Goal: Information Seeking & Learning: Learn about a topic

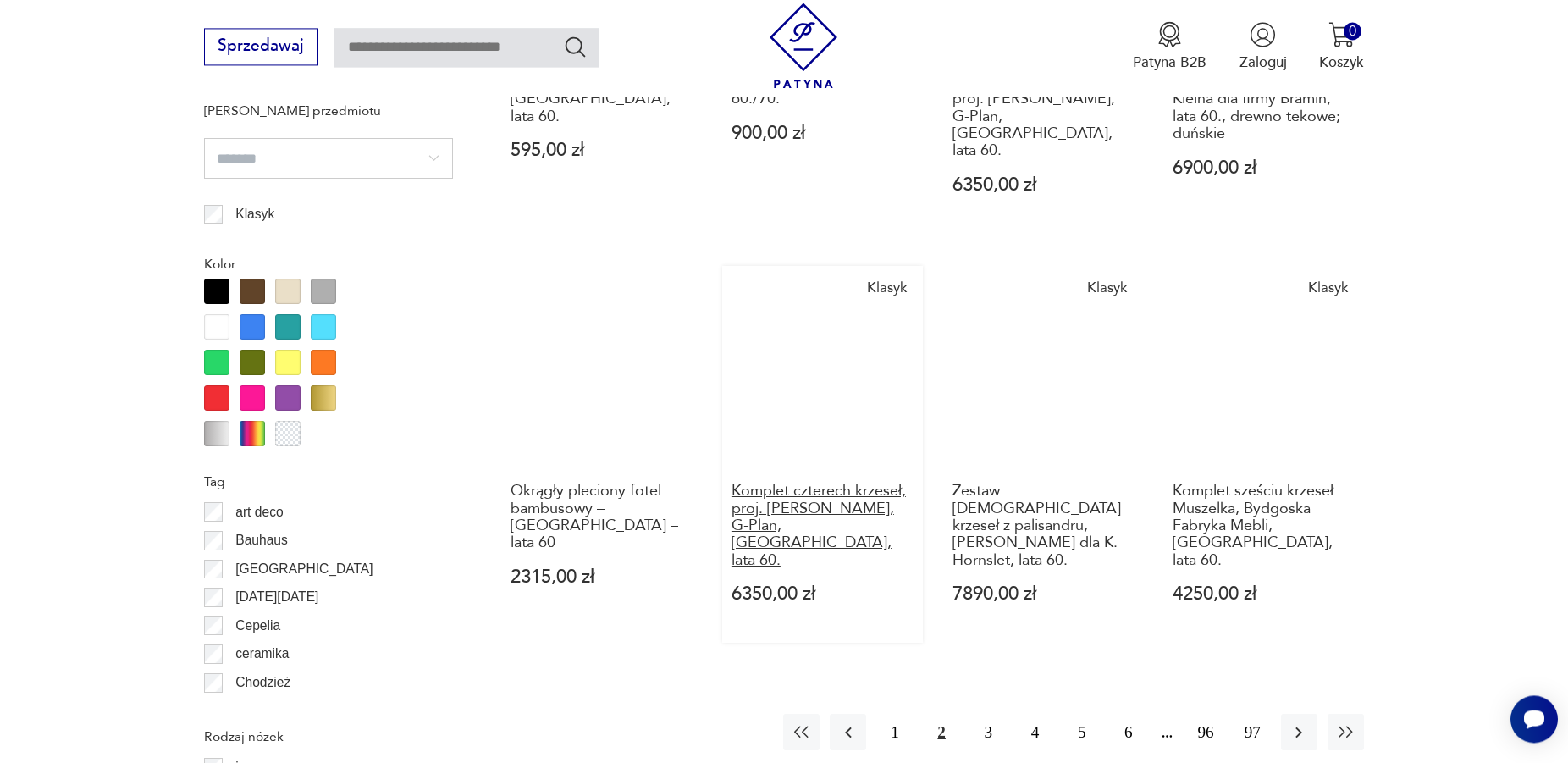
scroll to position [2031, 0]
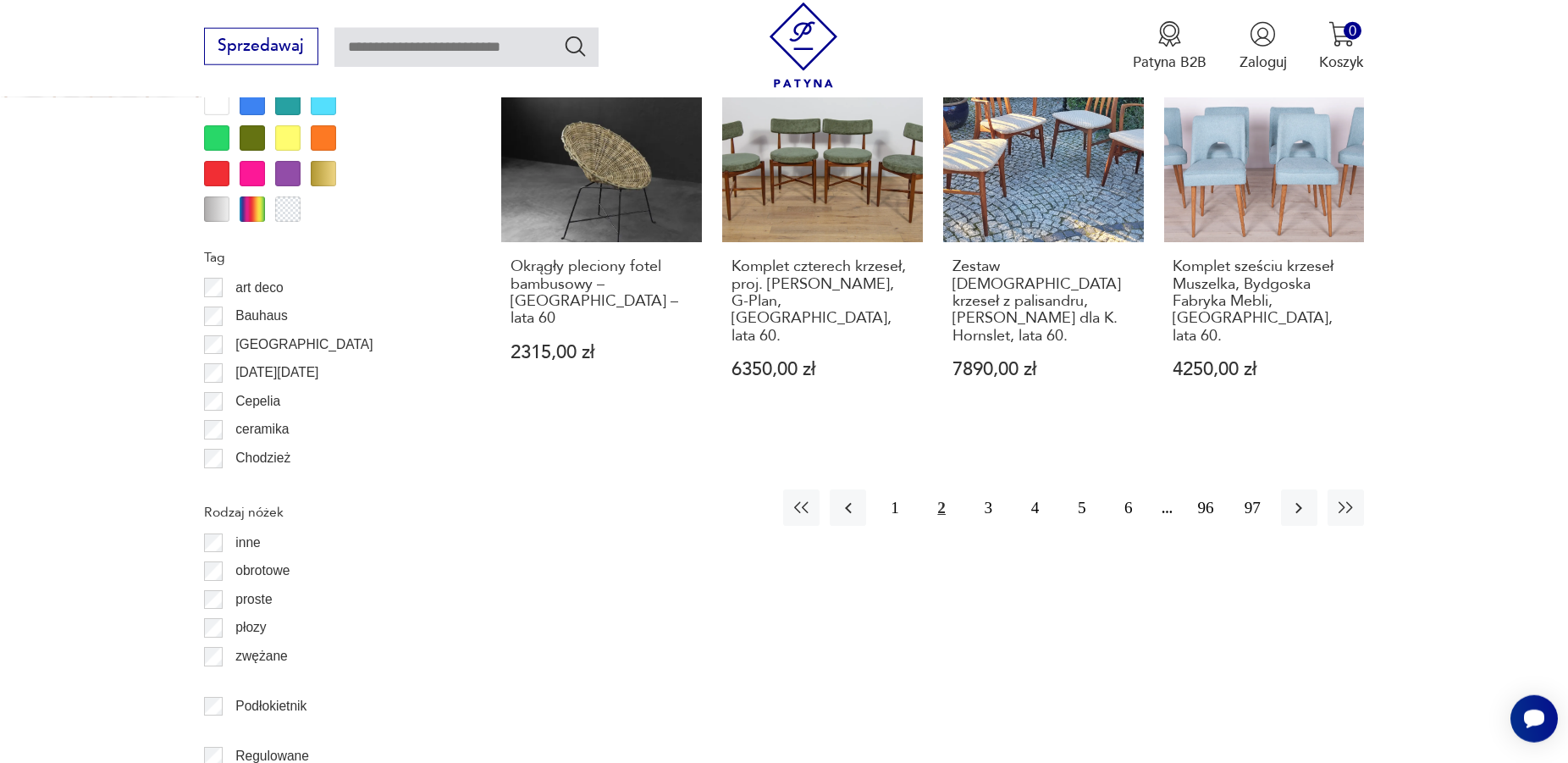
click at [941, 489] on button "2" at bounding box center [942, 507] width 36 height 36
click at [984, 489] on button "3" at bounding box center [988, 507] width 36 height 36
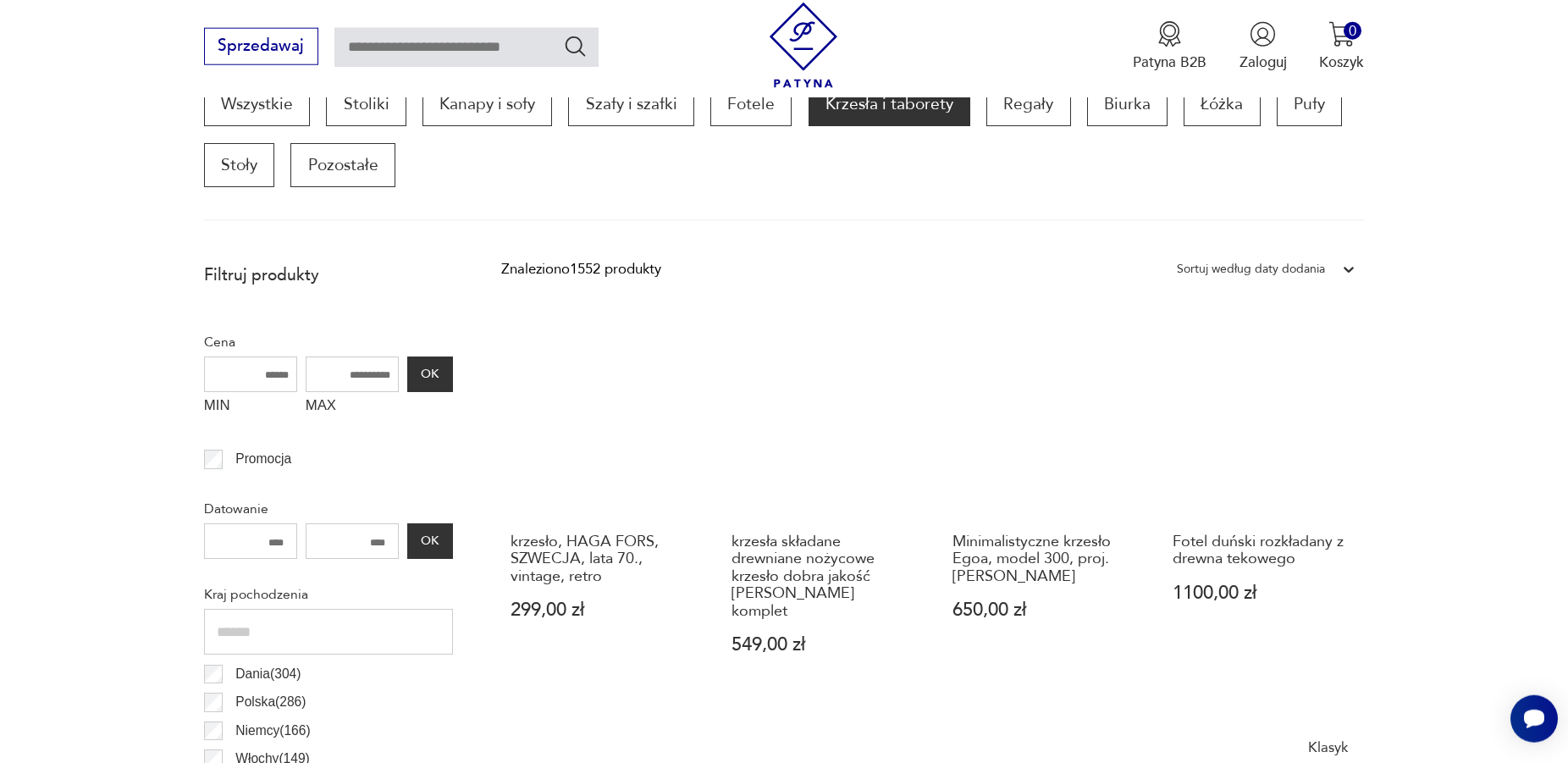
scroll to position [477, 0]
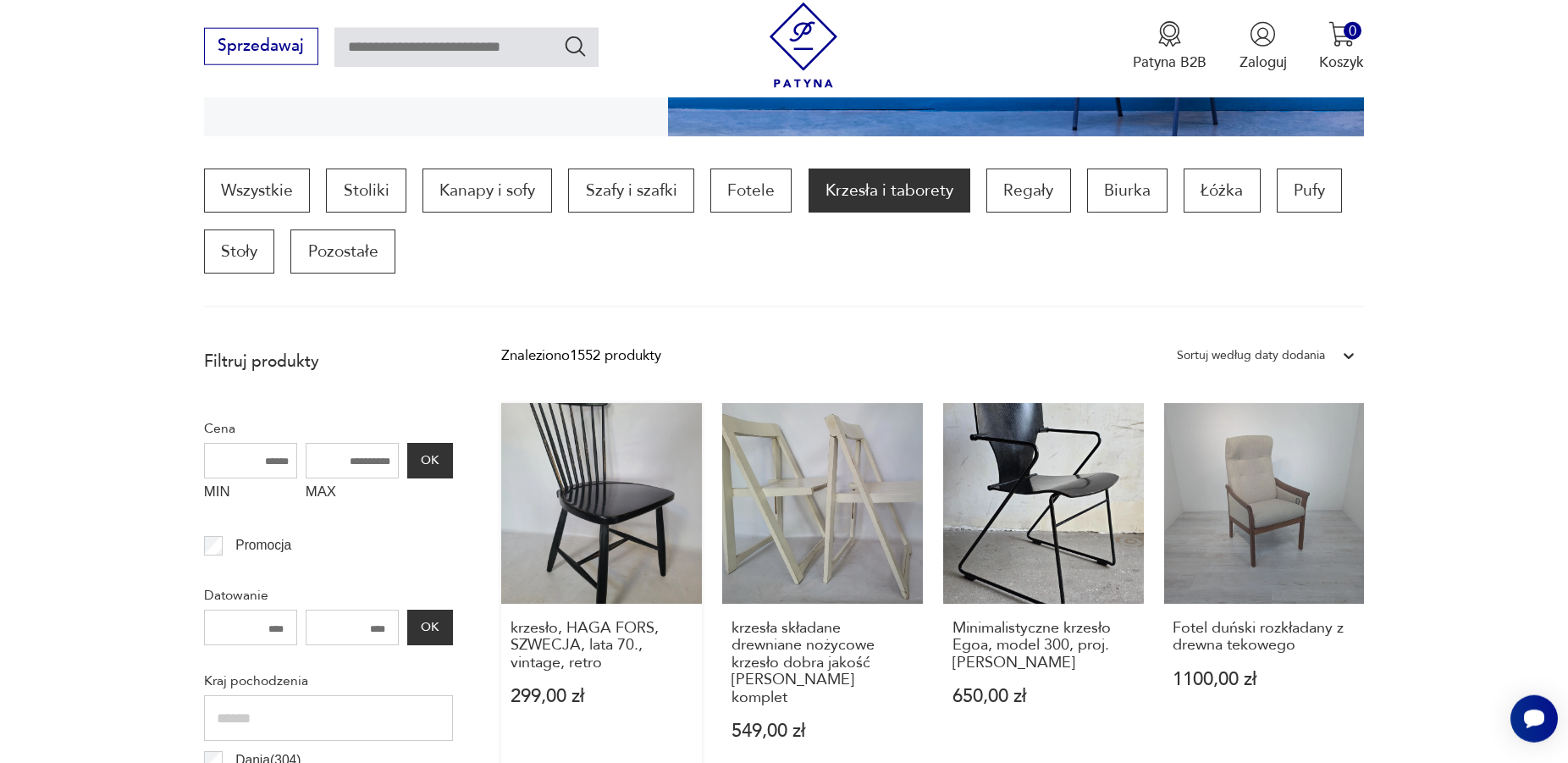
click at [593, 532] on link "krzesło, HAGA FORS, SZWECJA, lata 70., vintage, retro 299,00 zł" at bounding box center [601, 591] width 201 height 377
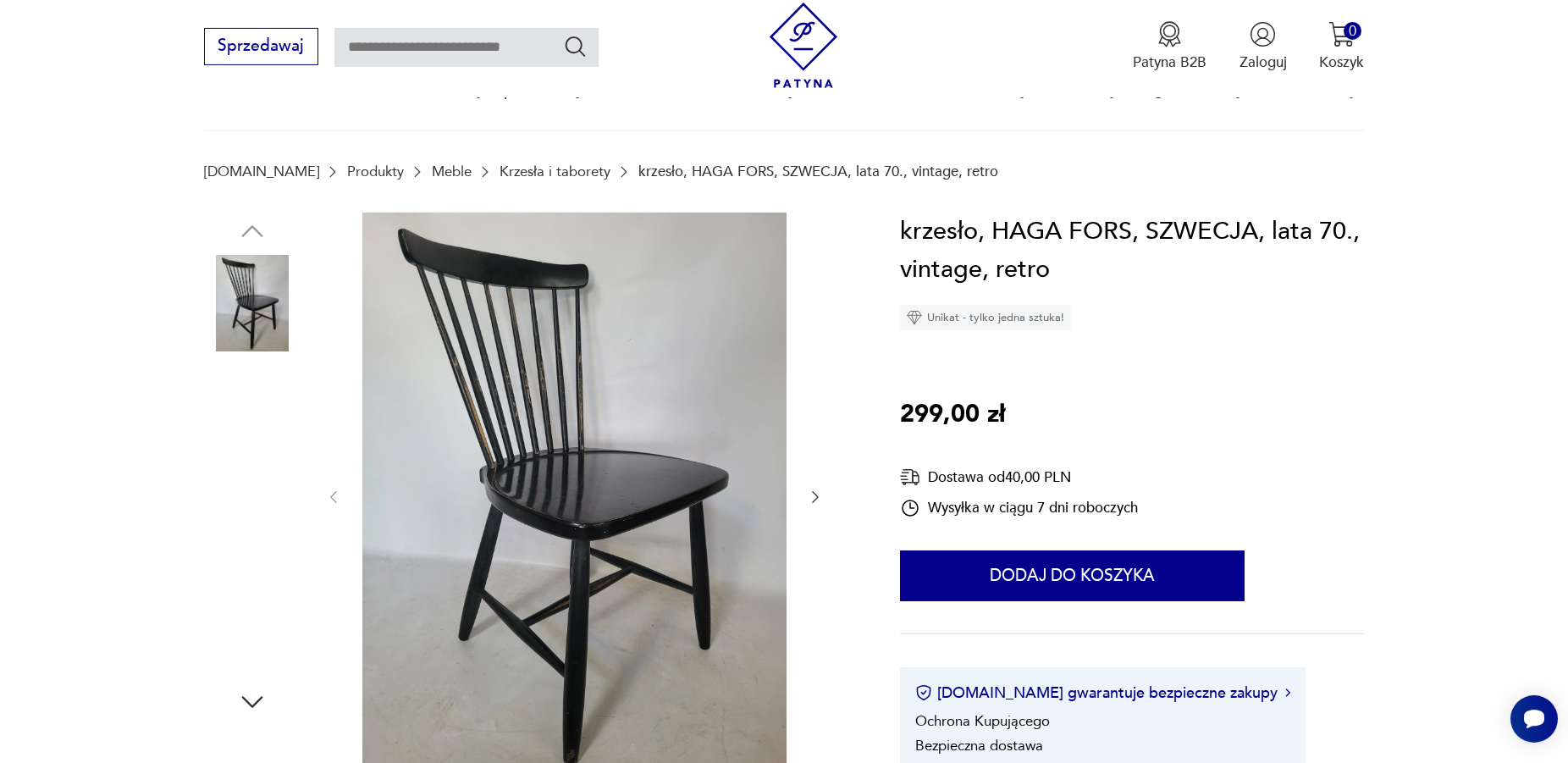
scroll to position [173, 0]
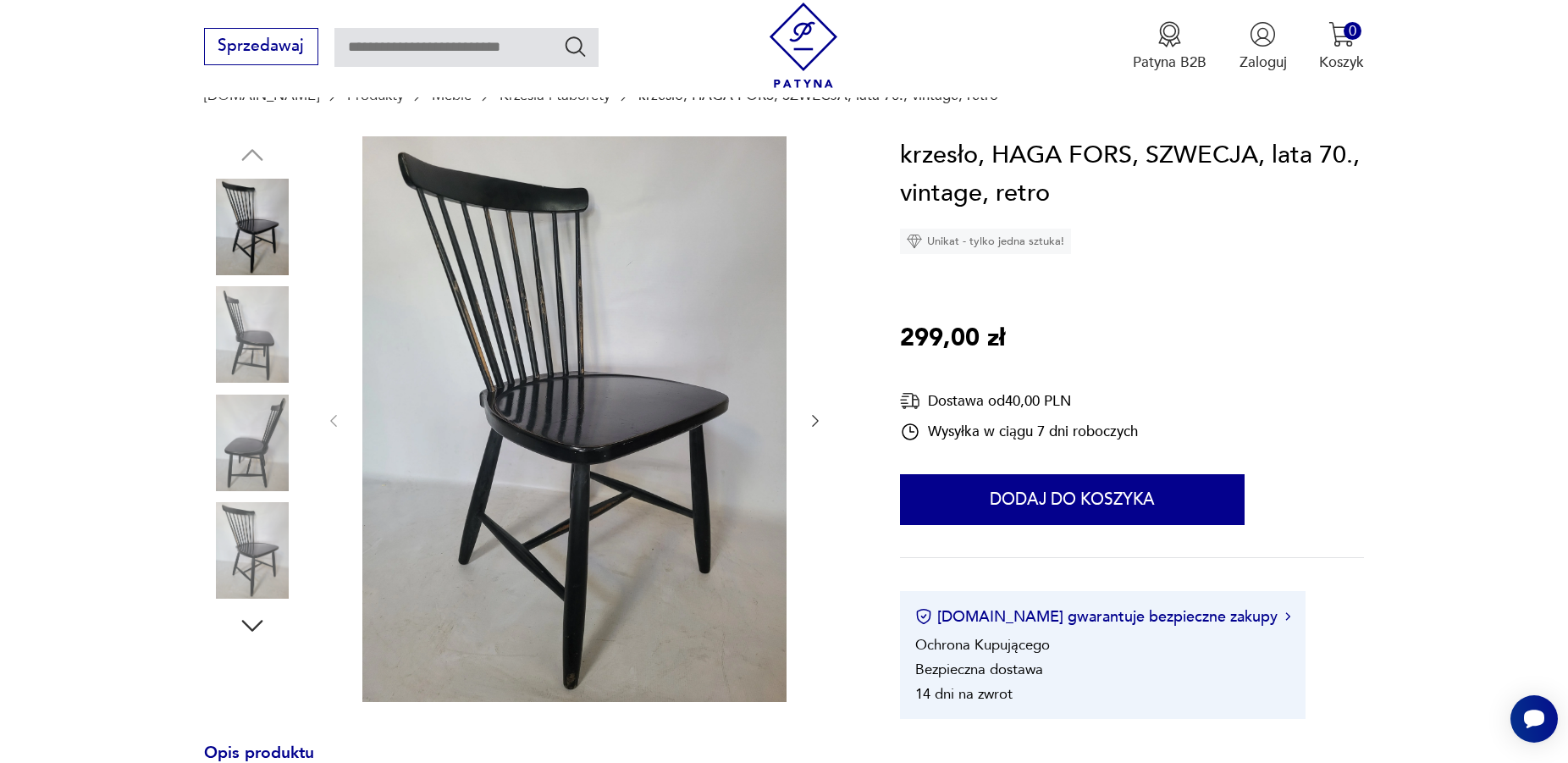
click at [250, 357] on img at bounding box center [252, 334] width 97 height 97
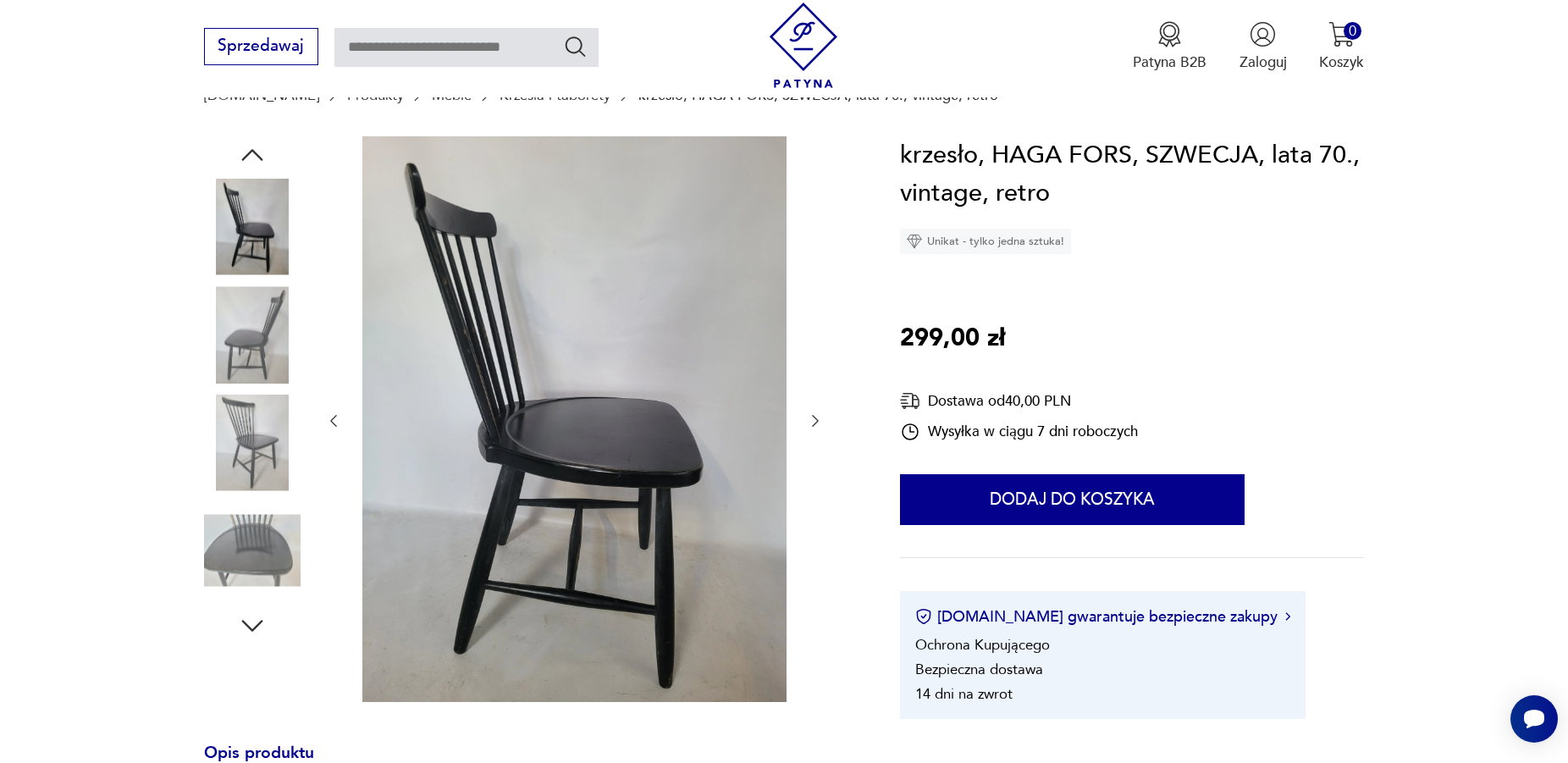
click at [259, 441] on img at bounding box center [252, 442] width 97 height 97
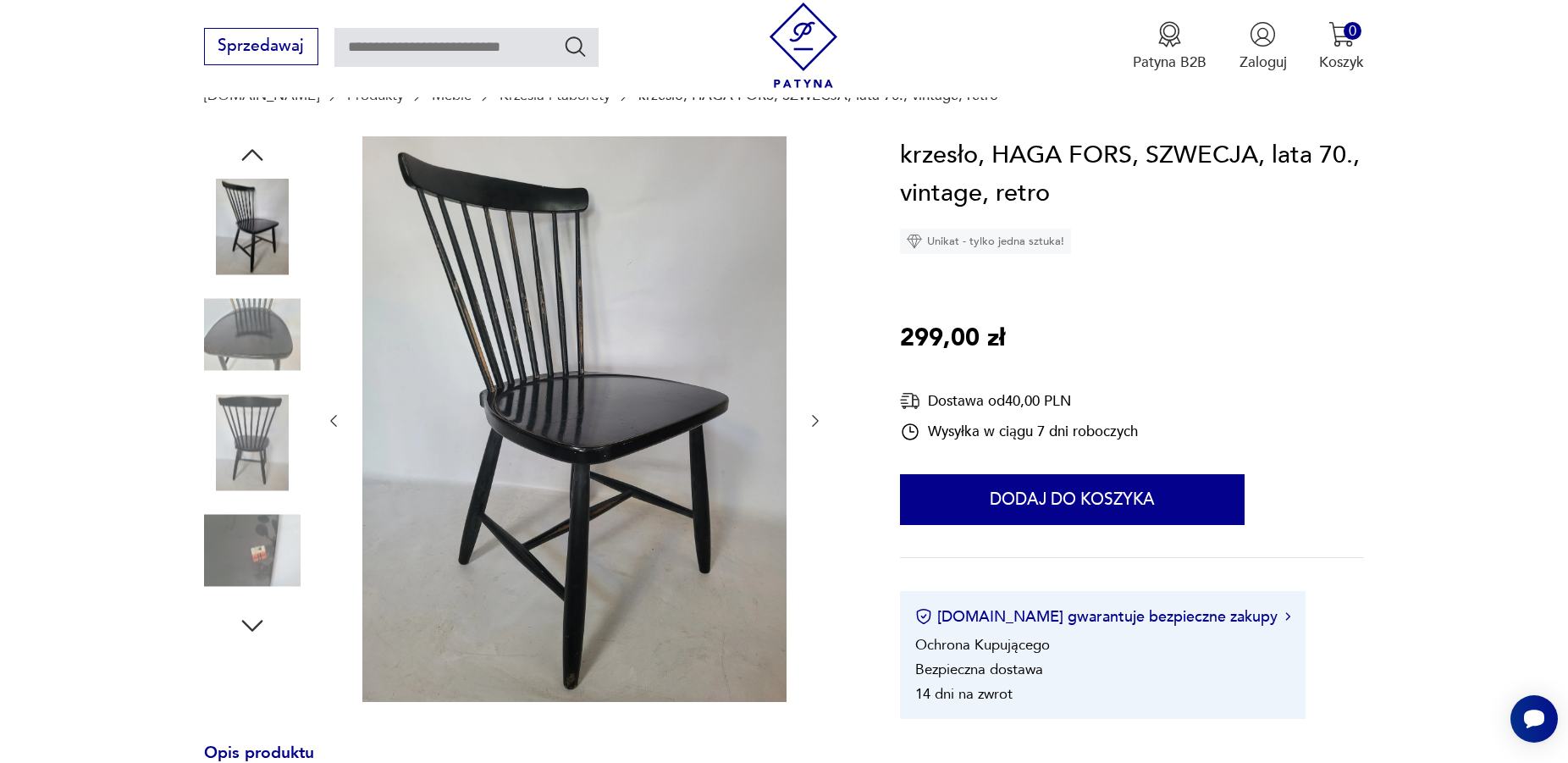
click at [259, 555] on img at bounding box center [252, 550] width 97 height 97
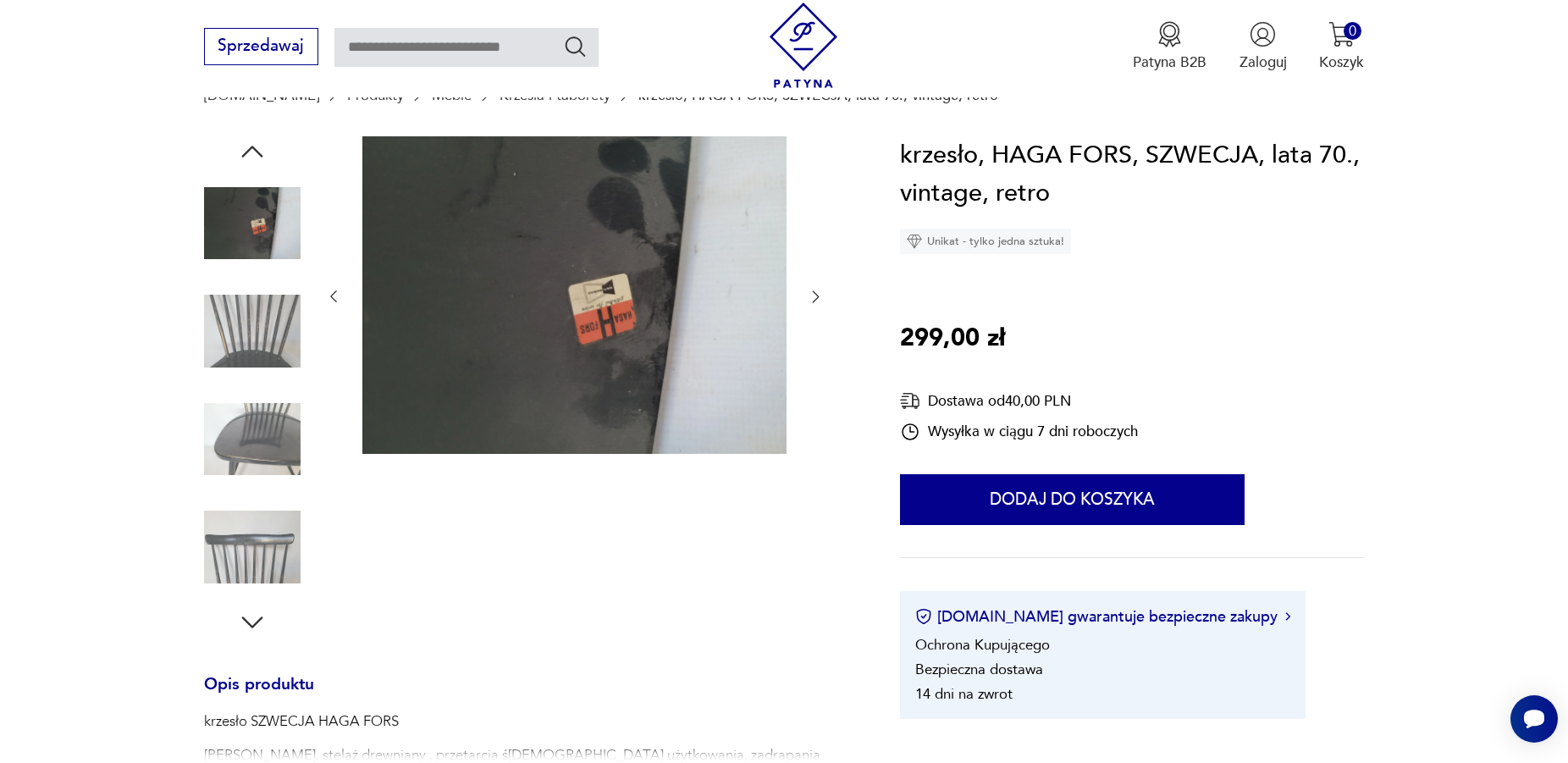
scroll to position [0, 0]
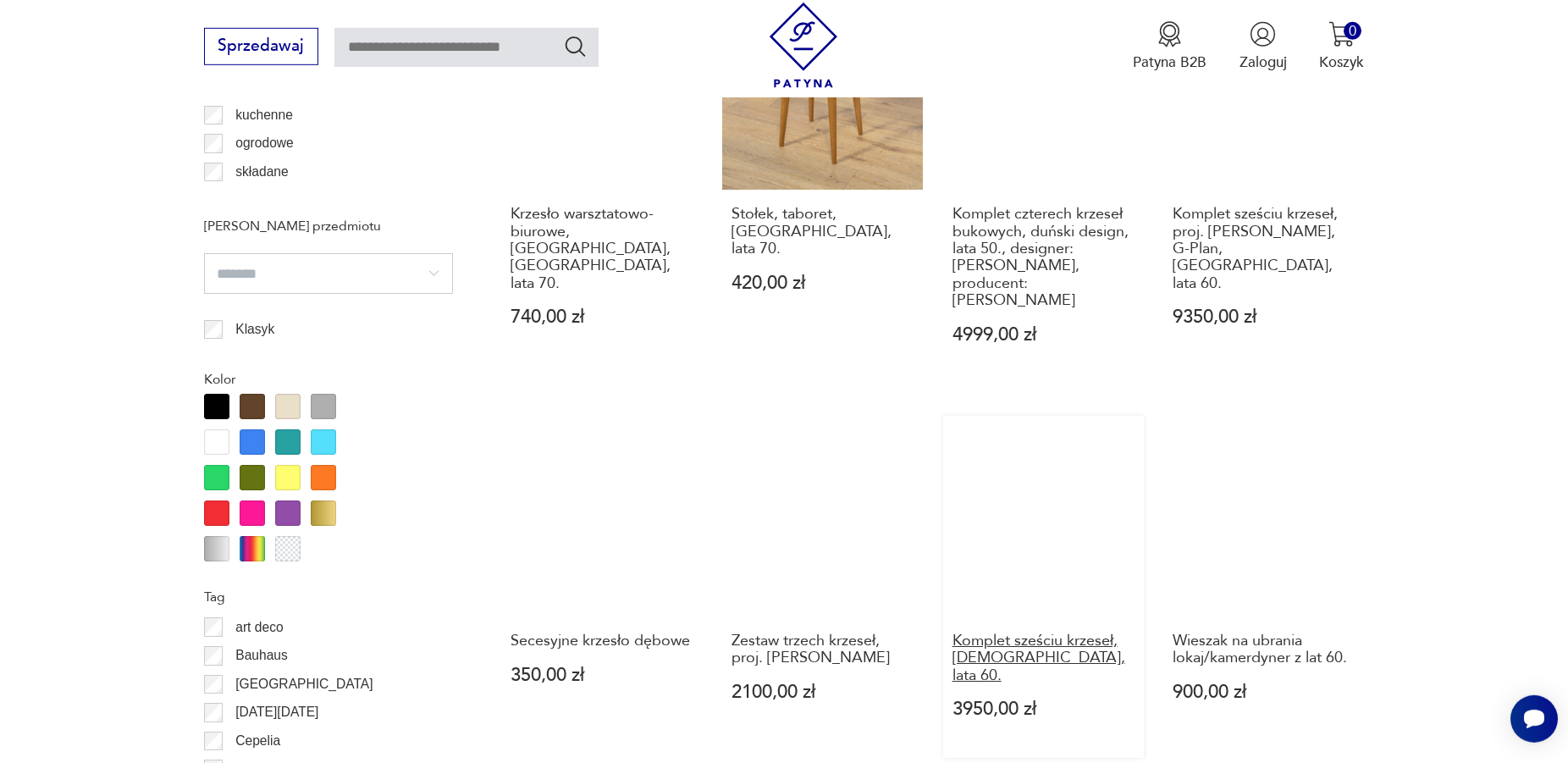
scroll to position [1963, 0]
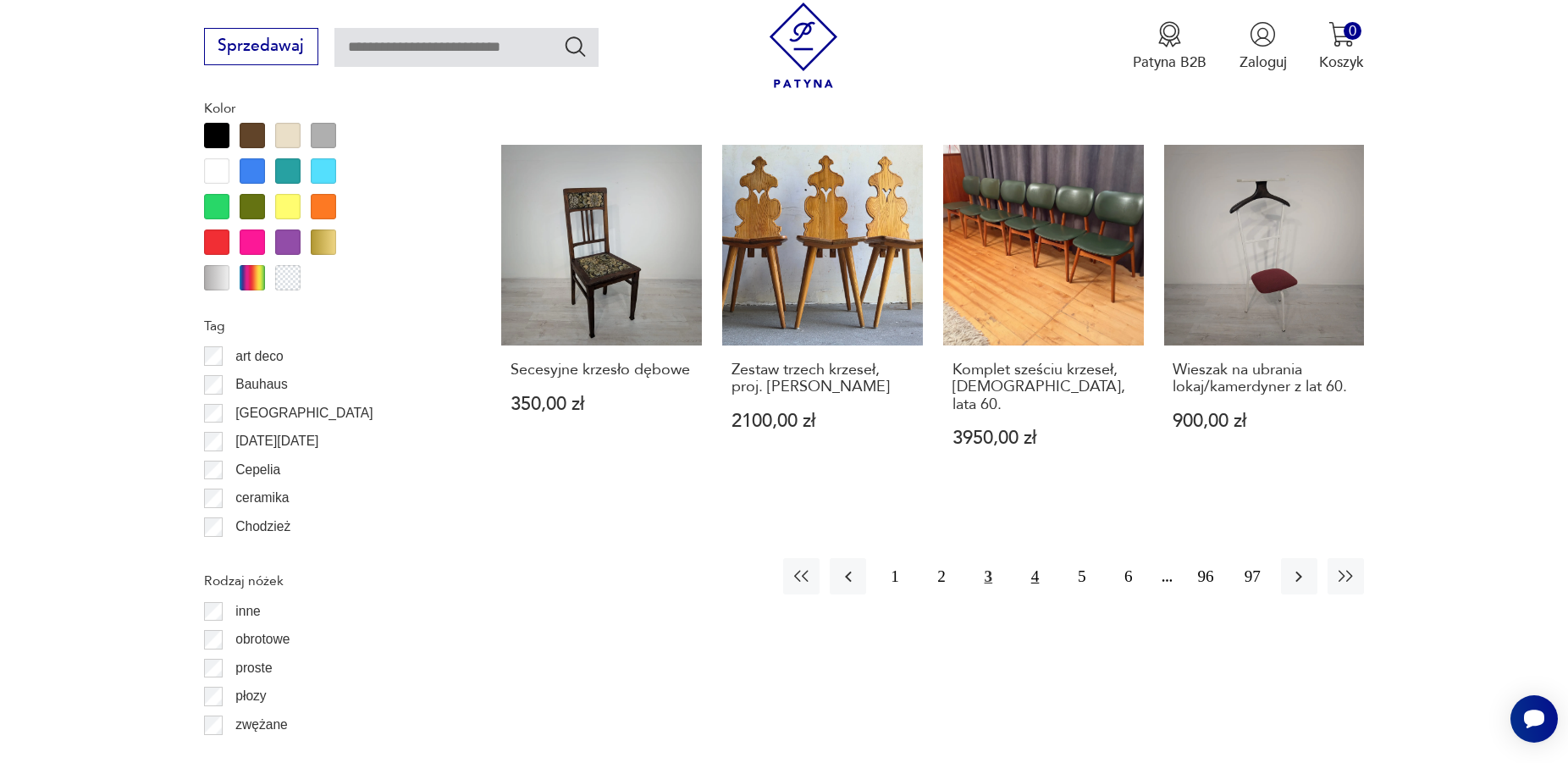
click at [1033, 558] on button "4" at bounding box center [1035, 576] width 36 height 36
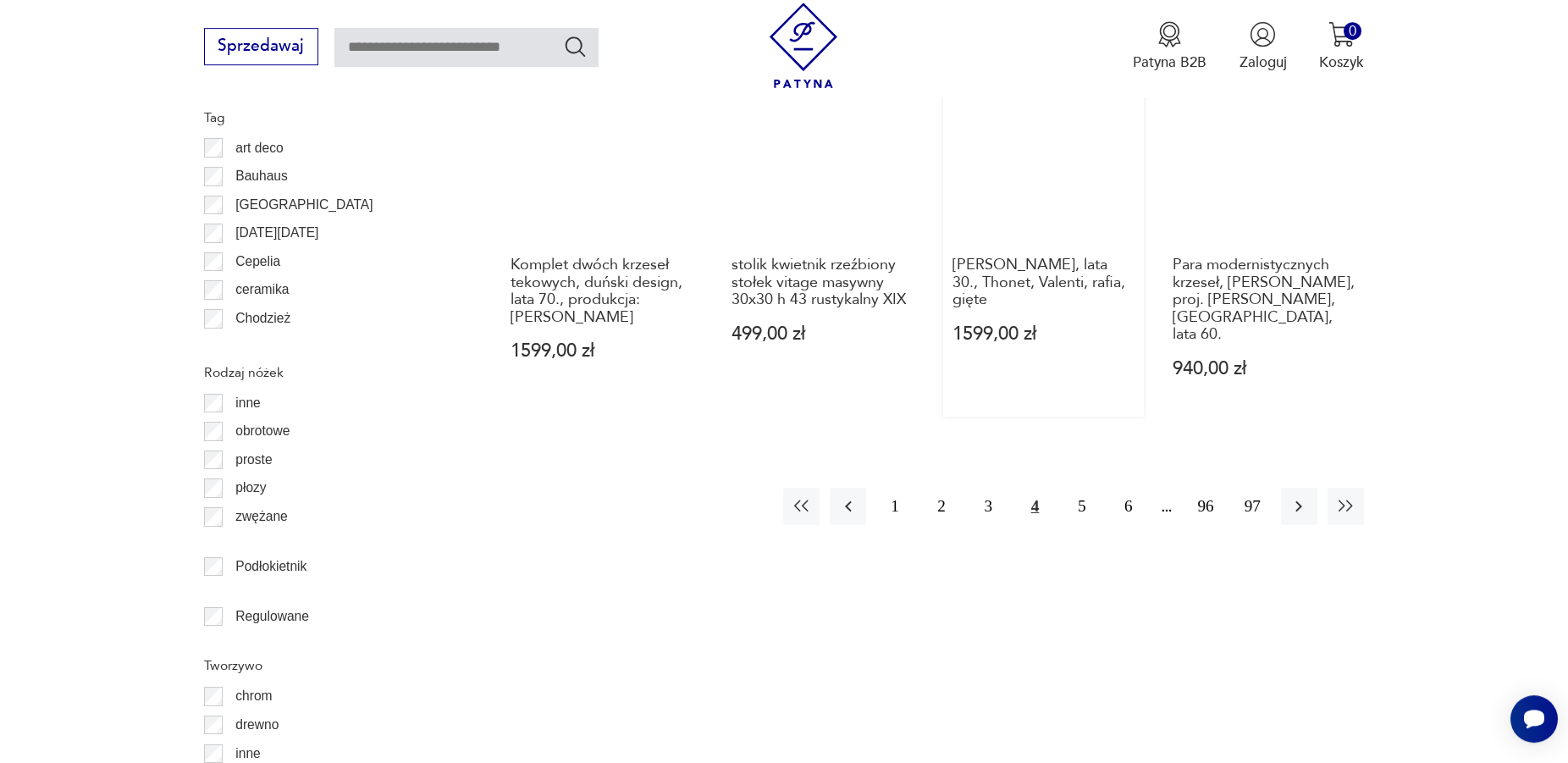
scroll to position [2204, 0]
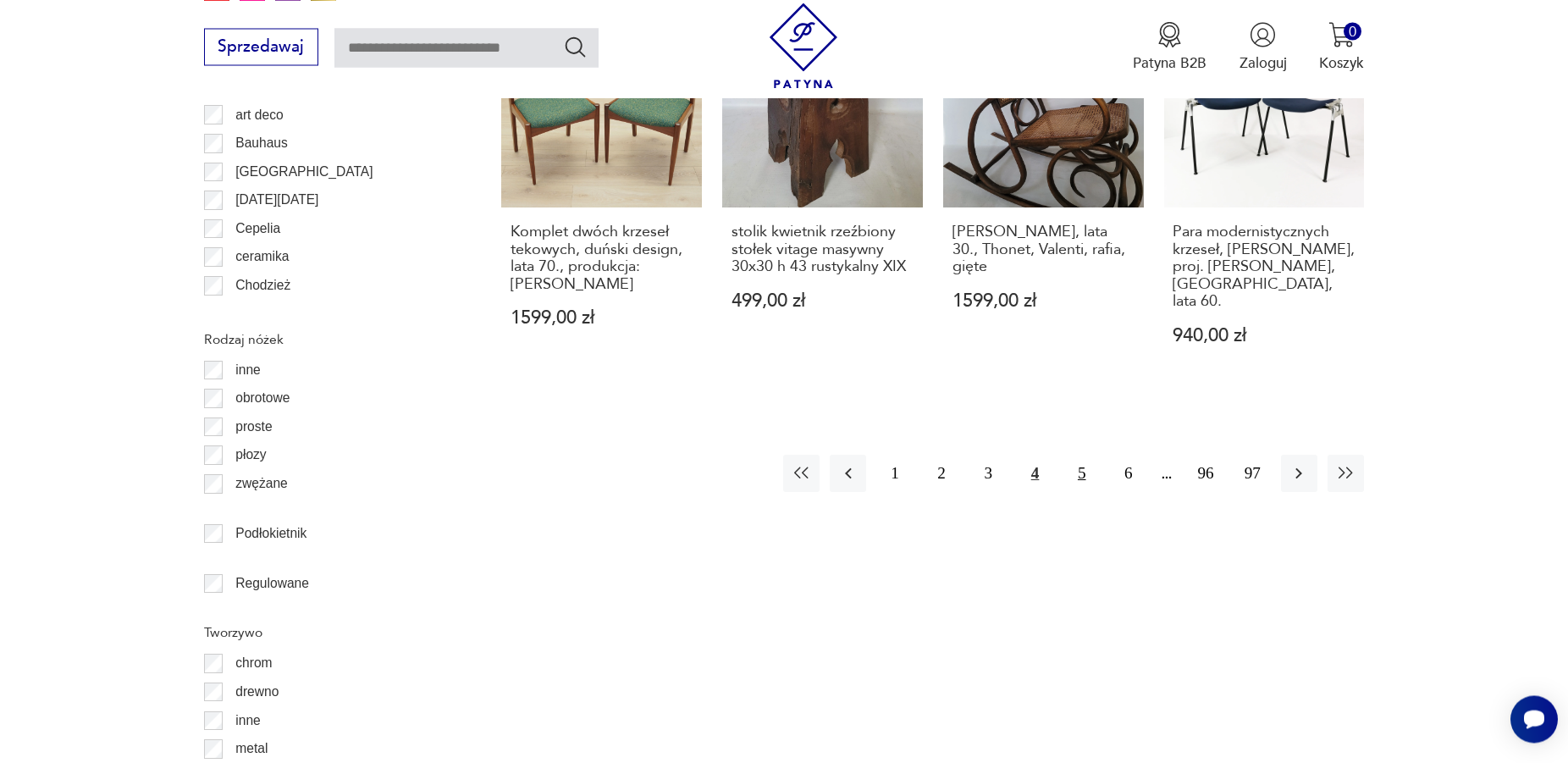
click at [1085, 455] on button "5" at bounding box center [1082, 473] width 36 height 36
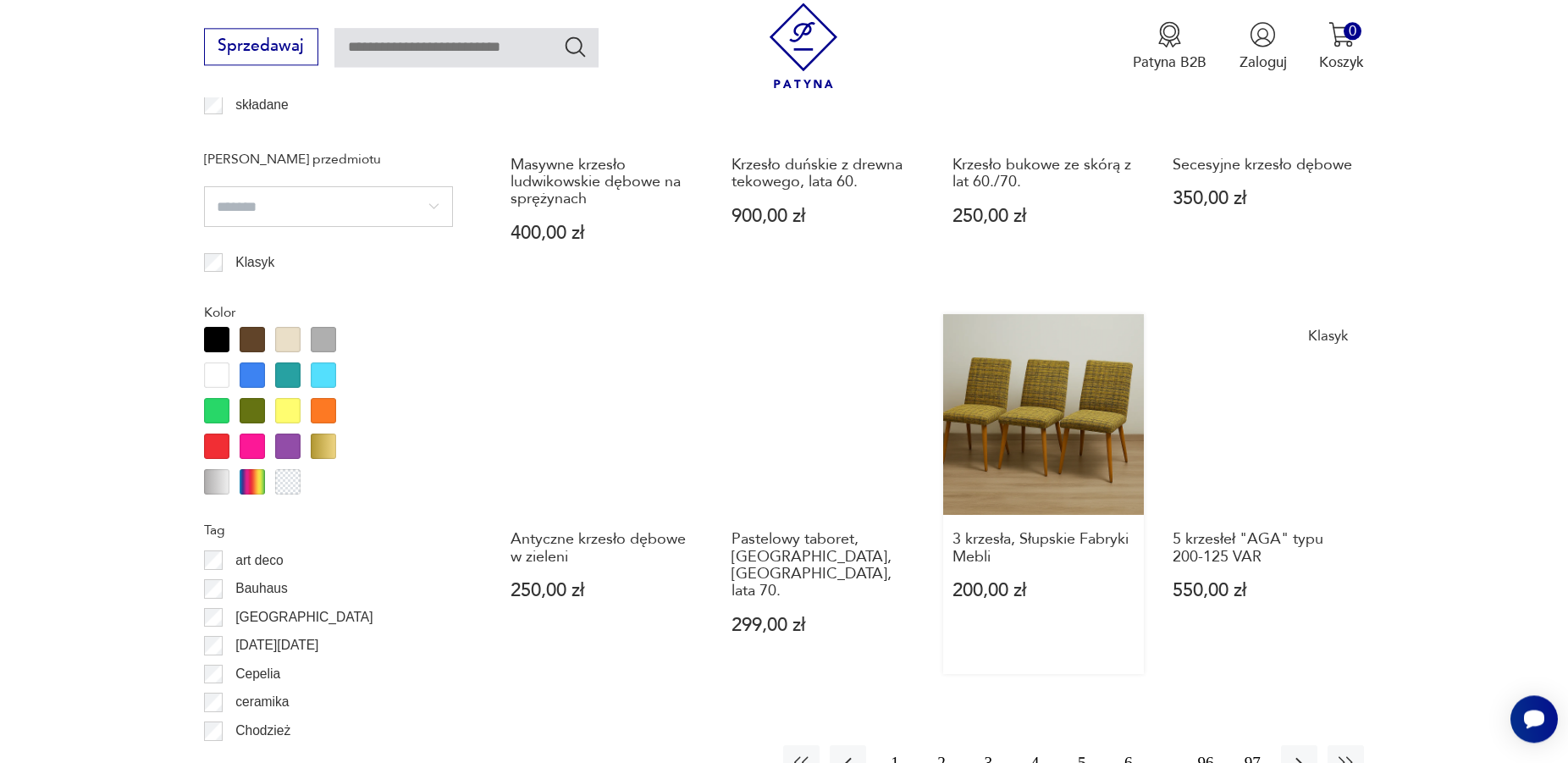
scroll to position [1945, 0]
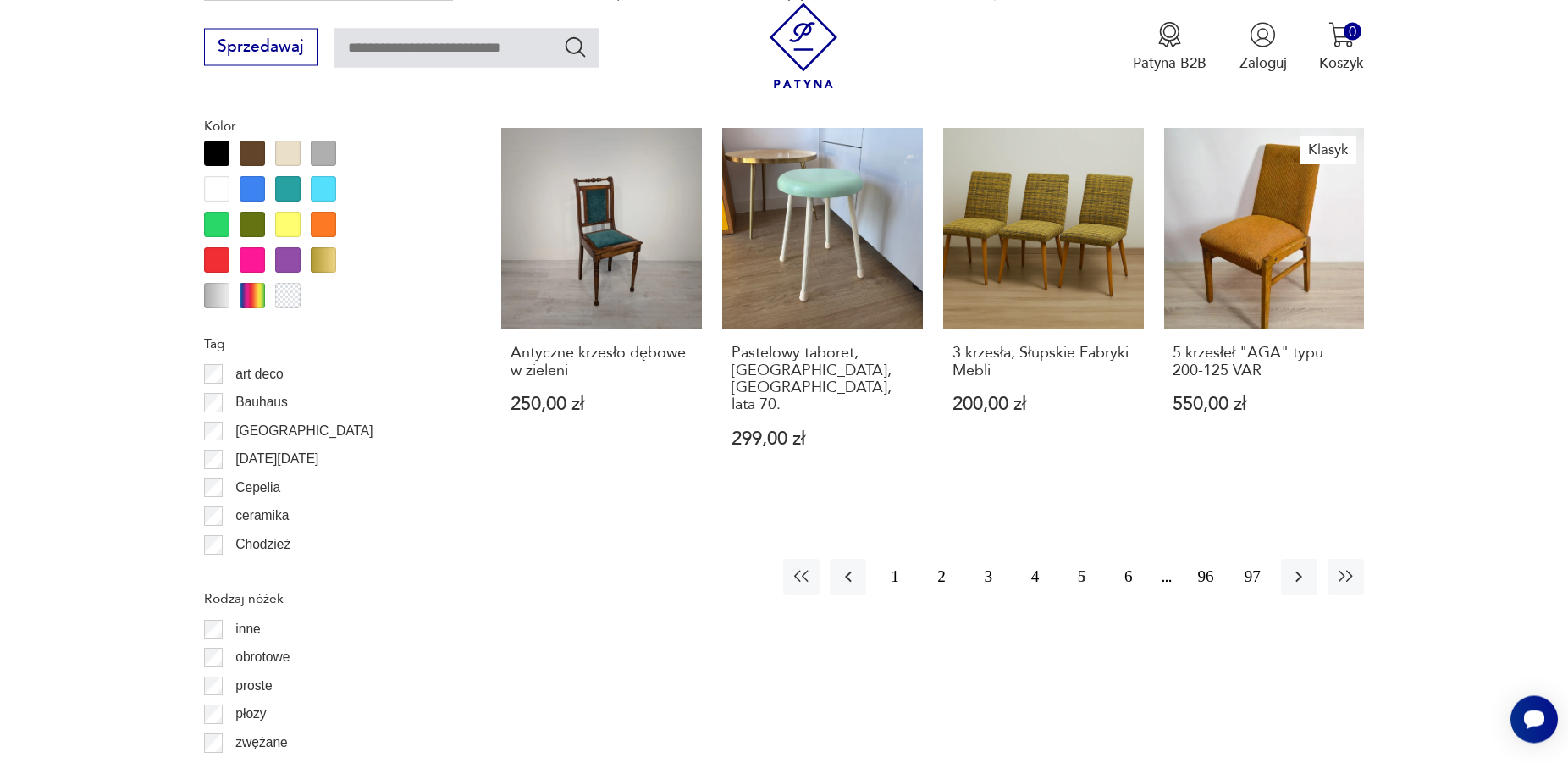
click at [1126, 559] on button "6" at bounding box center [1129, 577] width 36 height 36
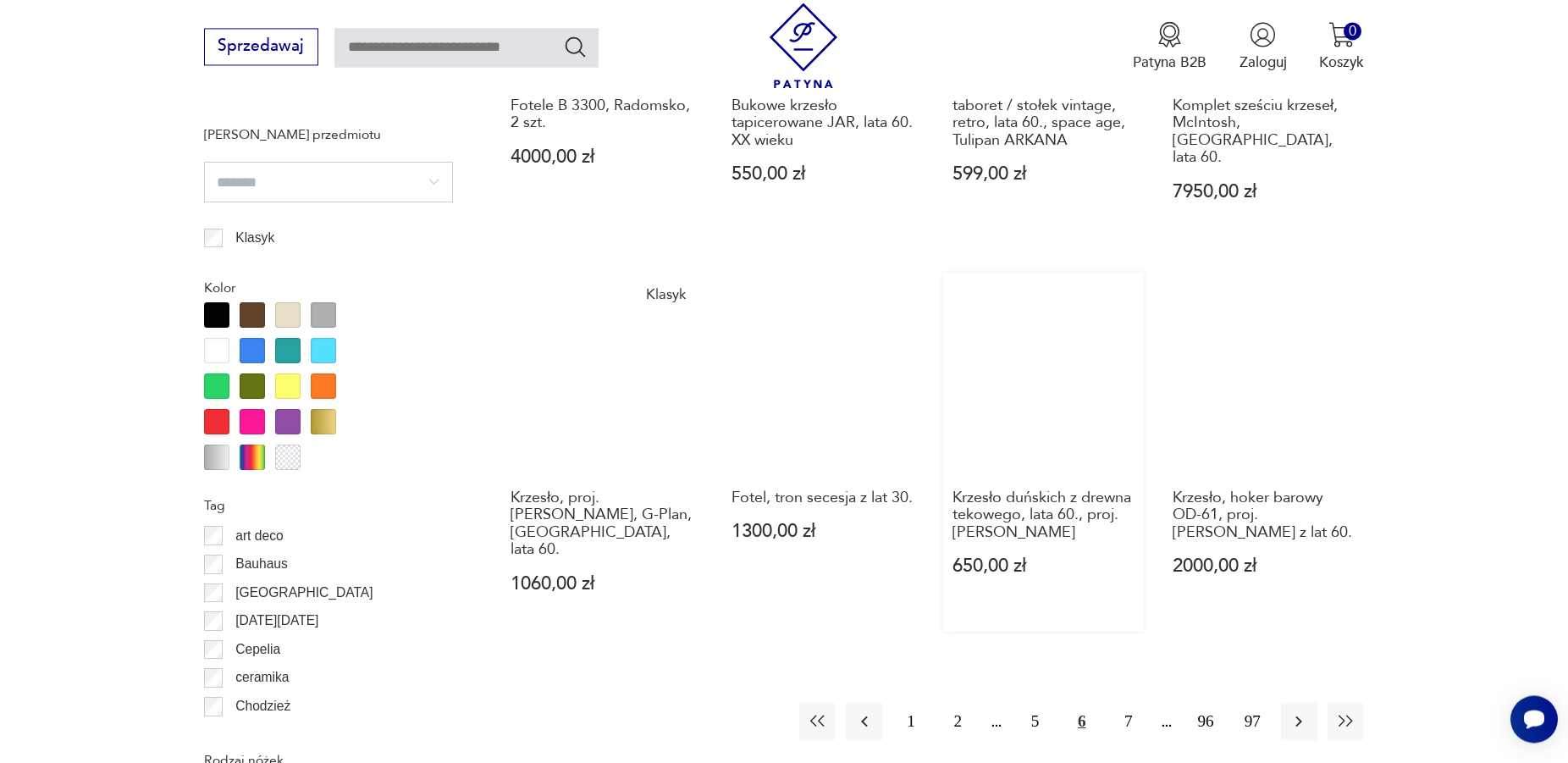
scroll to position [1859, 0]
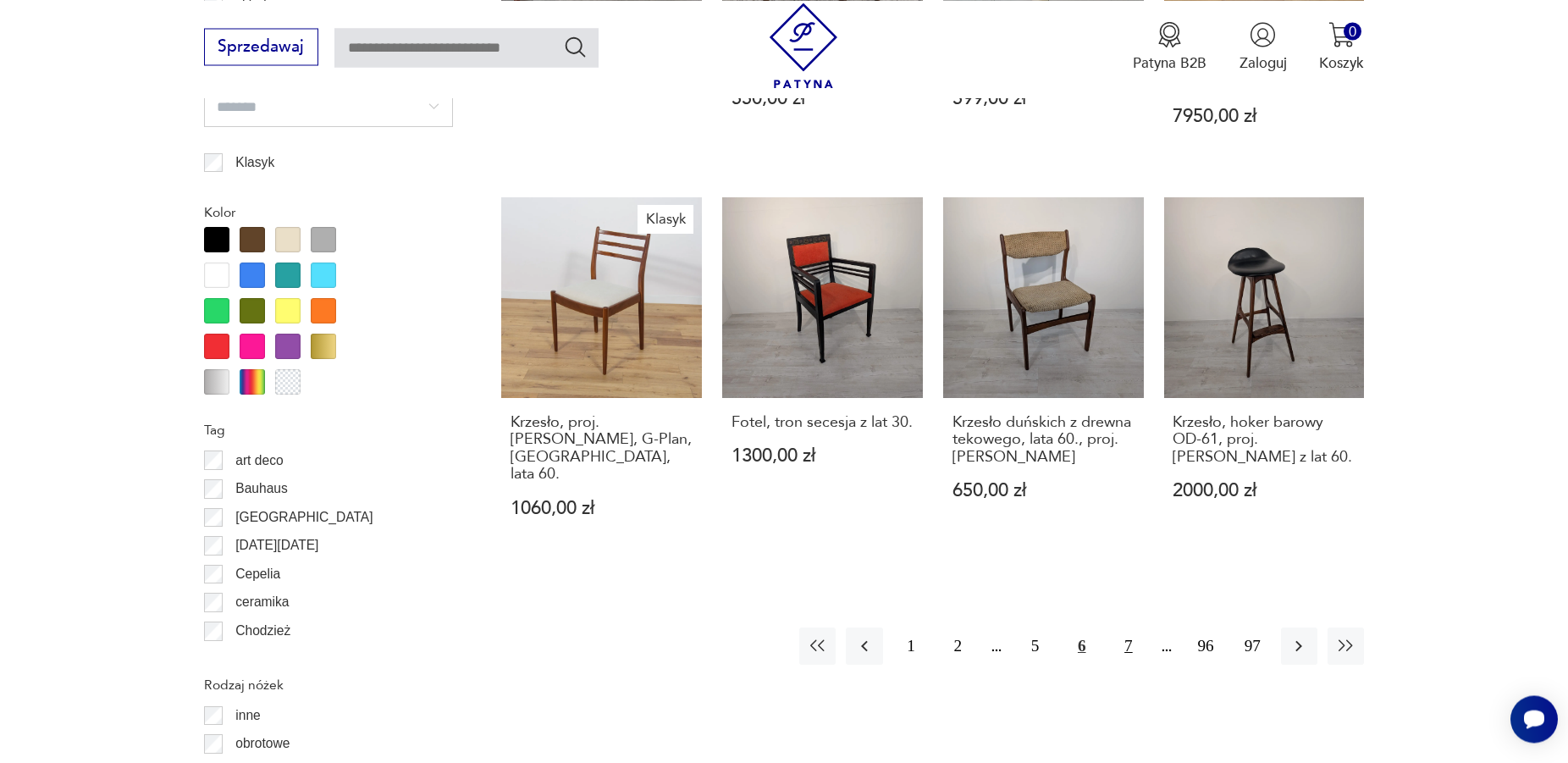
click at [1125, 627] on button "7" at bounding box center [1129, 645] width 36 height 36
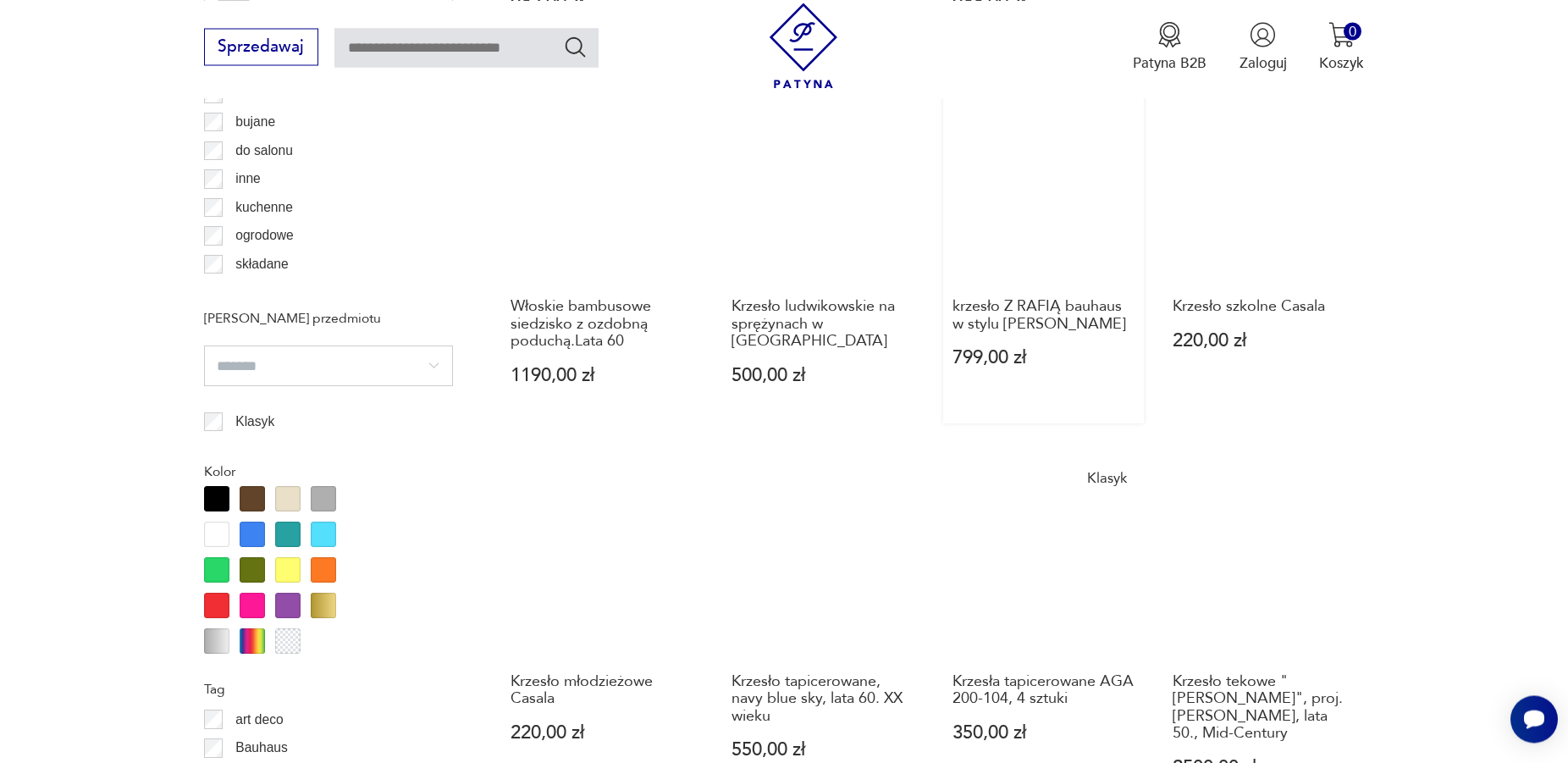
scroll to position [1859, 0]
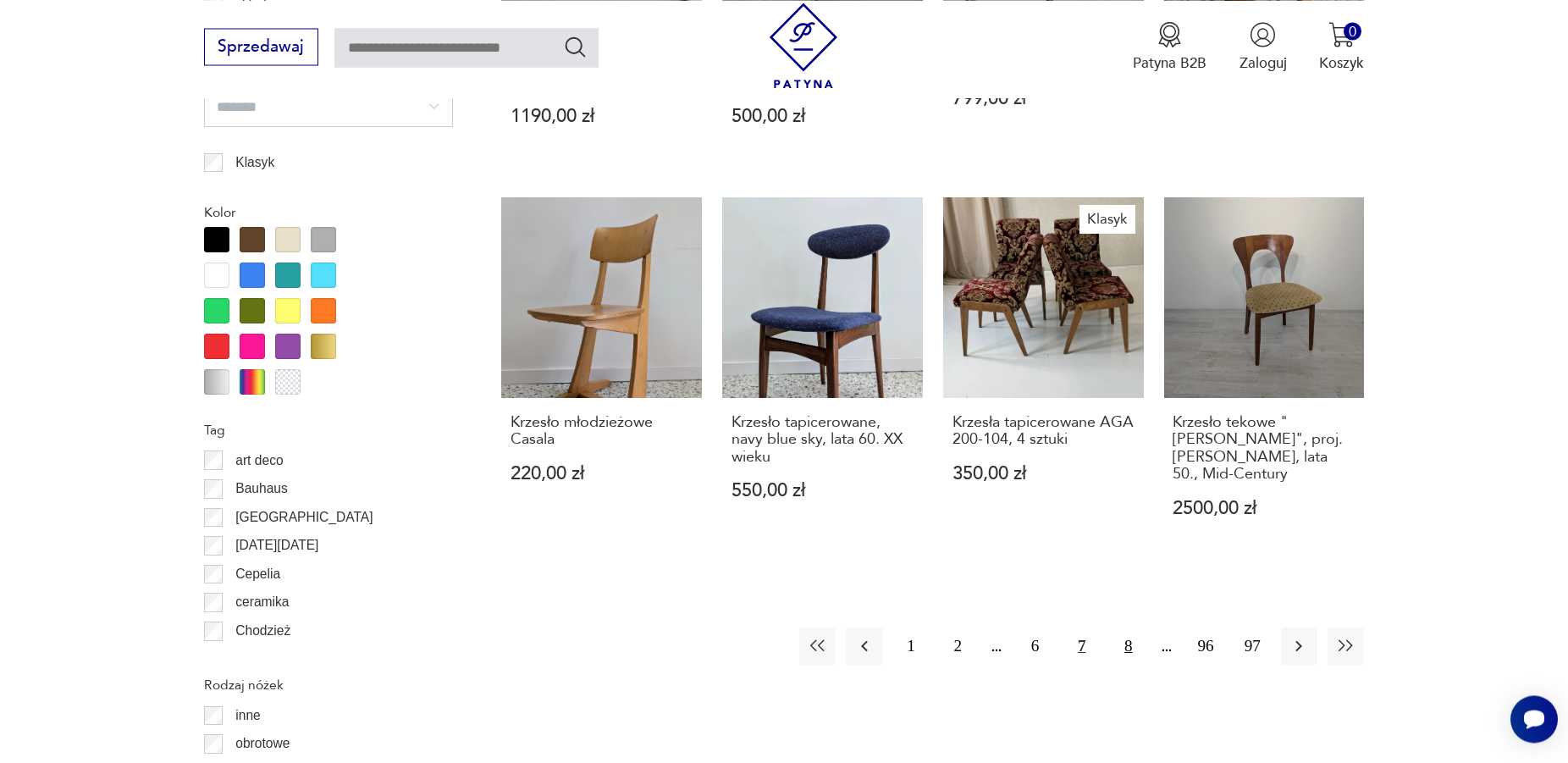
click at [1127, 627] on button "8" at bounding box center [1129, 645] width 36 height 36
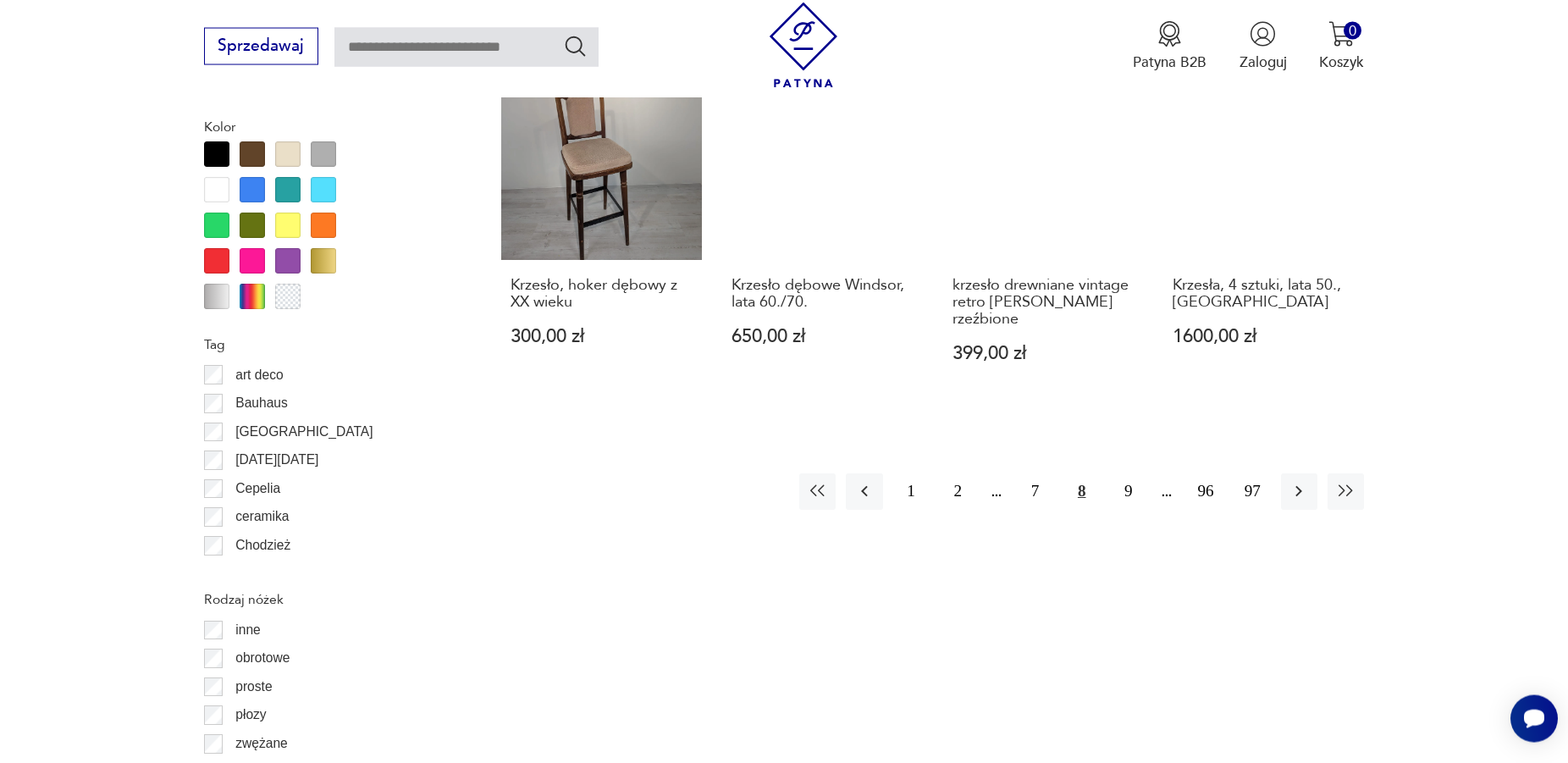
scroll to position [1945, 0]
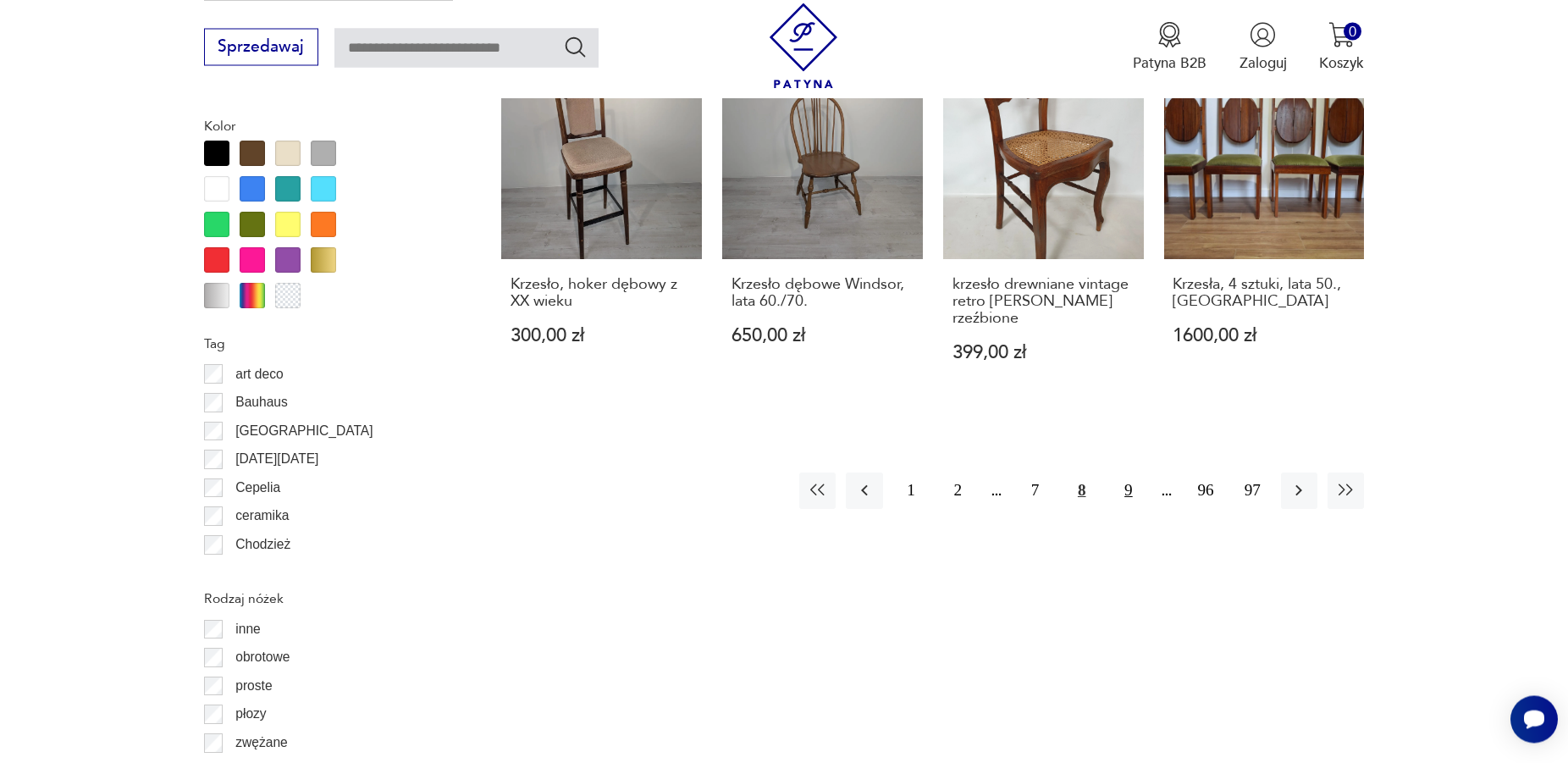
click at [1129, 475] on button "9" at bounding box center [1129, 490] width 36 height 36
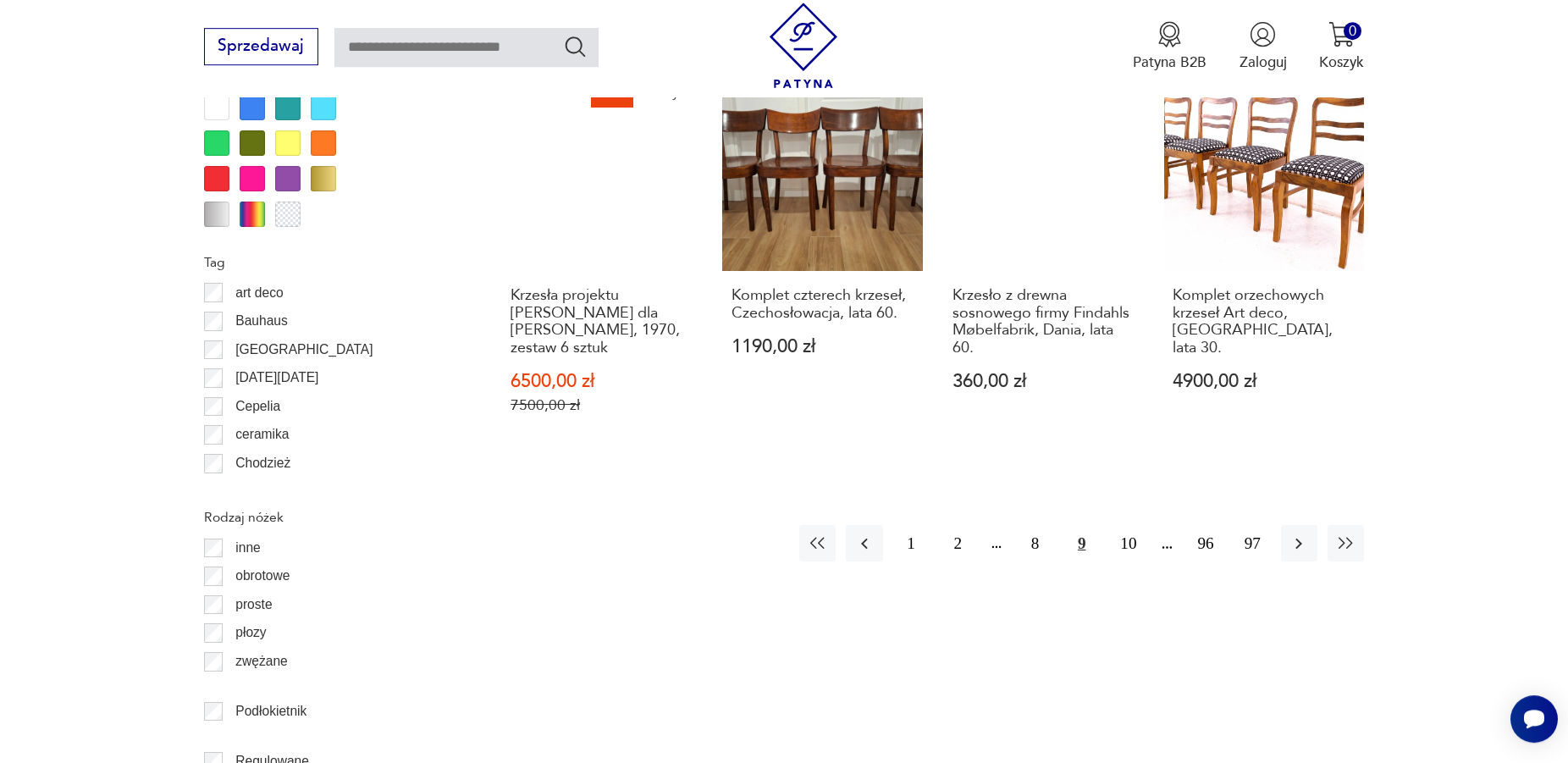
scroll to position [2031, 0]
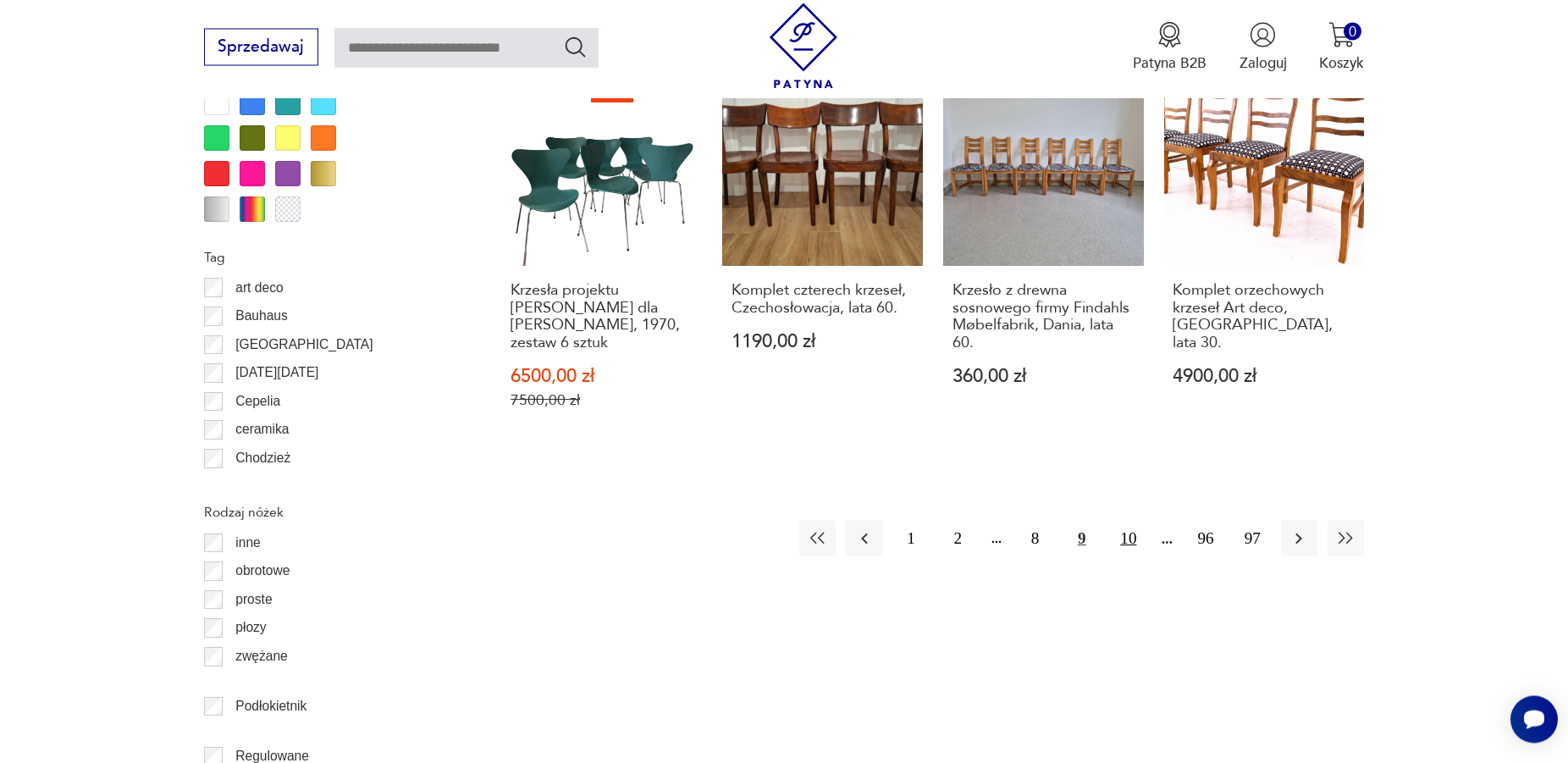
click at [1129, 520] on button "10" at bounding box center [1129, 538] width 36 height 36
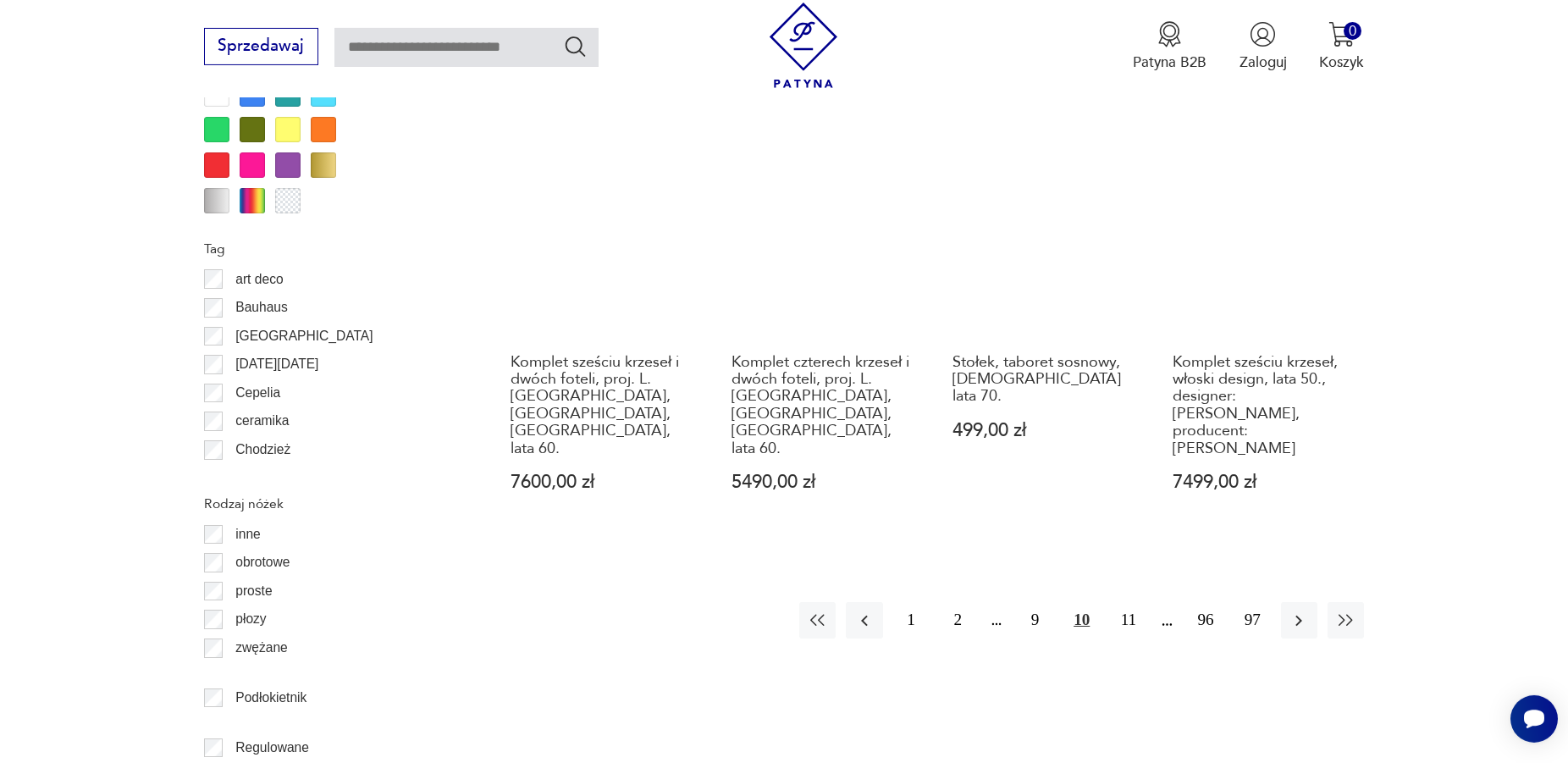
scroll to position [2118, 0]
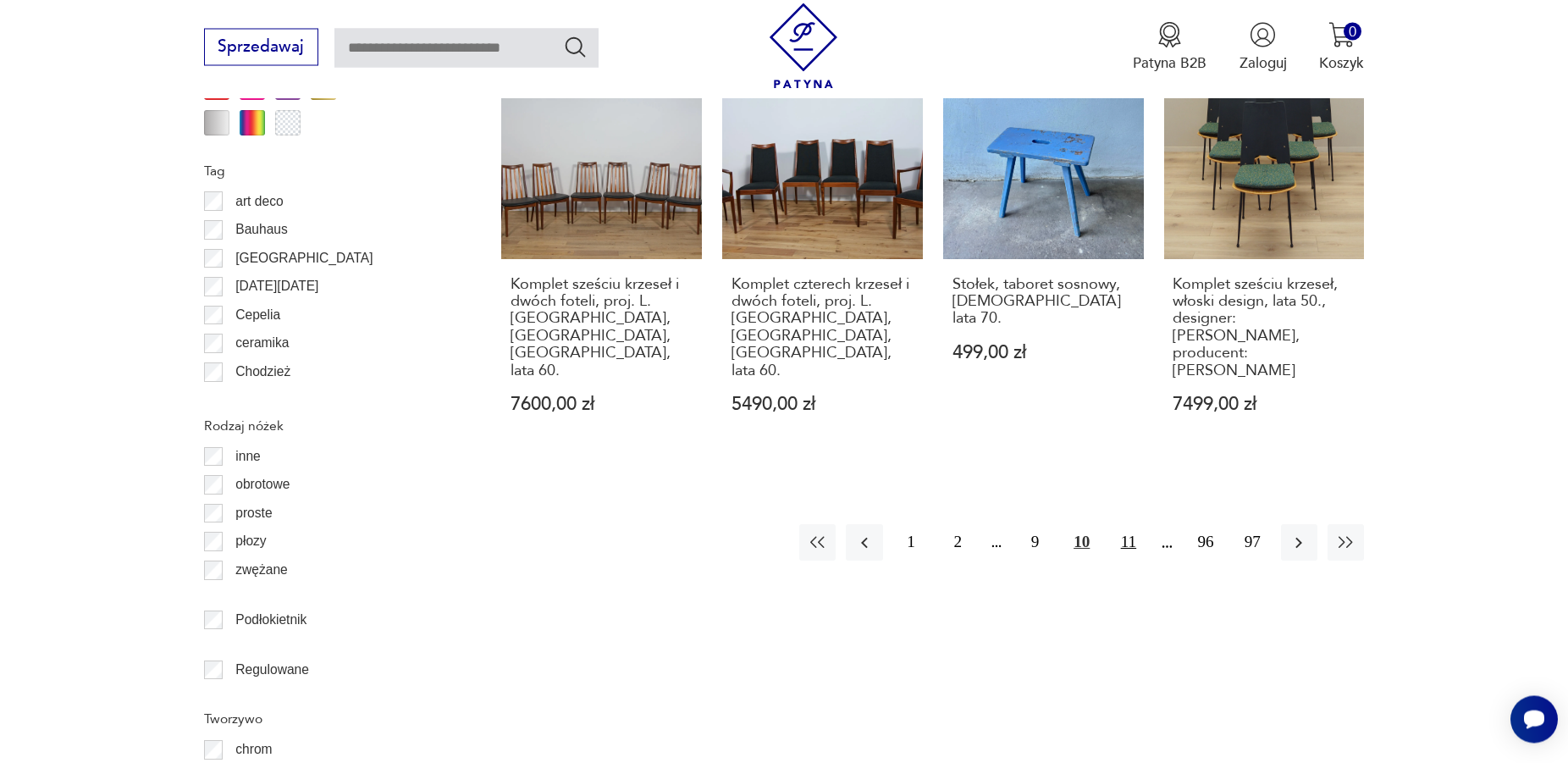
click at [1129, 524] on button "11" at bounding box center [1129, 542] width 36 height 36
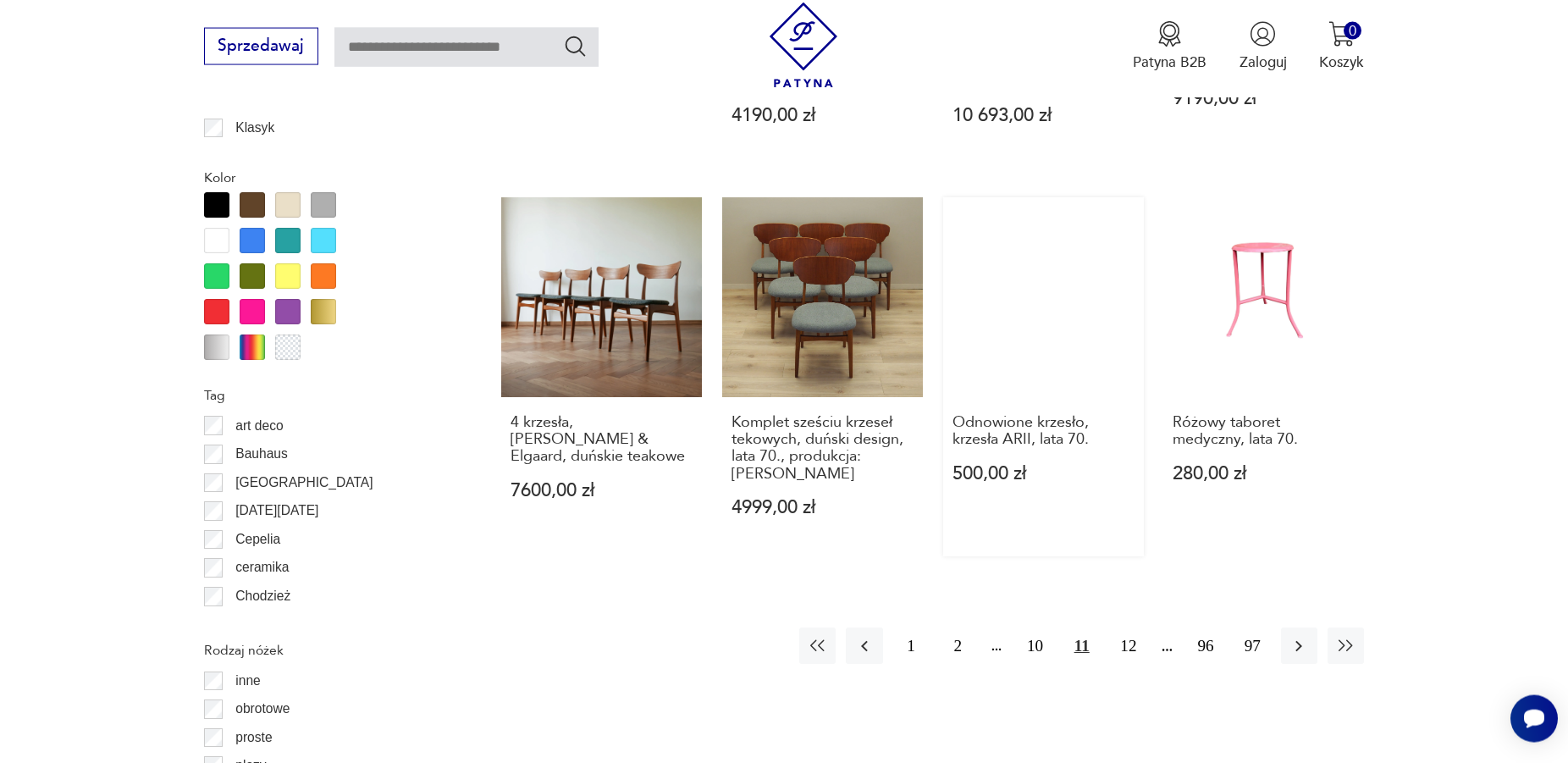
scroll to position [1945, 0]
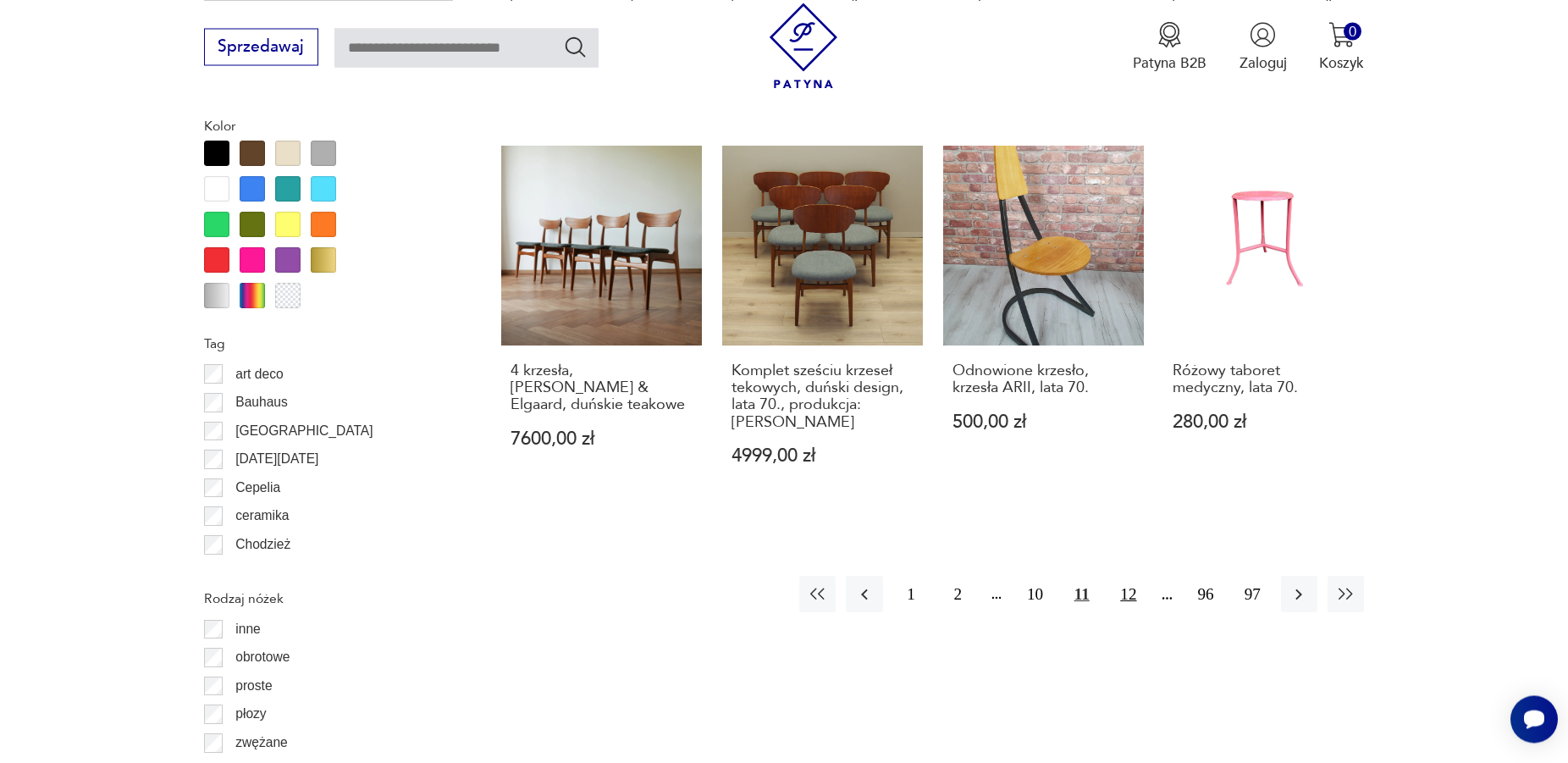
click at [1130, 576] on button "12" at bounding box center [1129, 594] width 36 height 36
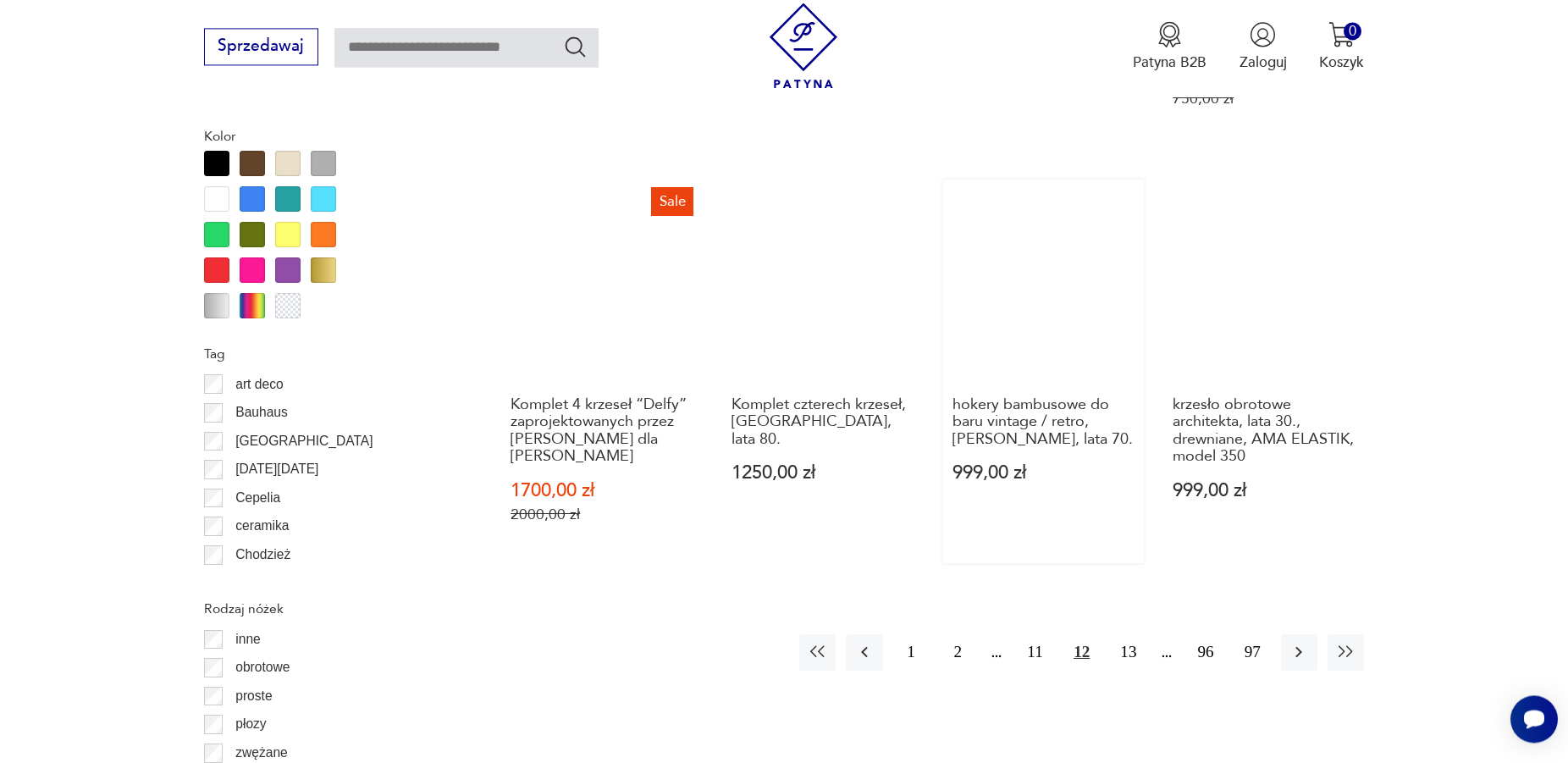
scroll to position [2118, 0]
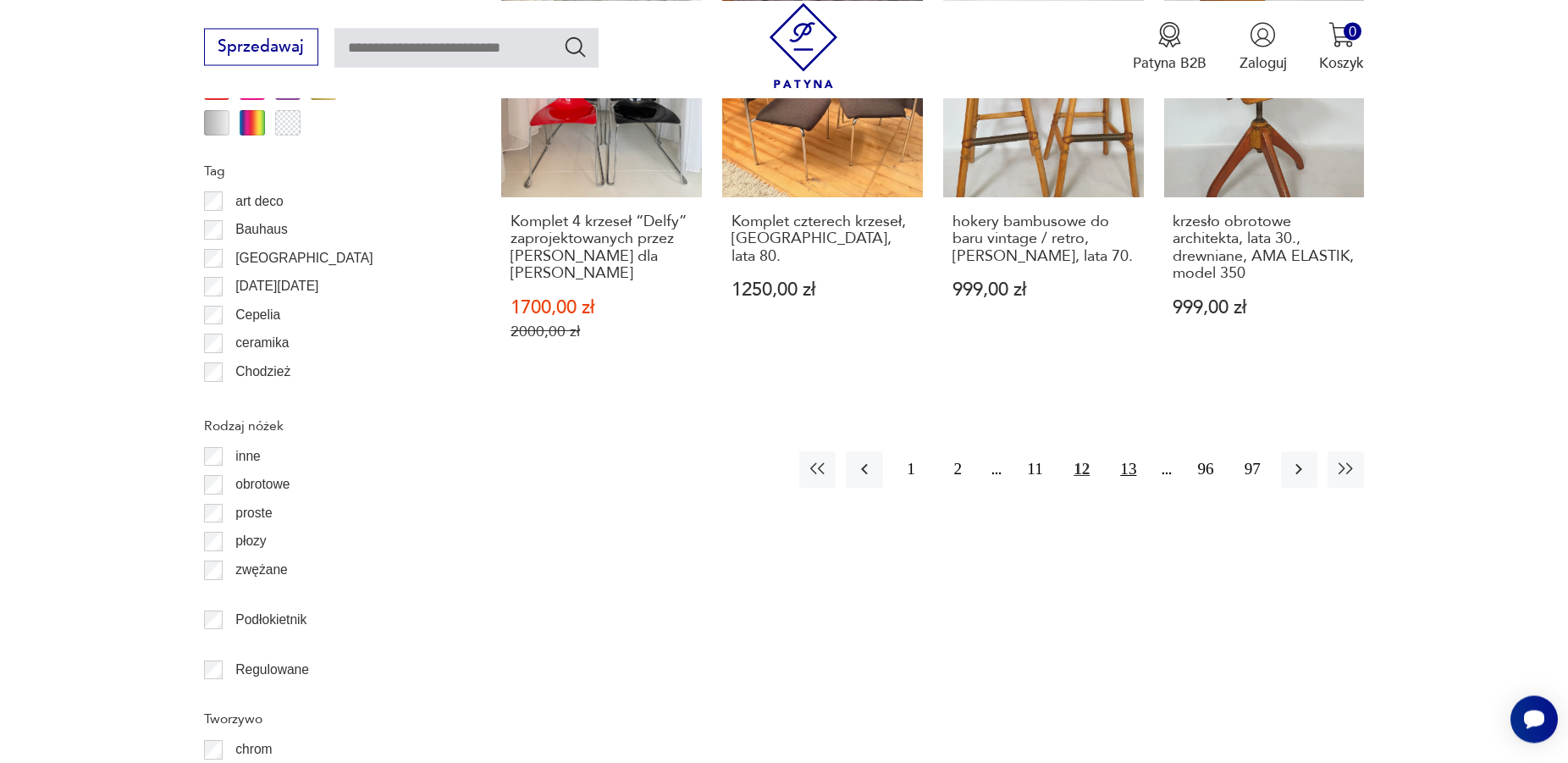
click at [1131, 451] on button "13" at bounding box center [1129, 469] width 36 height 36
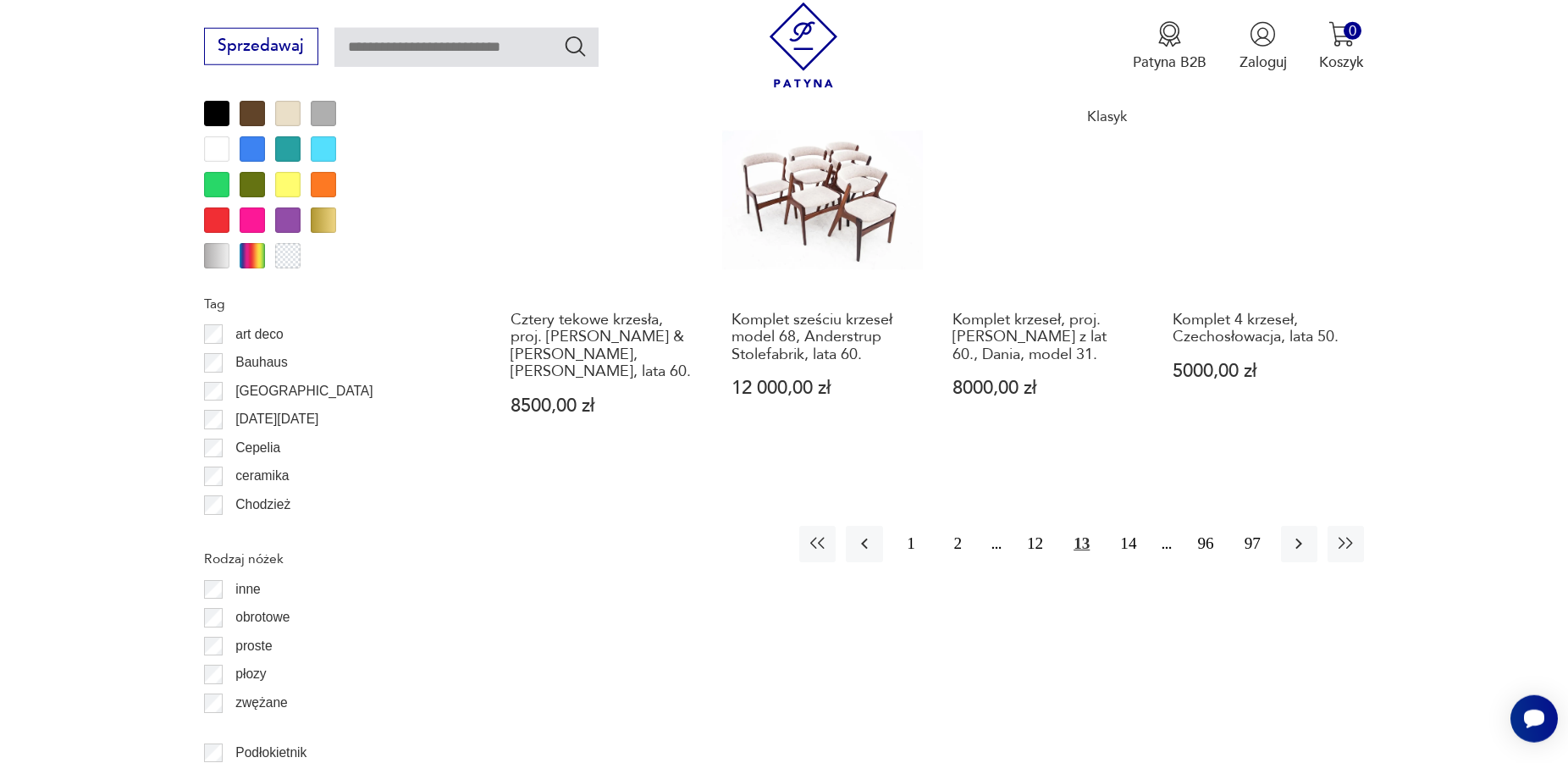
scroll to position [2031, 0]
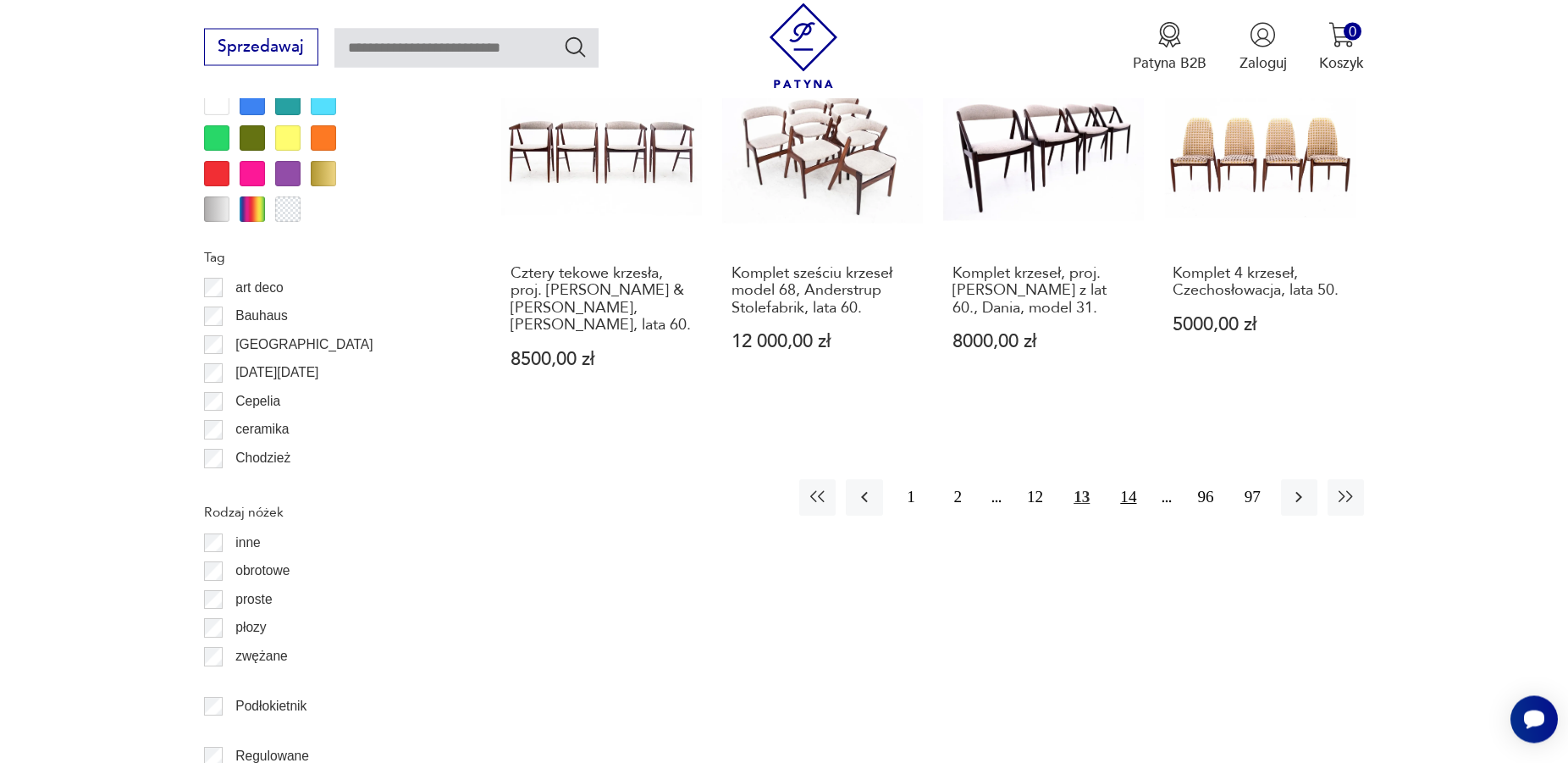
click at [1130, 479] on button "14" at bounding box center [1129, 497] width 36 height 36
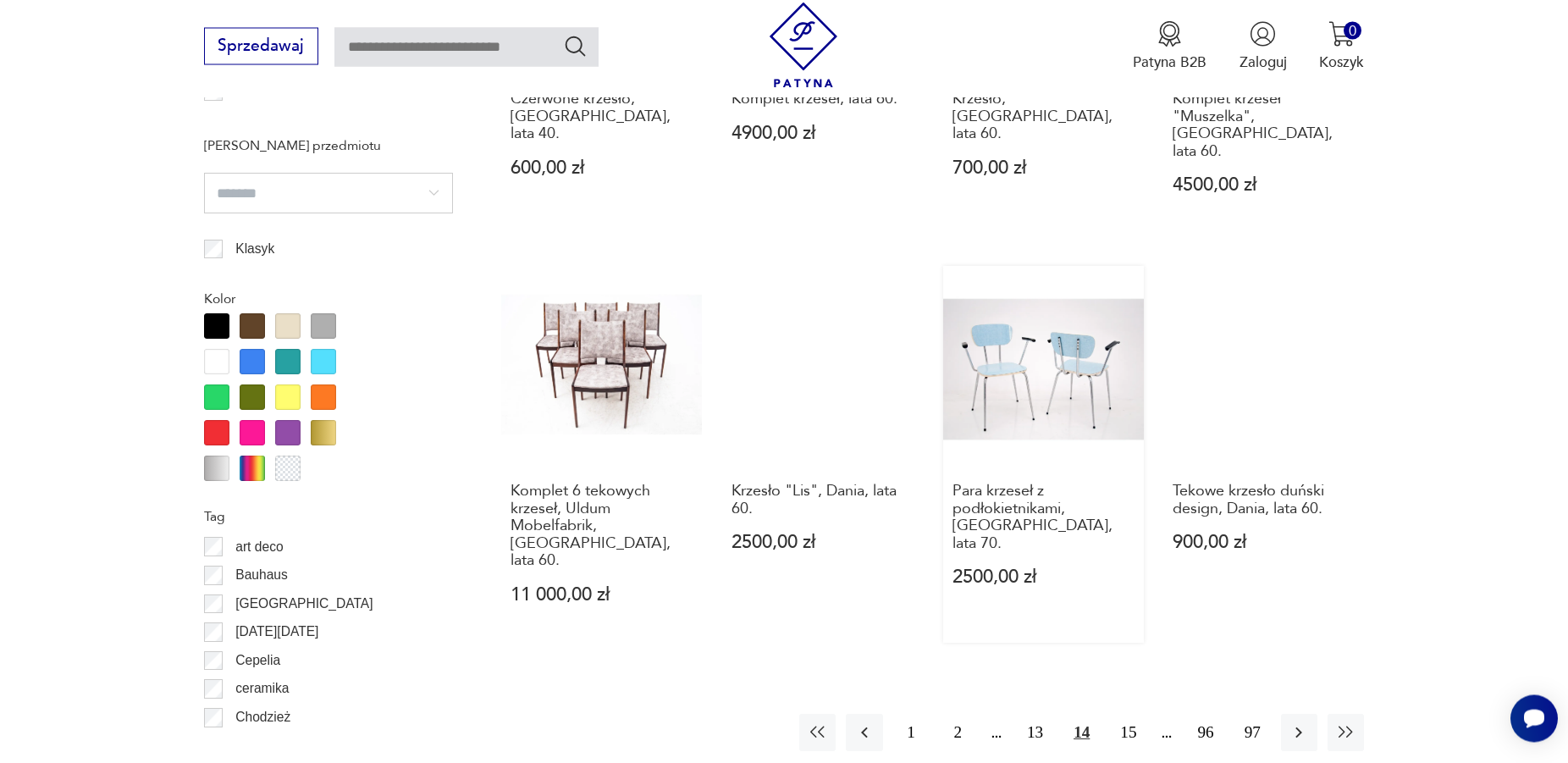
scroll to position [2118, 0]
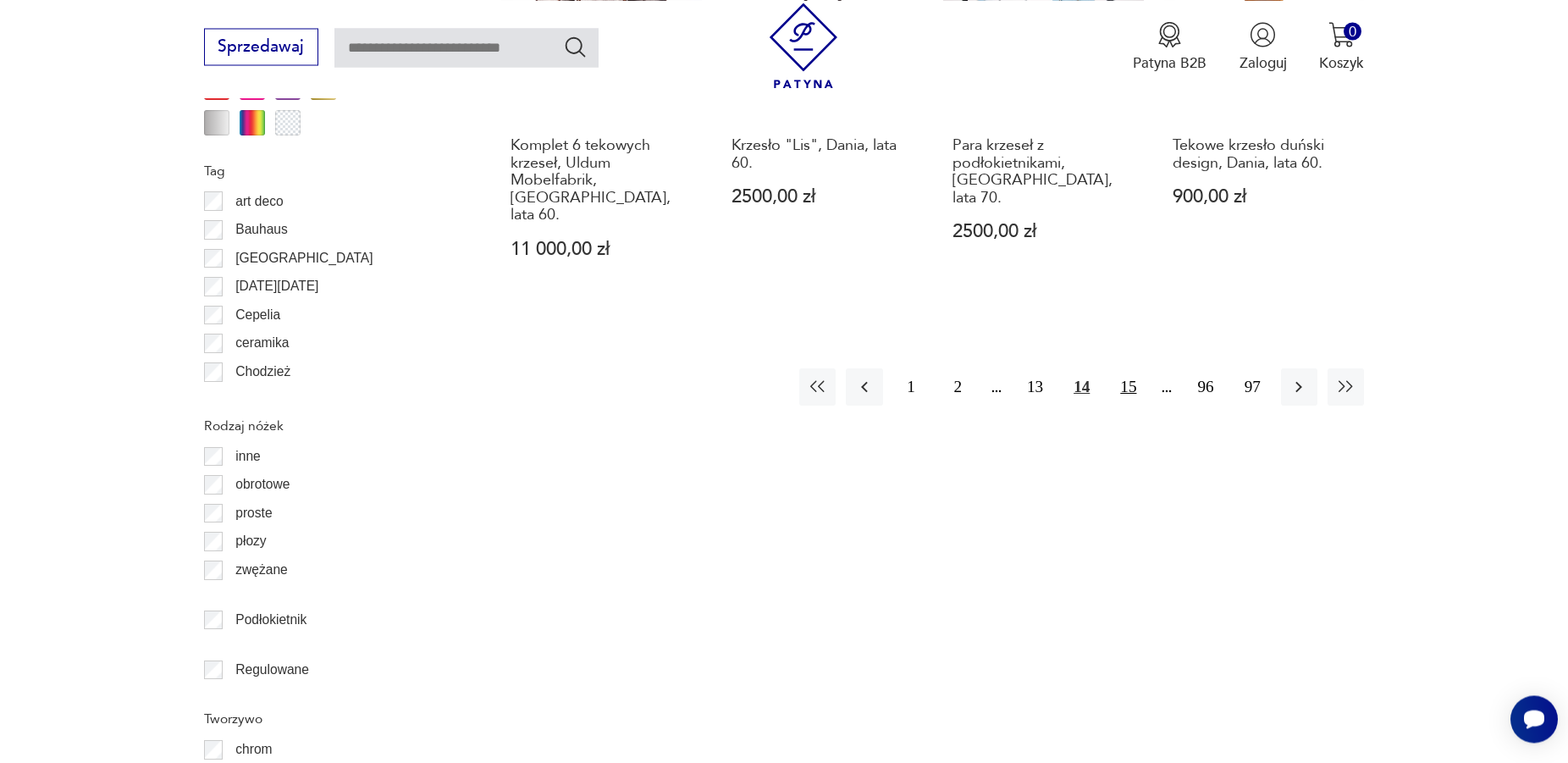
click at [1129, 368] on button "15" at bounding box center [1129, 386] width 36 height 36
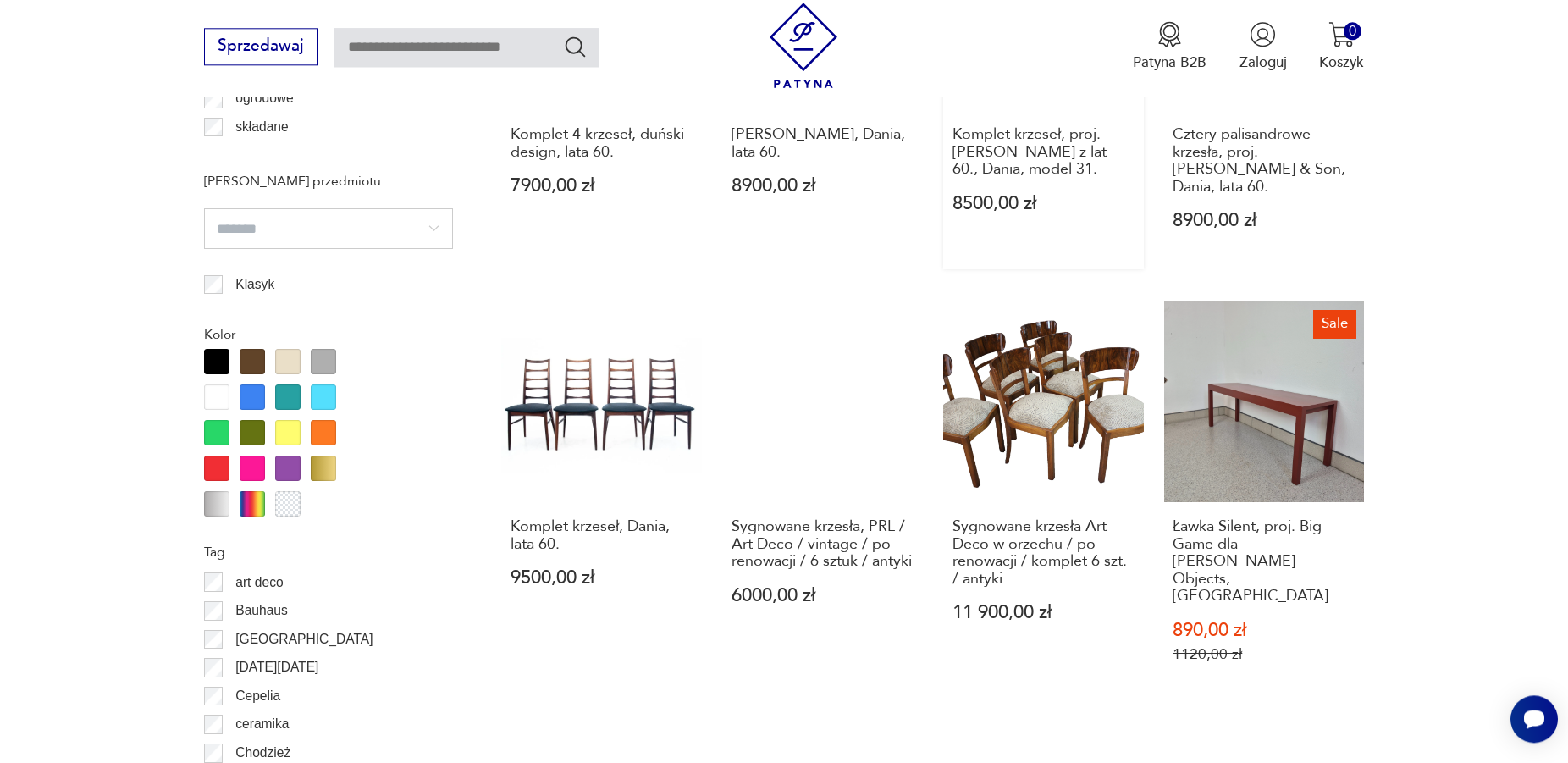
scroll to position [1945, 0]
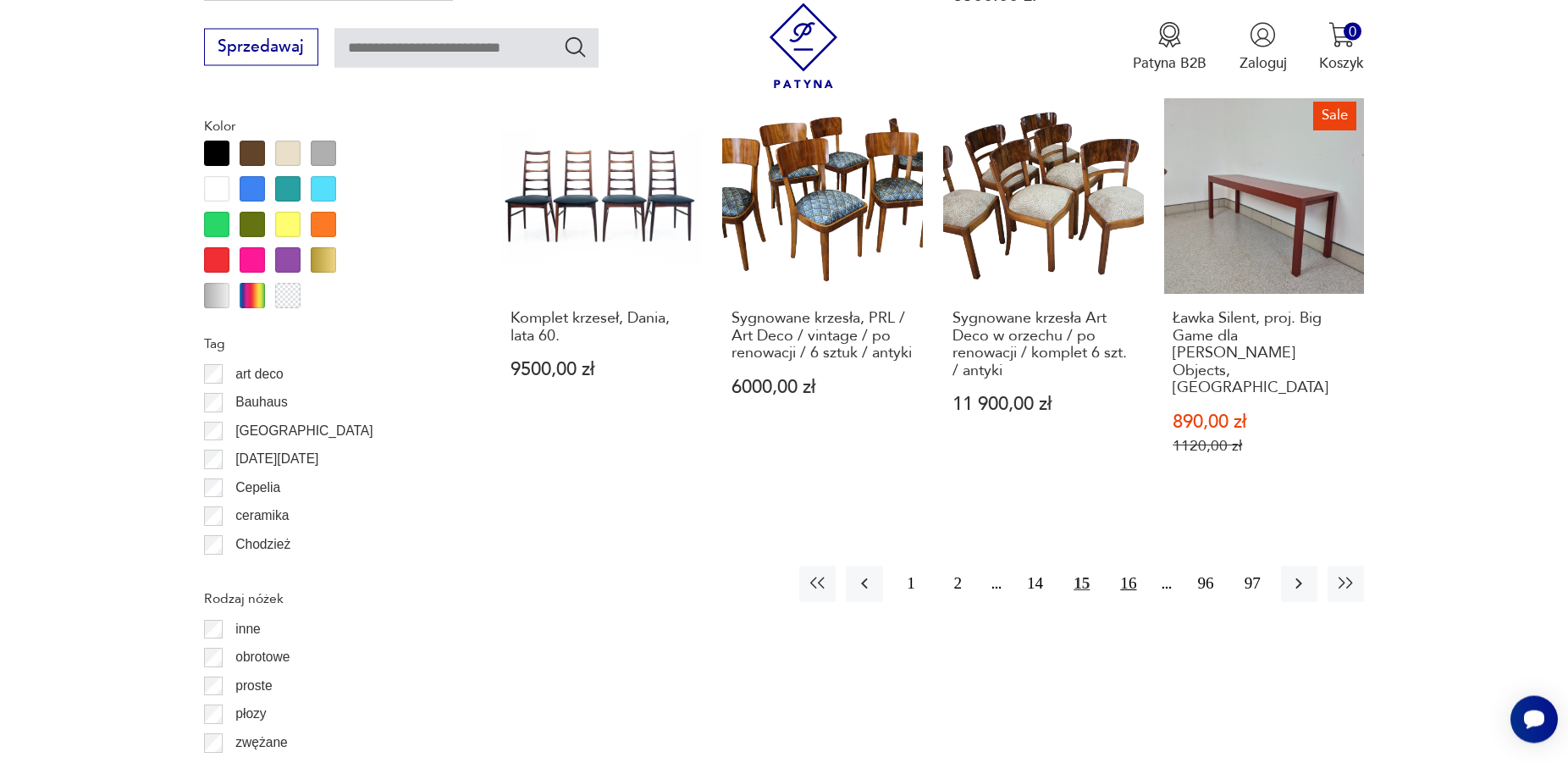
click at [1131, 565] on button "16" at bounding box center [1129, 583] width 36 height 36
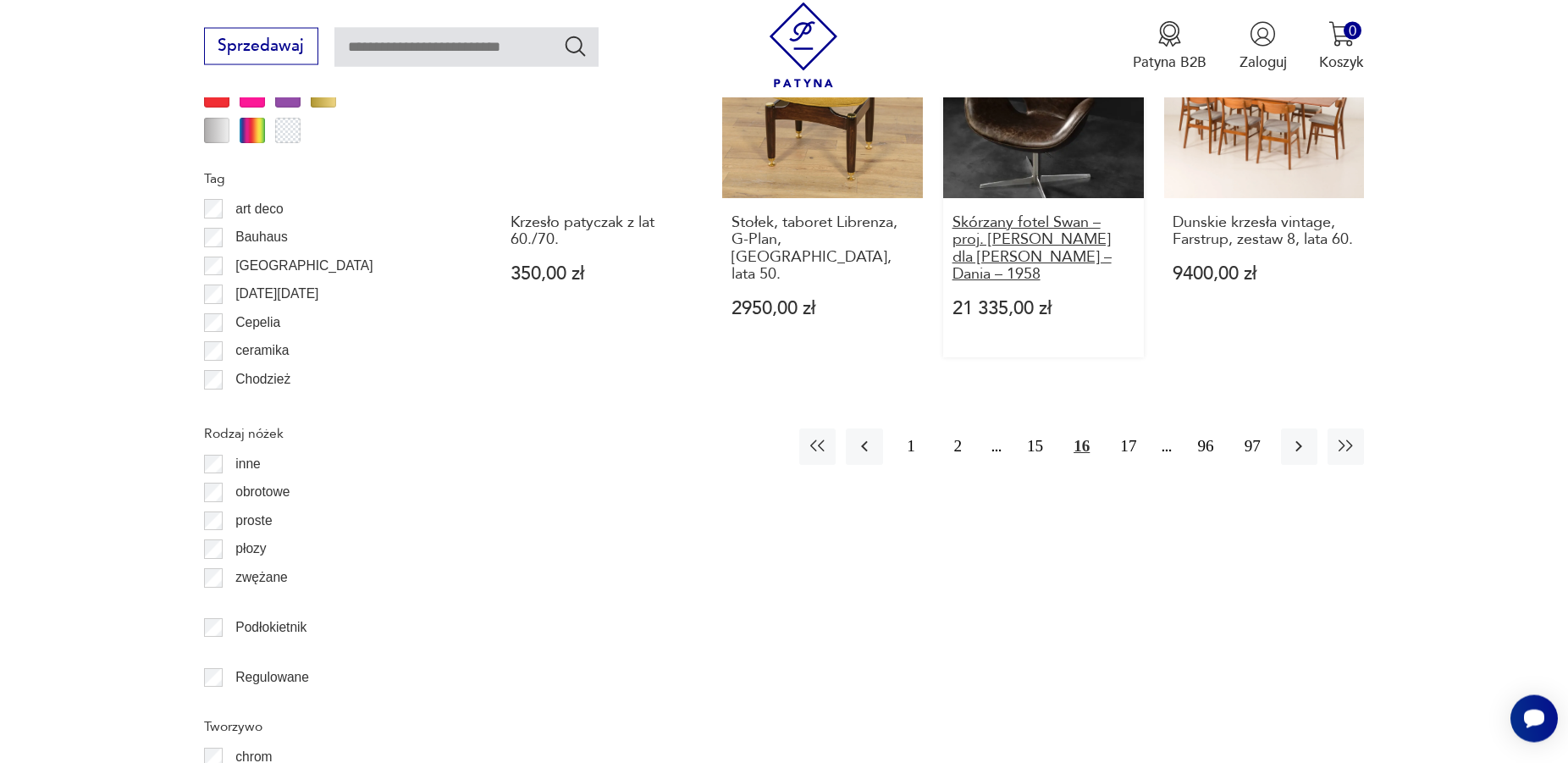
scroll to position [2118, 0]
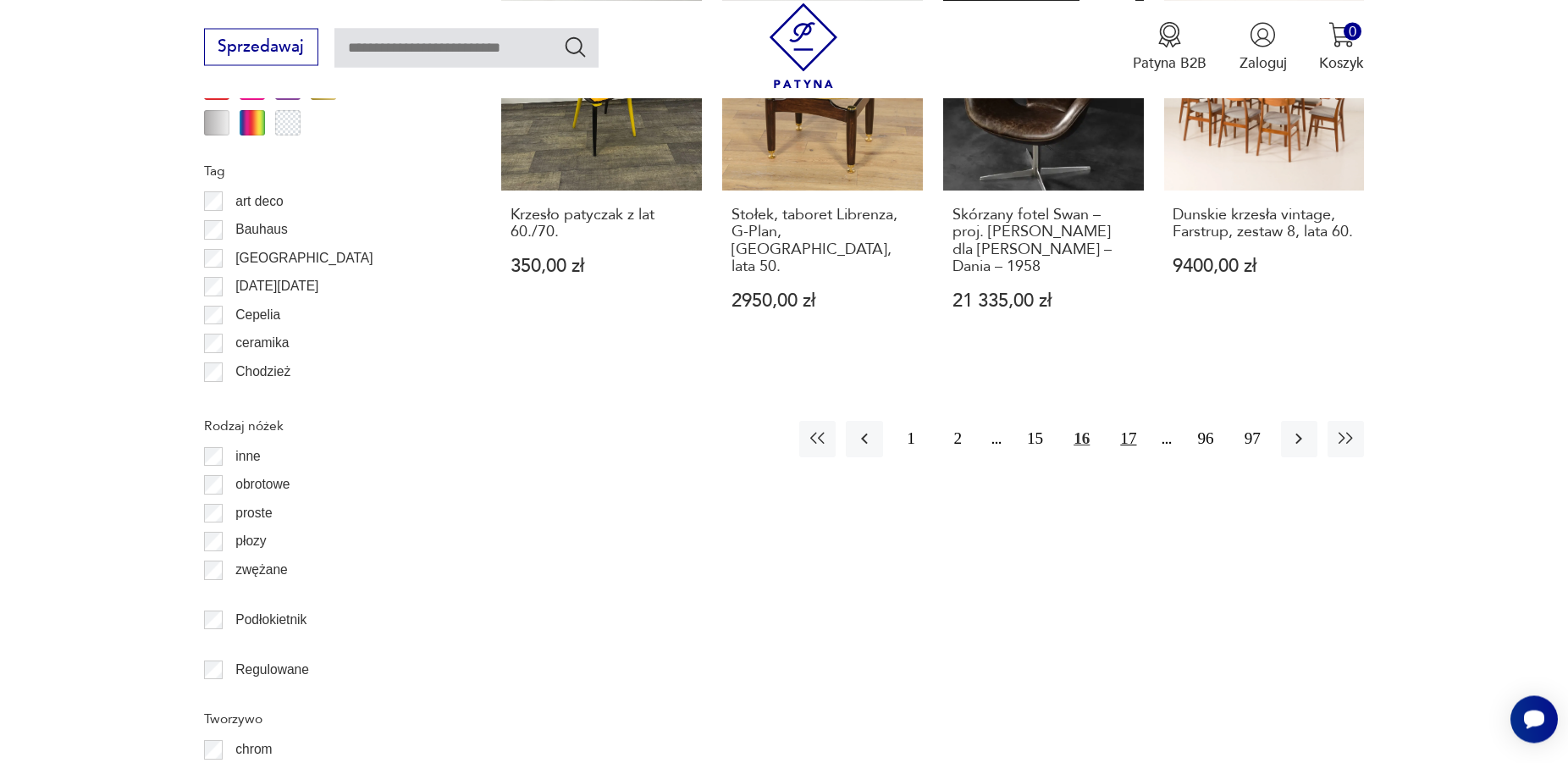
click at [1131, 420] on button "17" at bounding box center [1129, 438] width 36 height 36
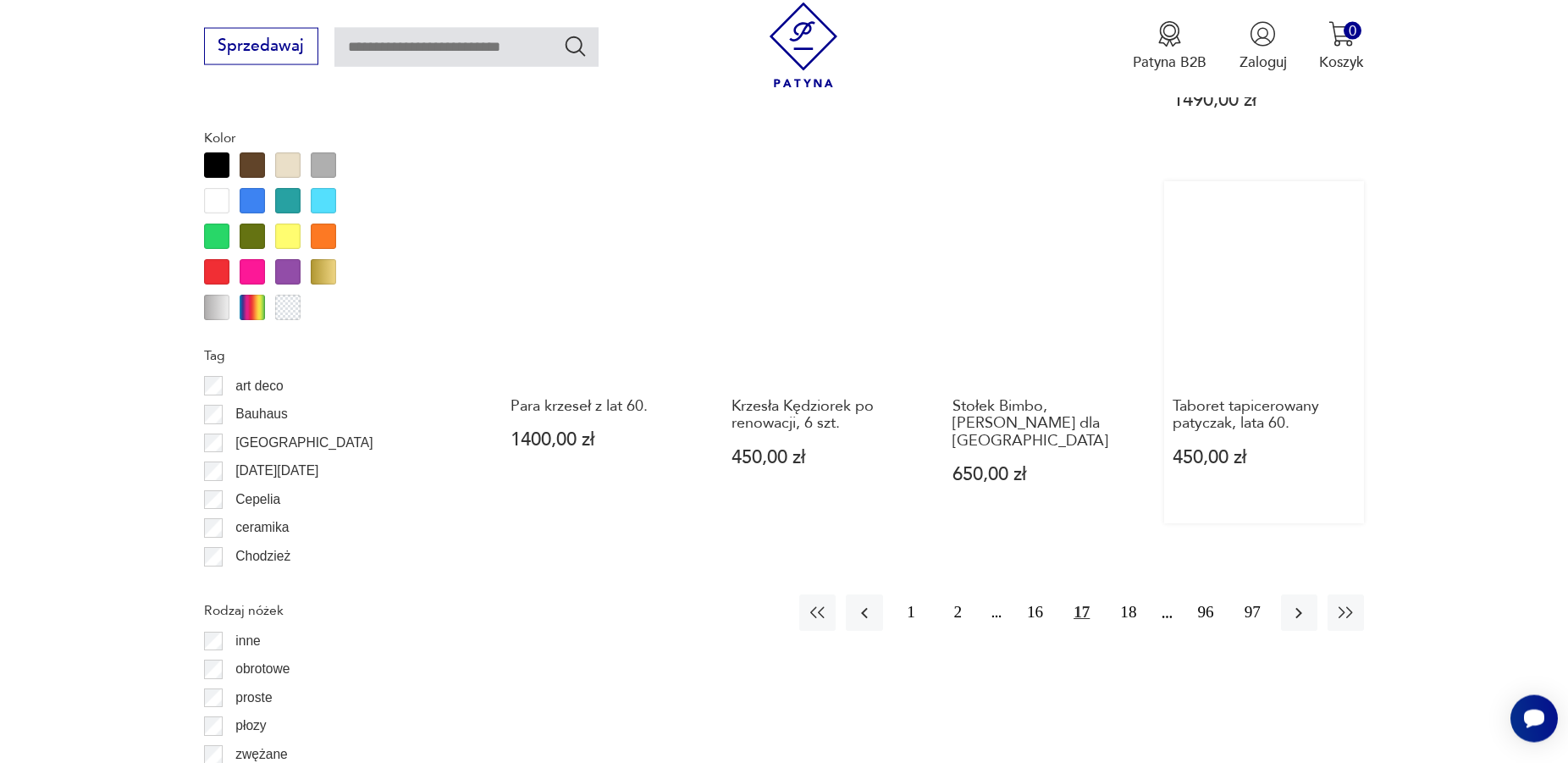
scroll to position [1945, 0]
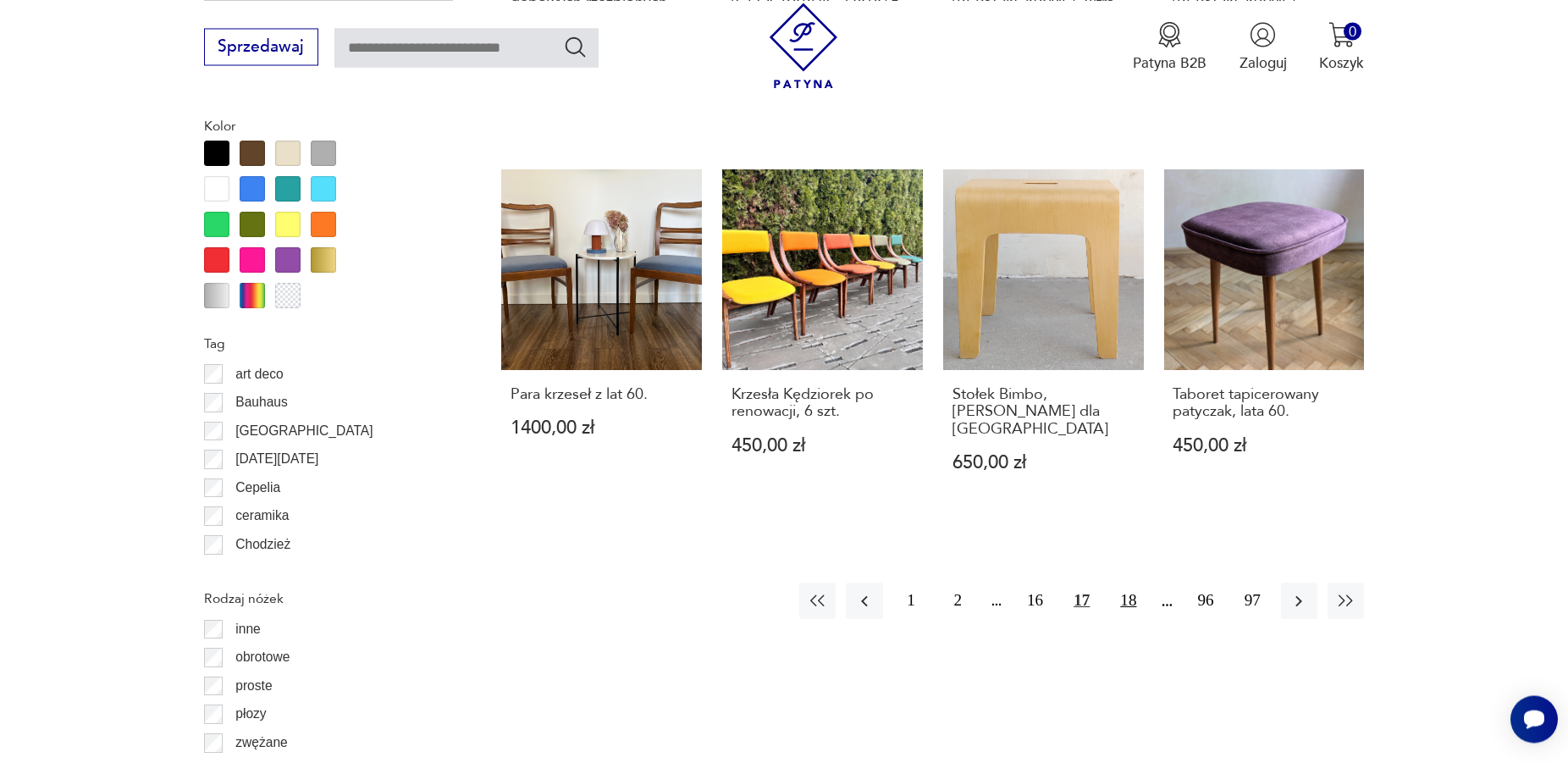
click at [1133, 582] on button "18" at bounding box center [1129, 600] width 36 height 36
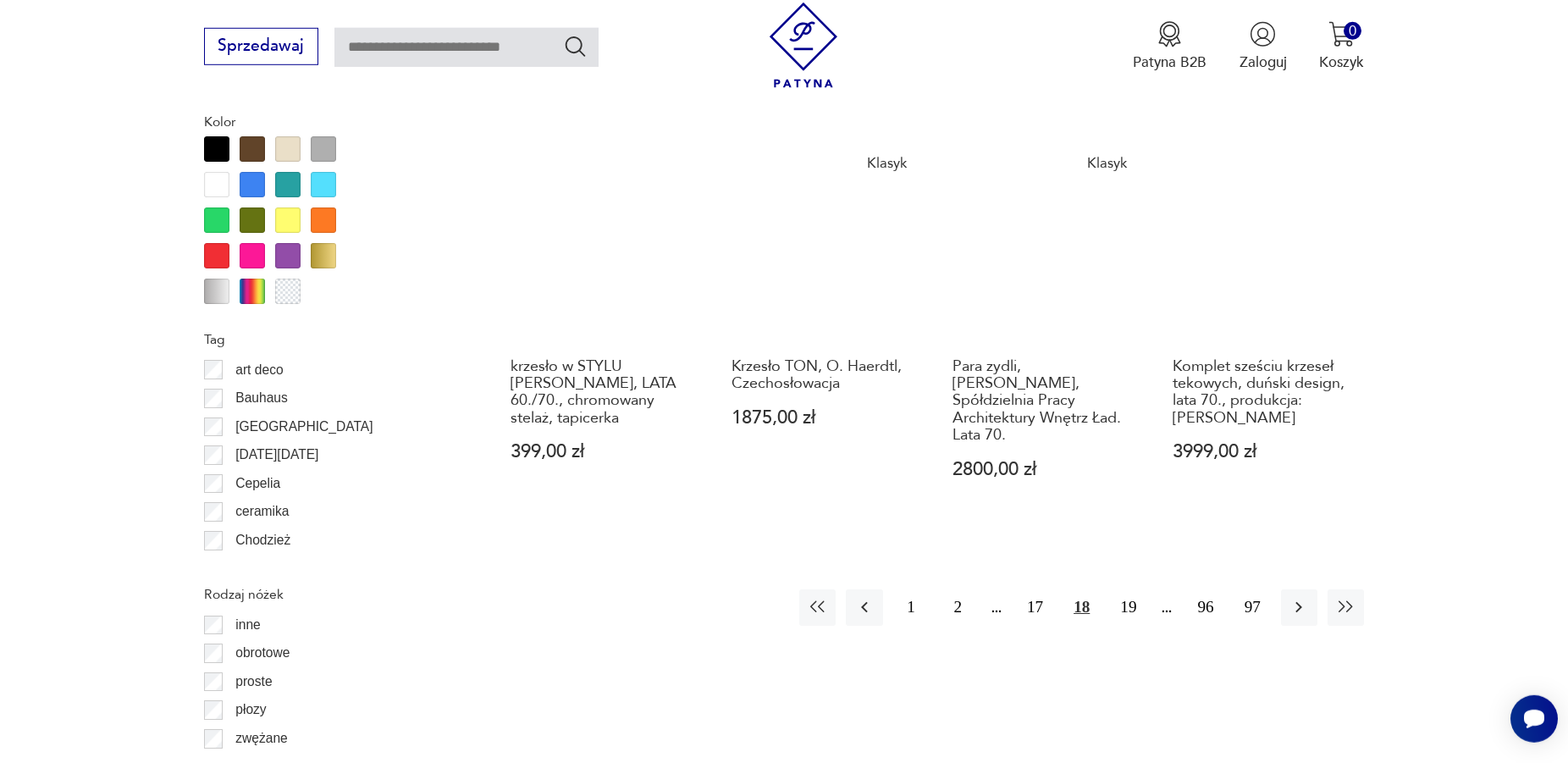
scroll to position [2031, 0]
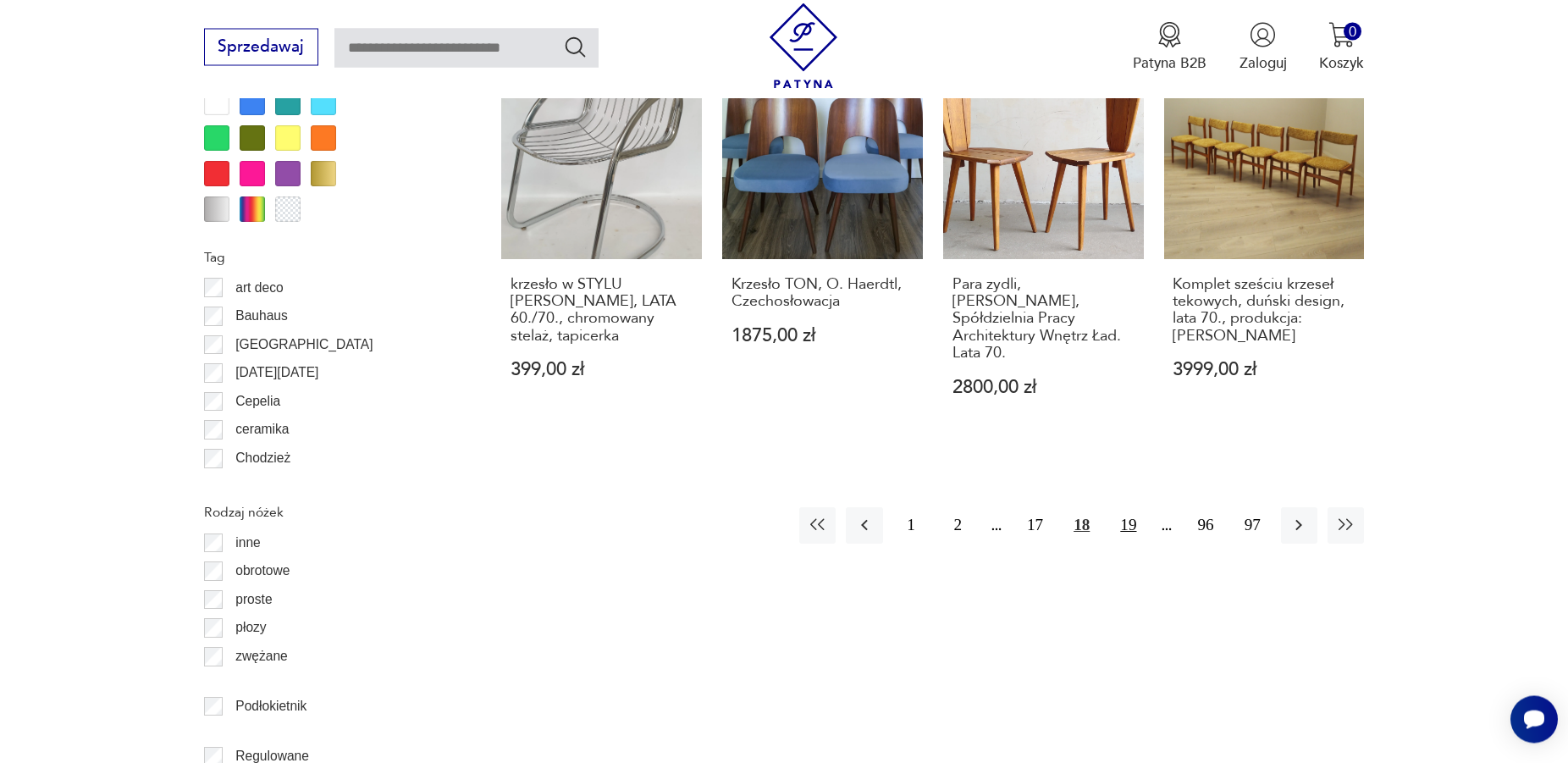
click at [1133, 507] on button "19" at bounding box center [1129, 525] width 36 height 36
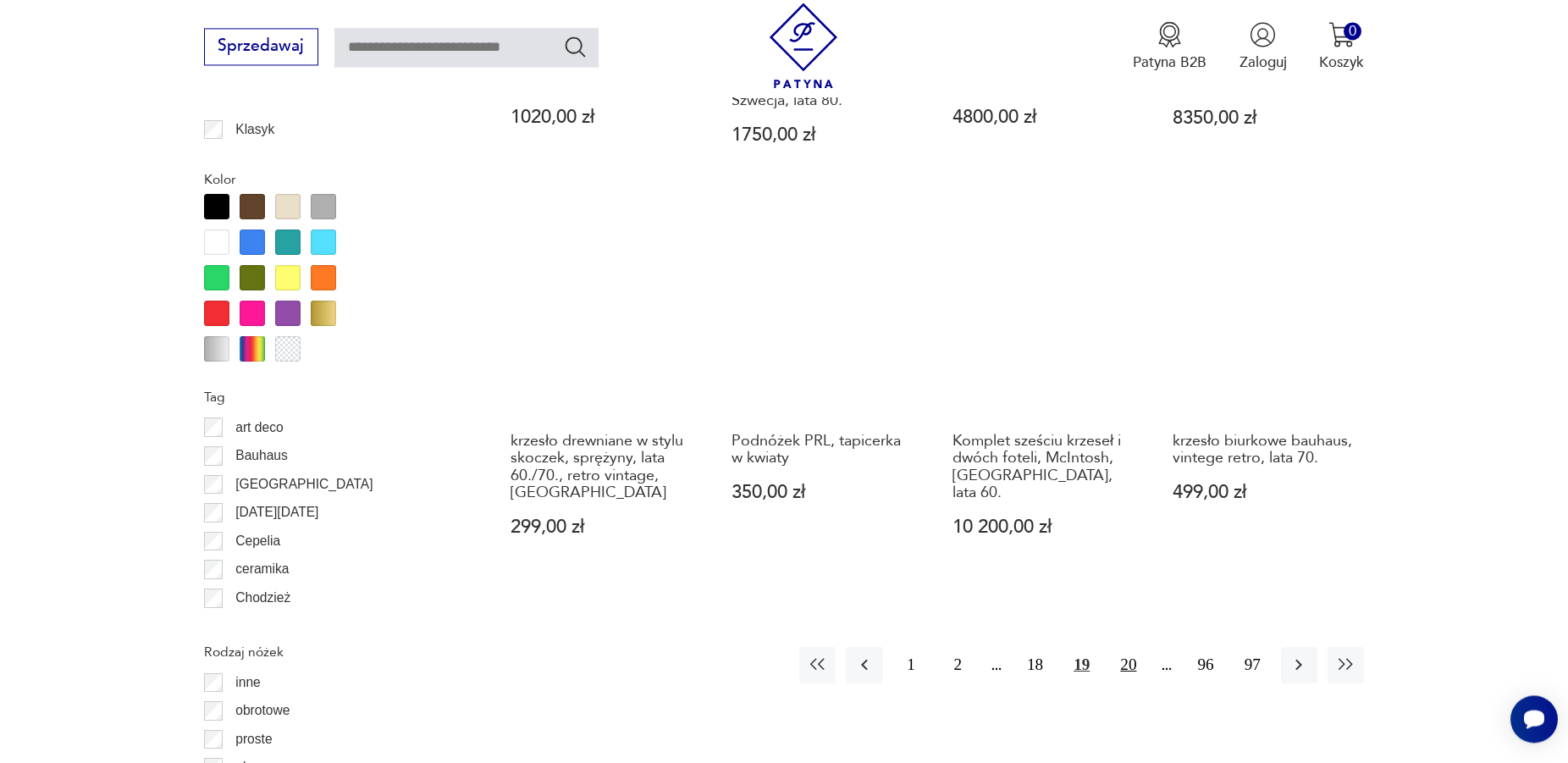
scroll to position [2118, 0]
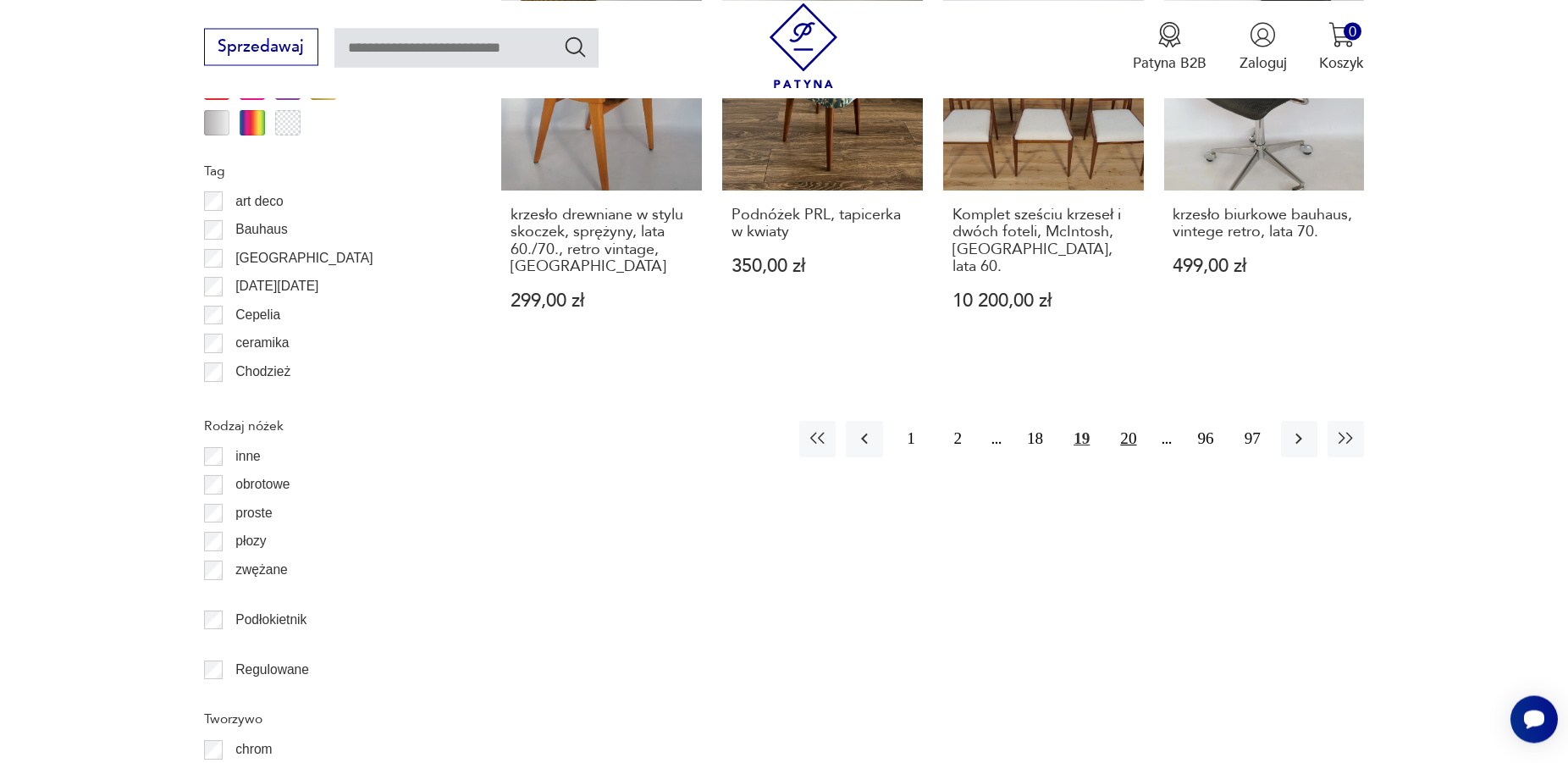
click at [1129, 424] on button "20" at bounding box center [1129, 438] width 36 height 36
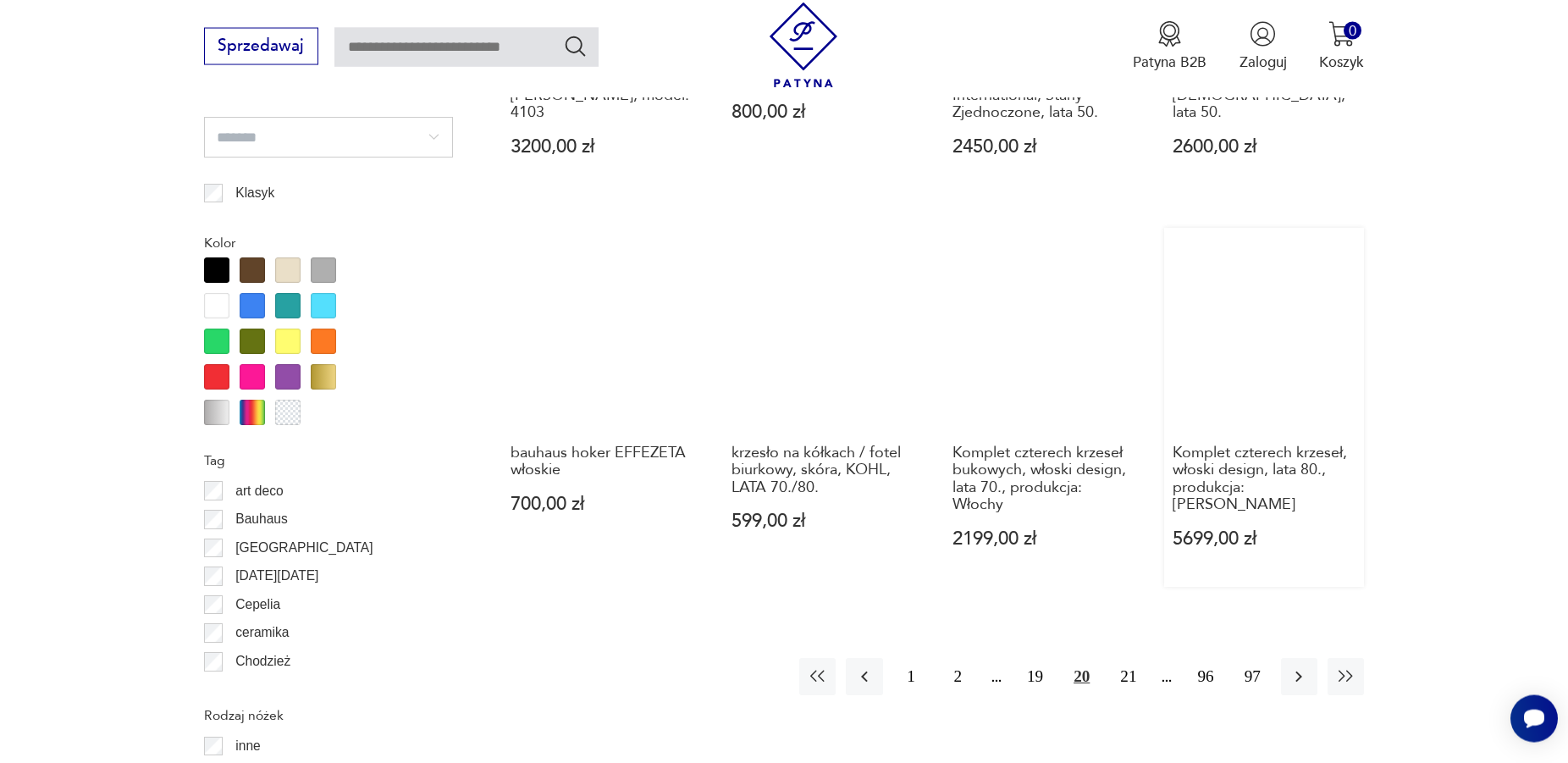
scroll to position [1859, 0]
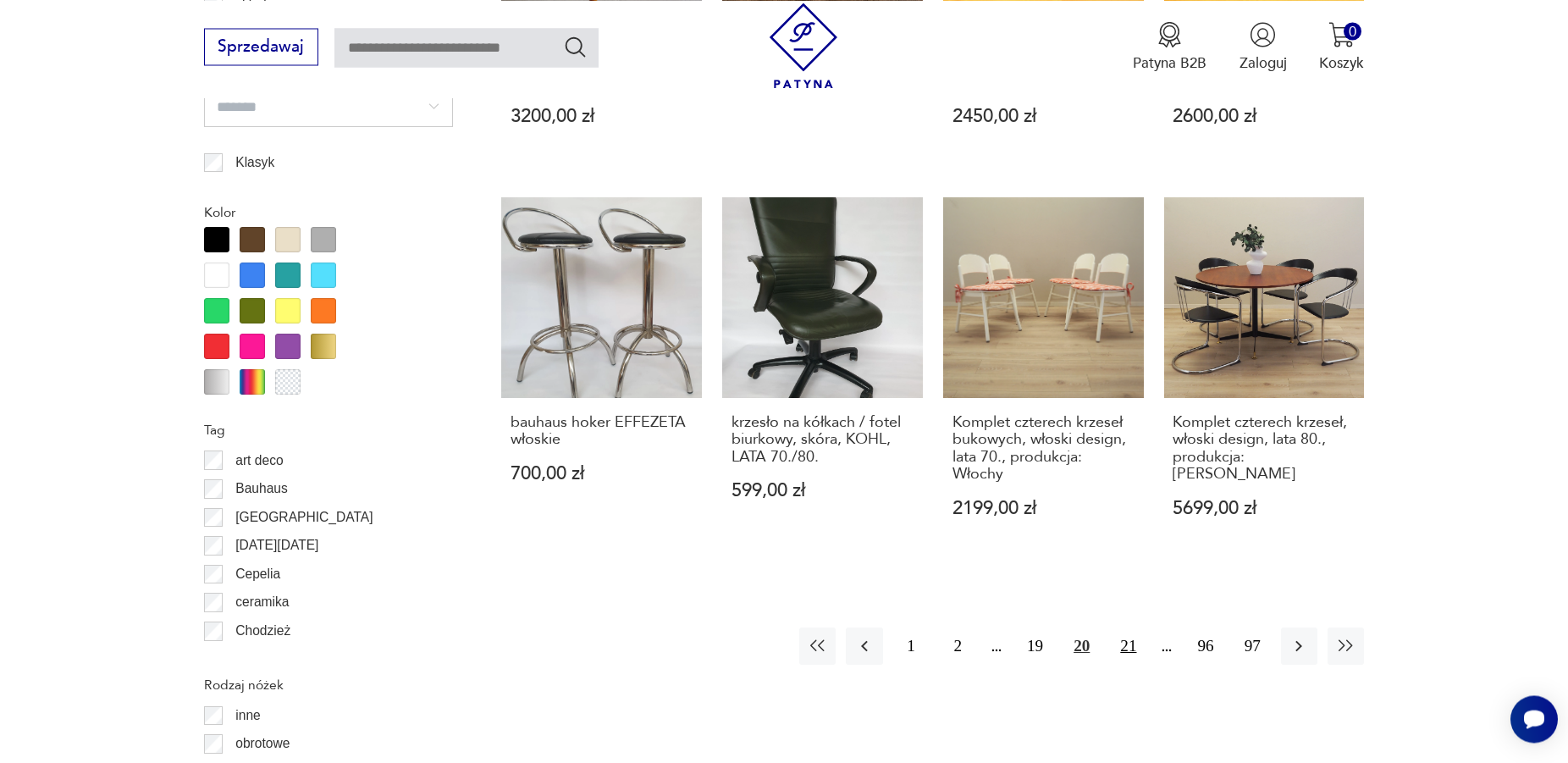
click at [1133, 632] on button "21" at bounding box center [1129, 645] width 36 height 36
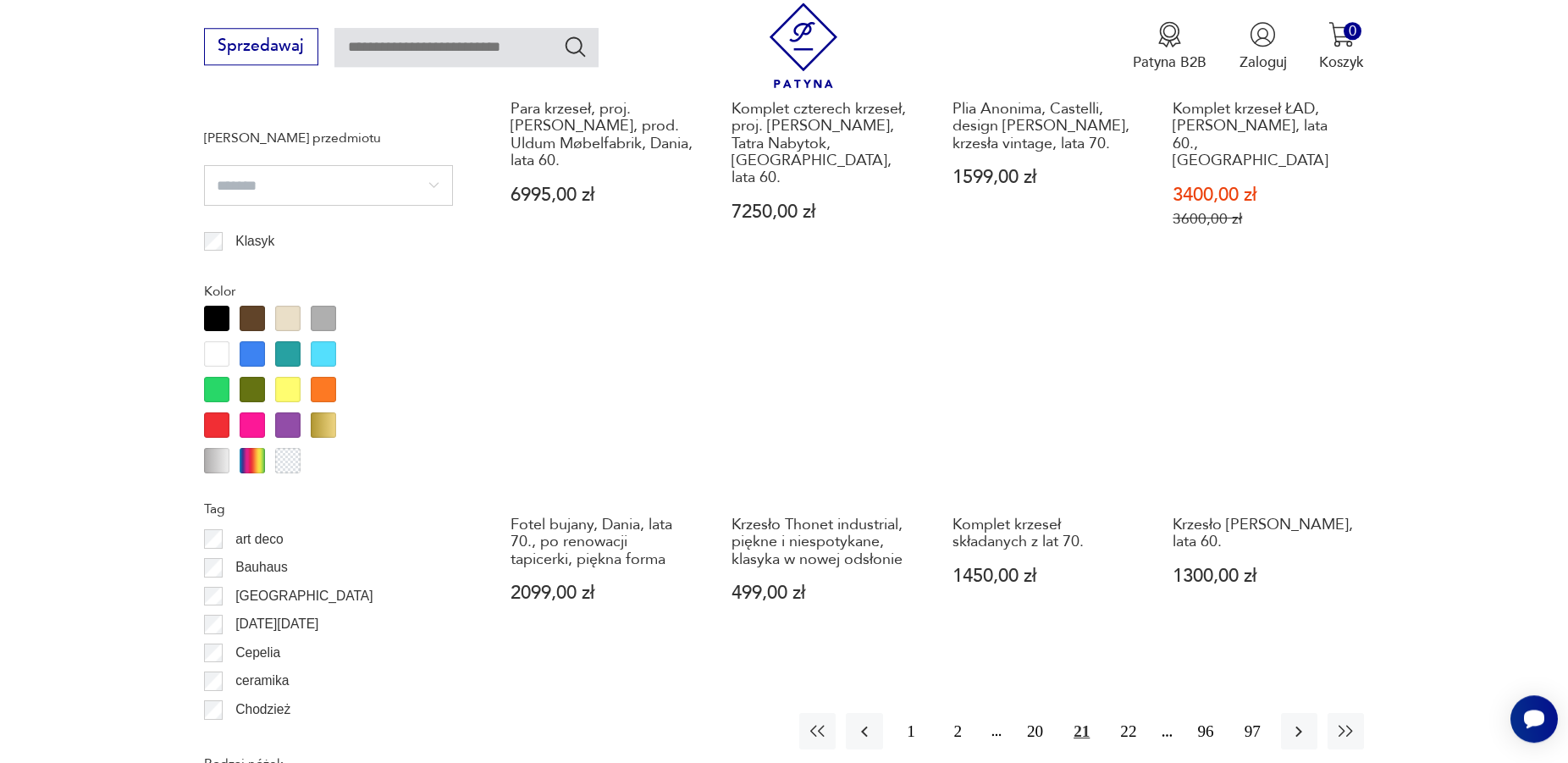
scroll to position [1945, 0]
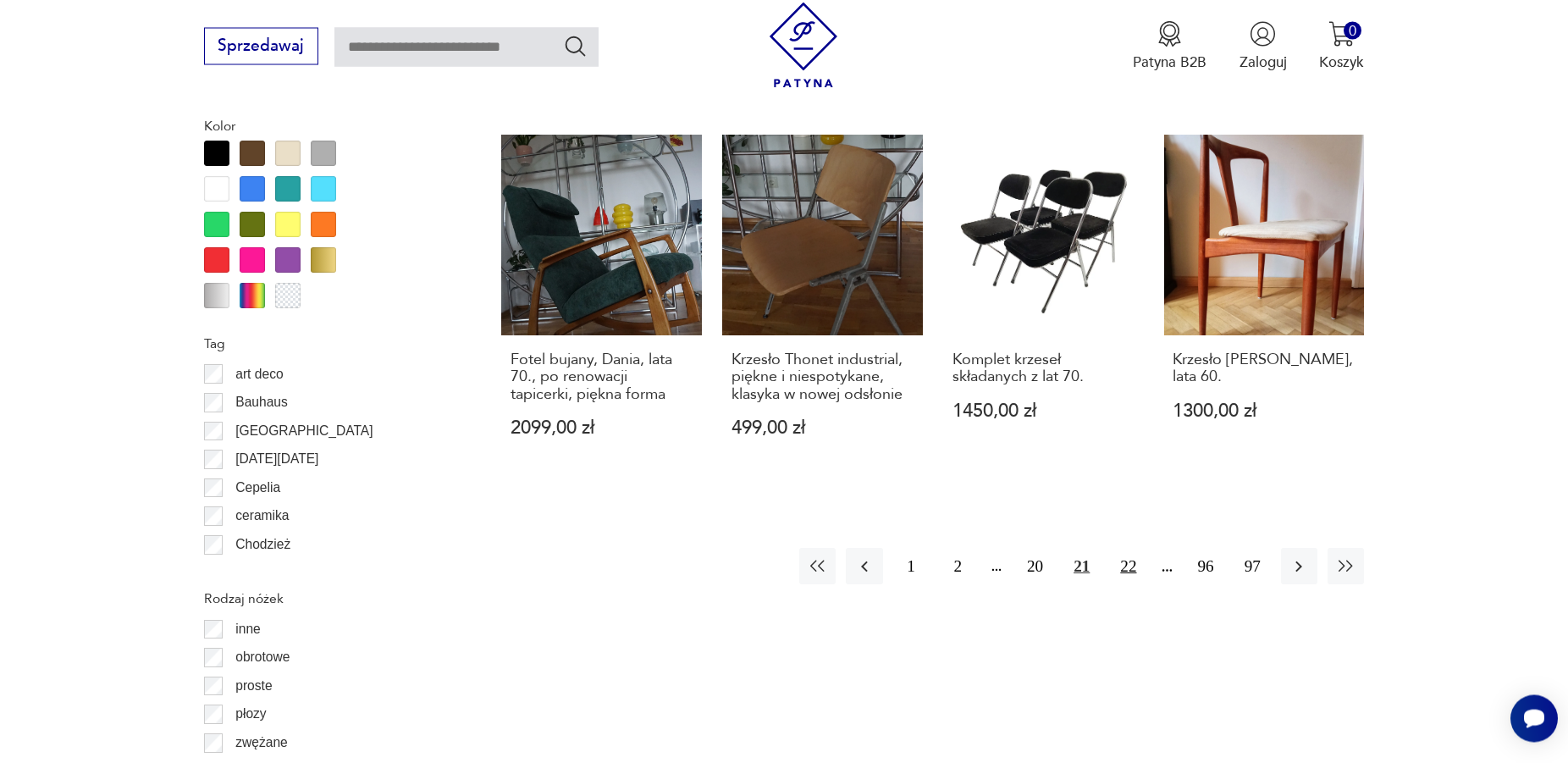
click at [1129, 549] on button "22" at bounding box center [1129, 567] width 36 height 36
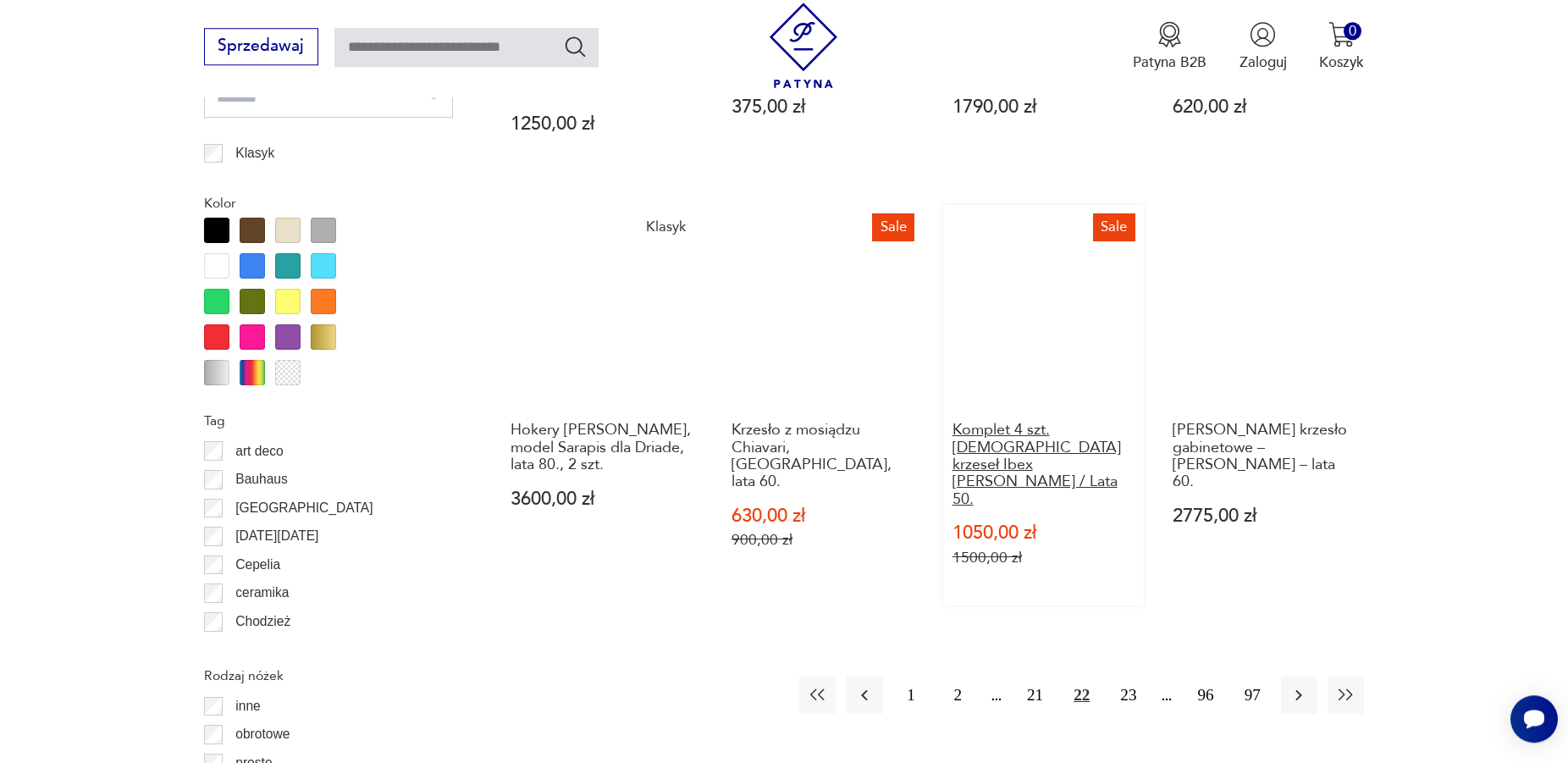
scroll to position [2031, 0]
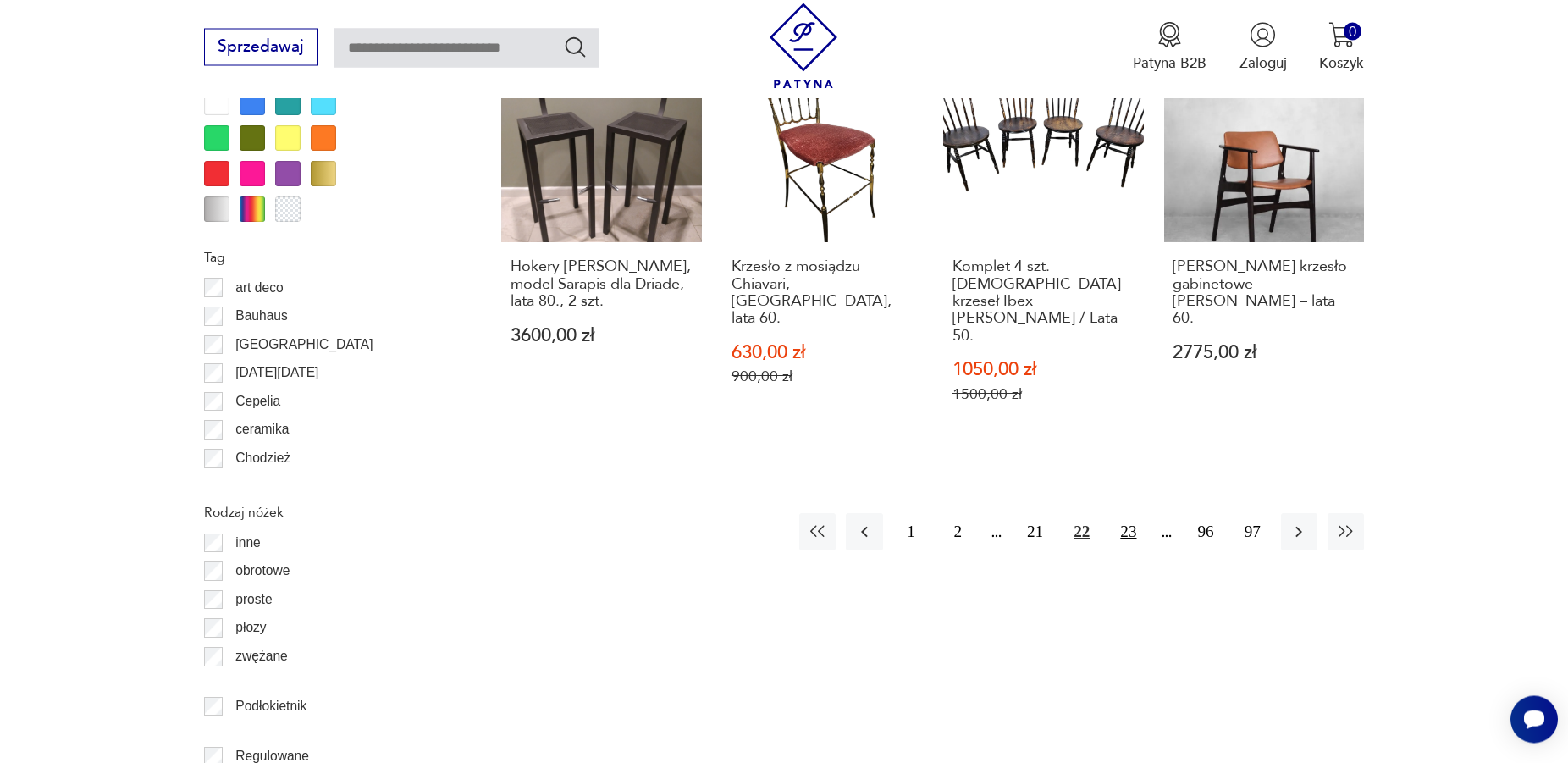
click at [1132, 513] on button "23" at bounding box center [1129, 531] width 36 height 36
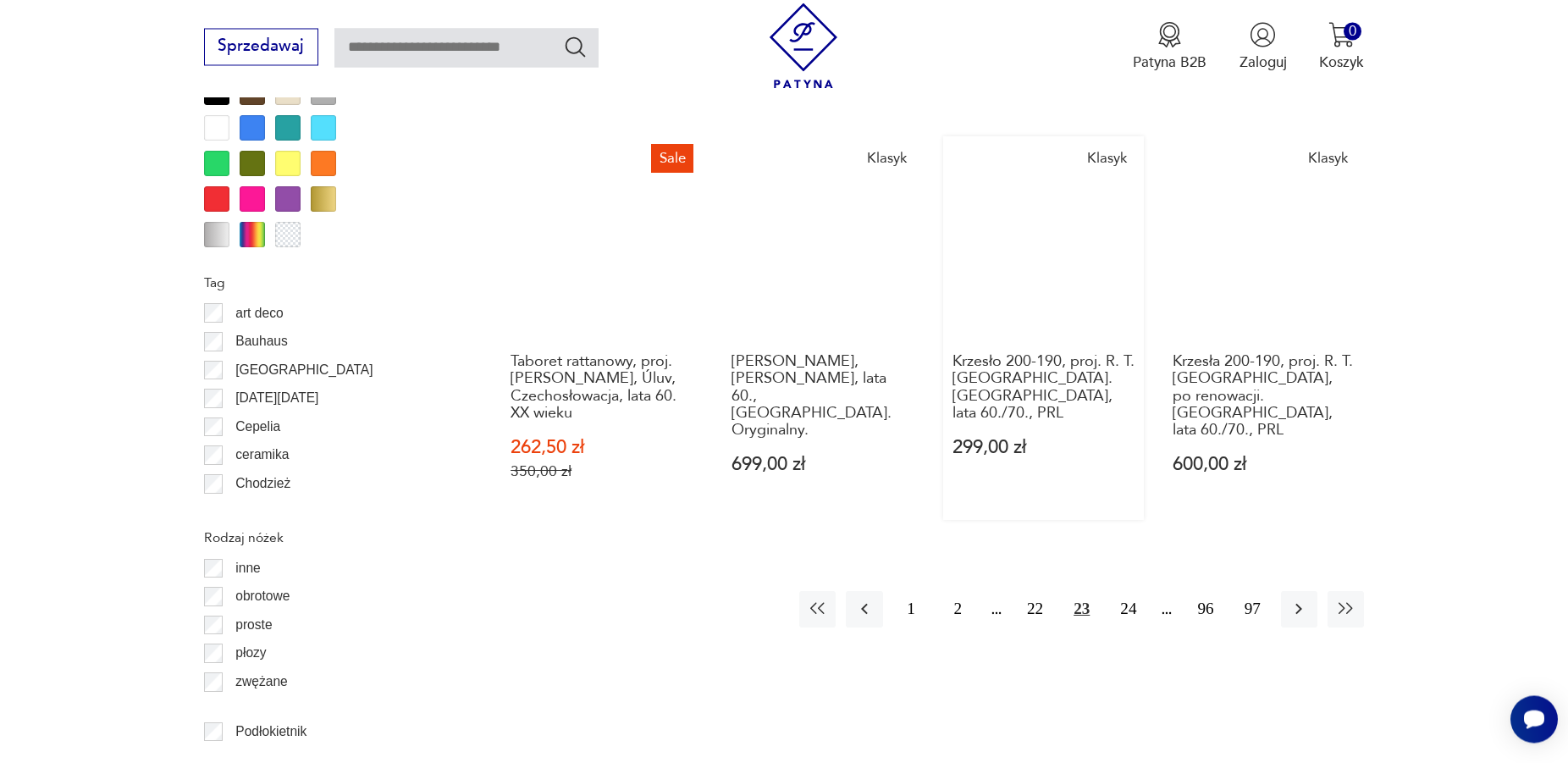
scroll to position [2031, 0]
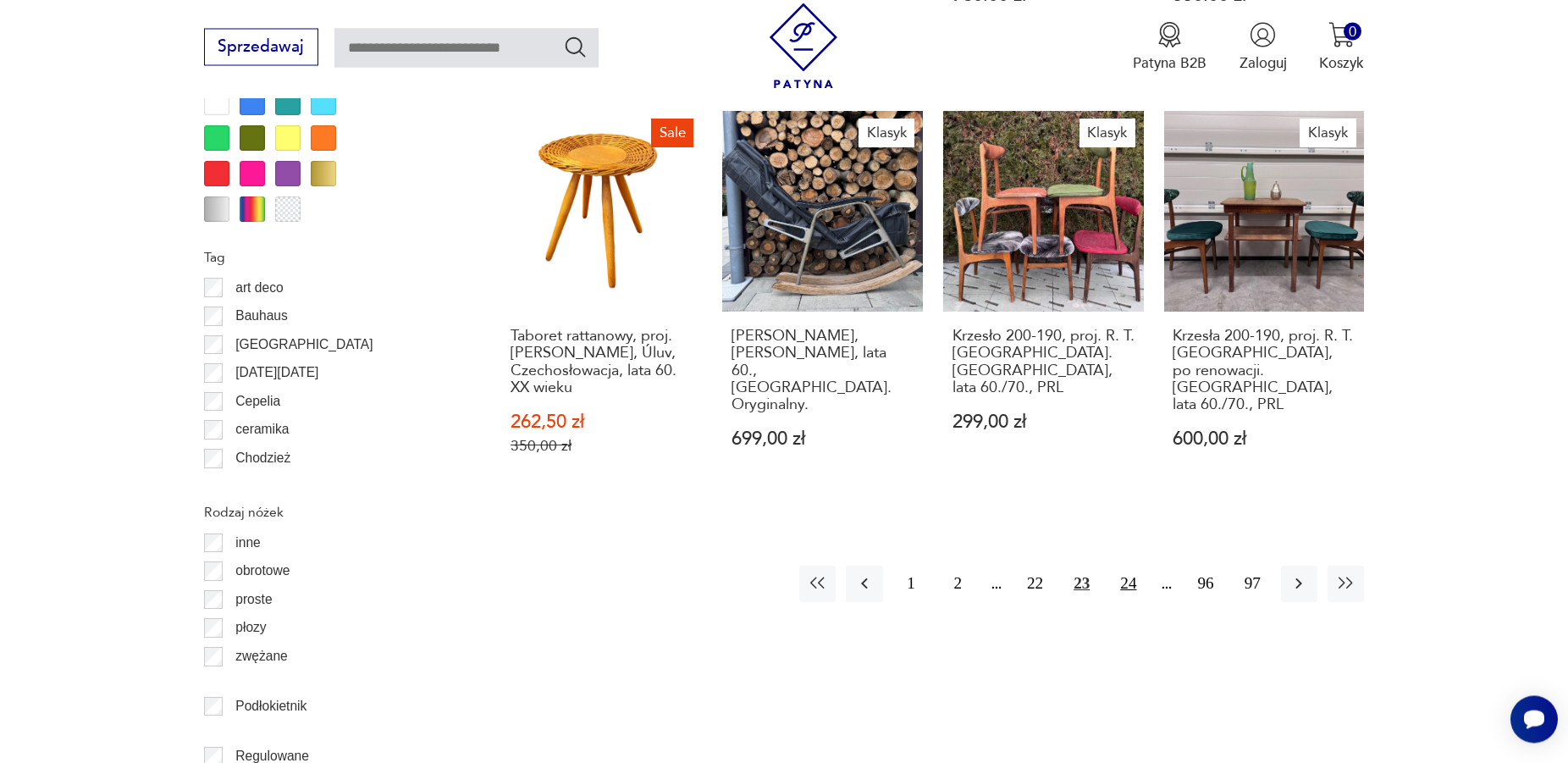
click at [1126, 565] on button "24" at bounding box center [1129, 583] width 36 height 36
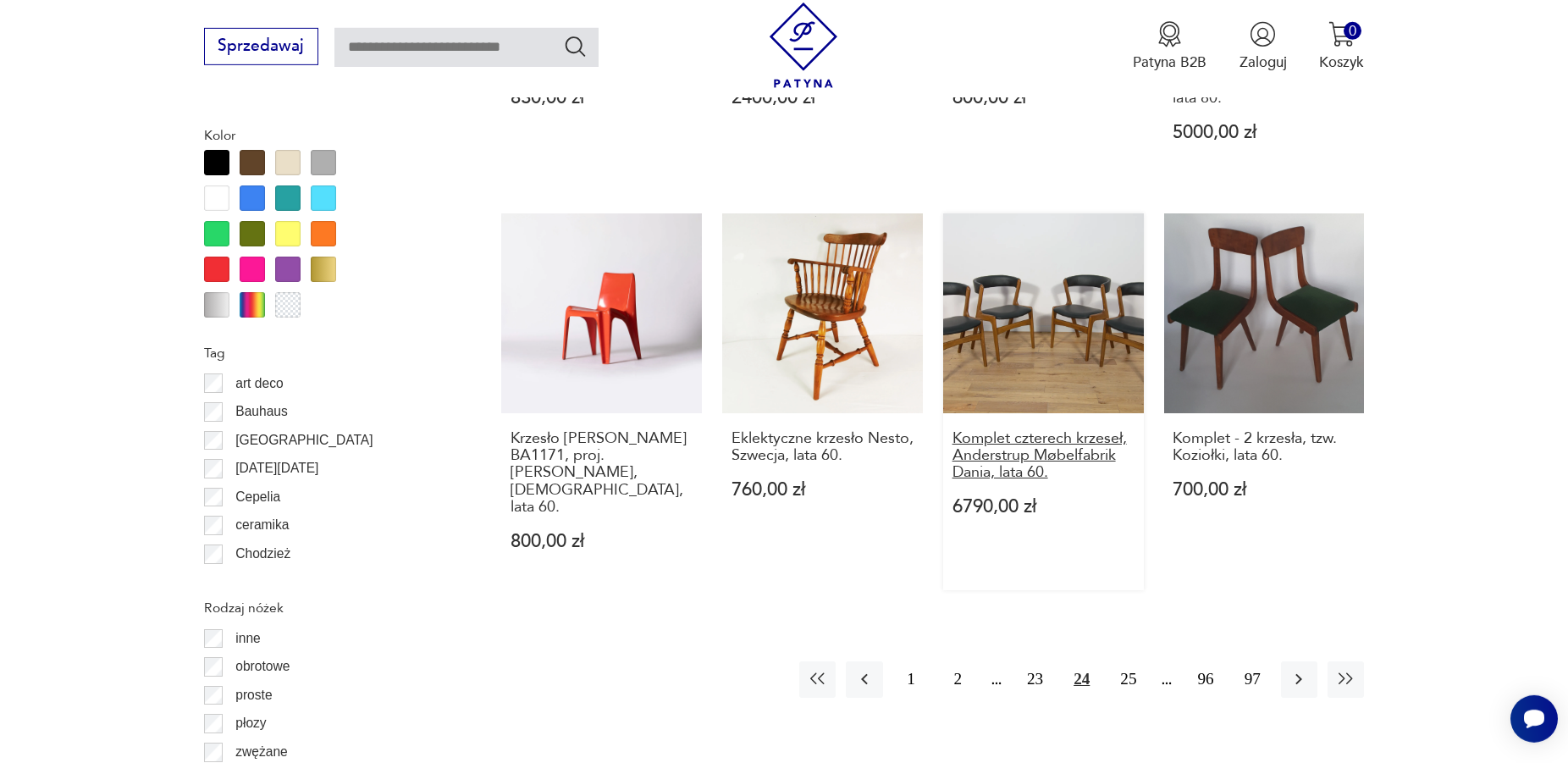
scroll to position [1945, 0]
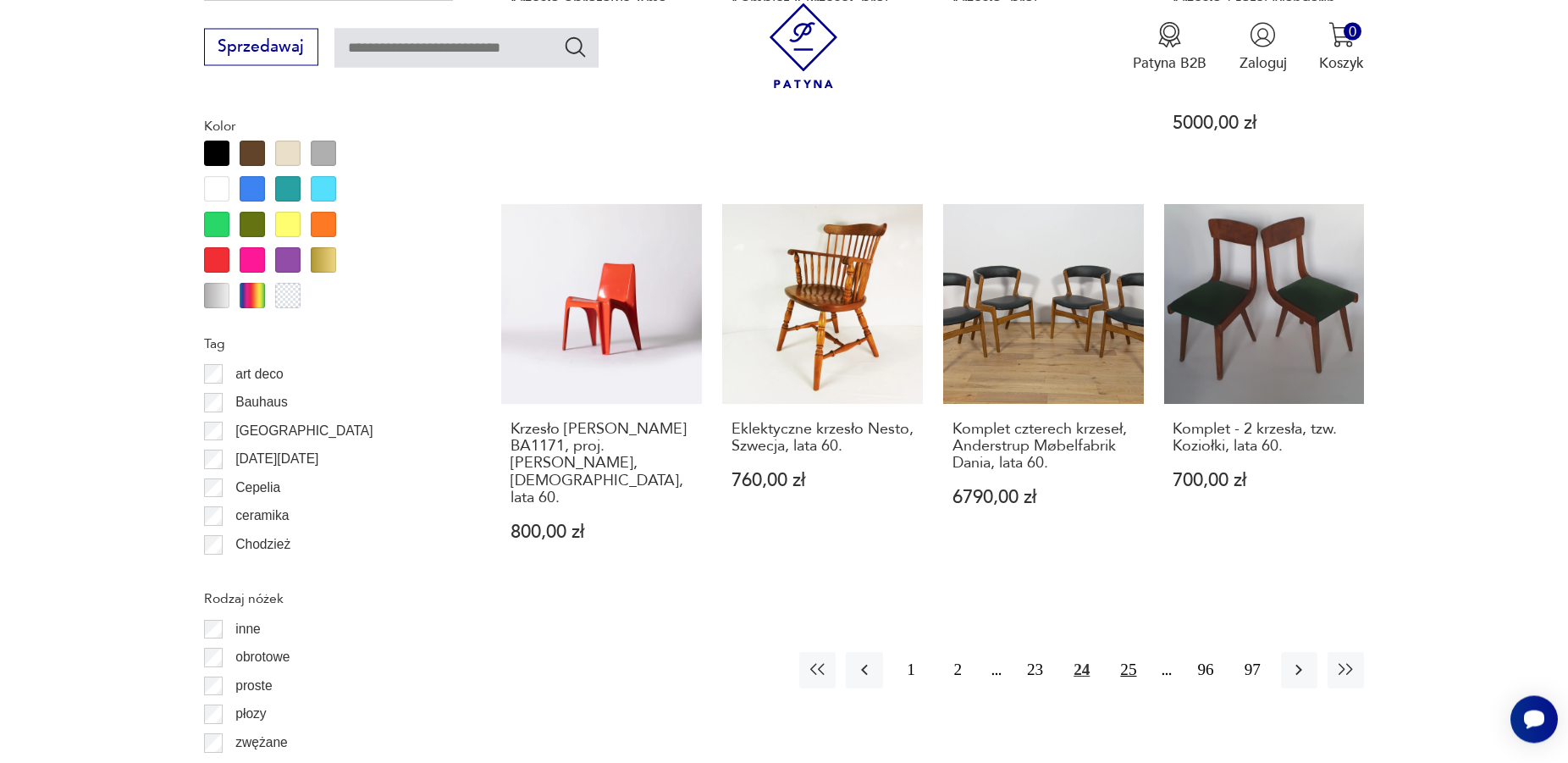
click at [1126, 652] on button "25" at bounding box center [1129, 670] width 36 height 36
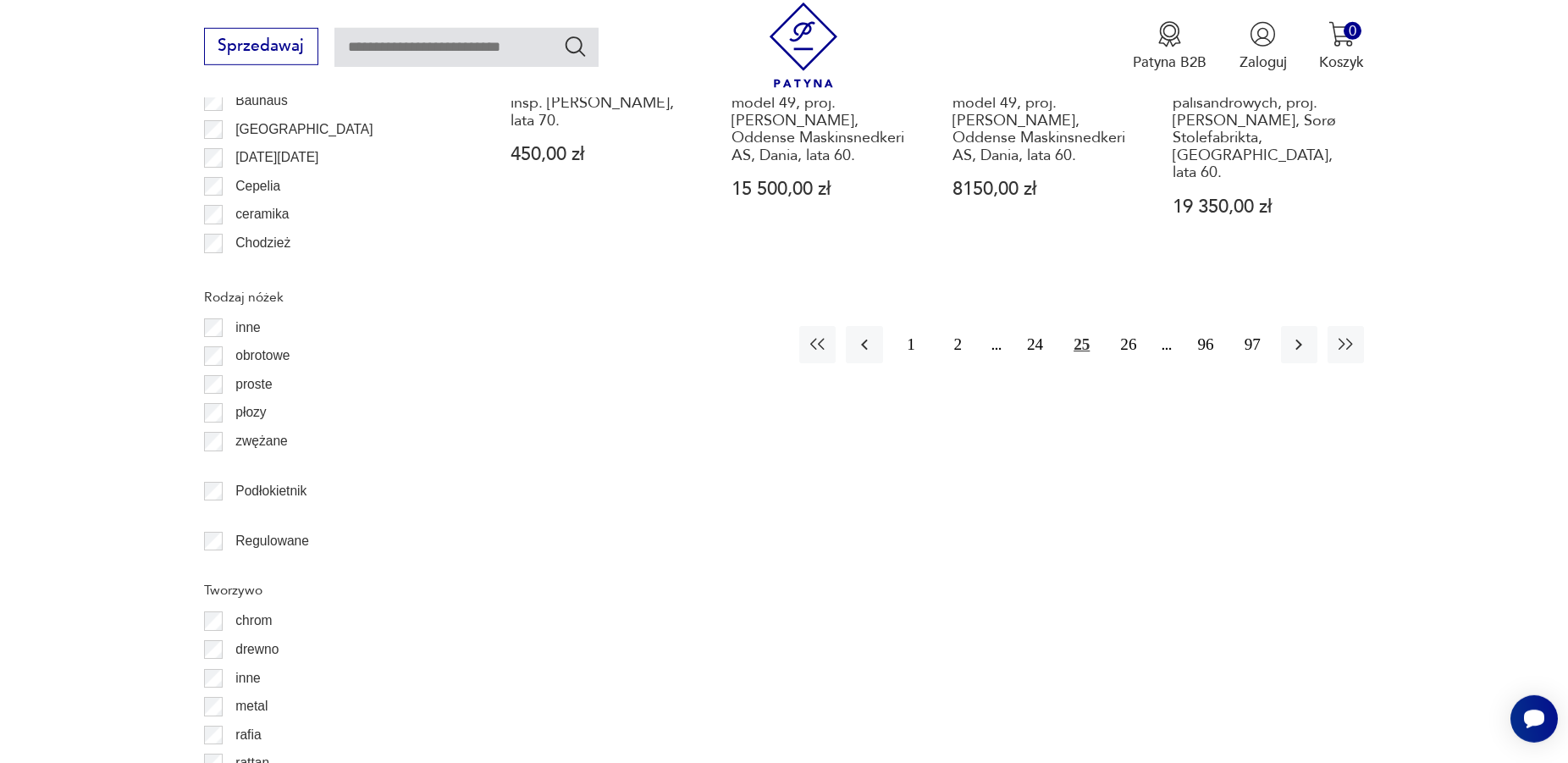
scroll to position [2291, 0]
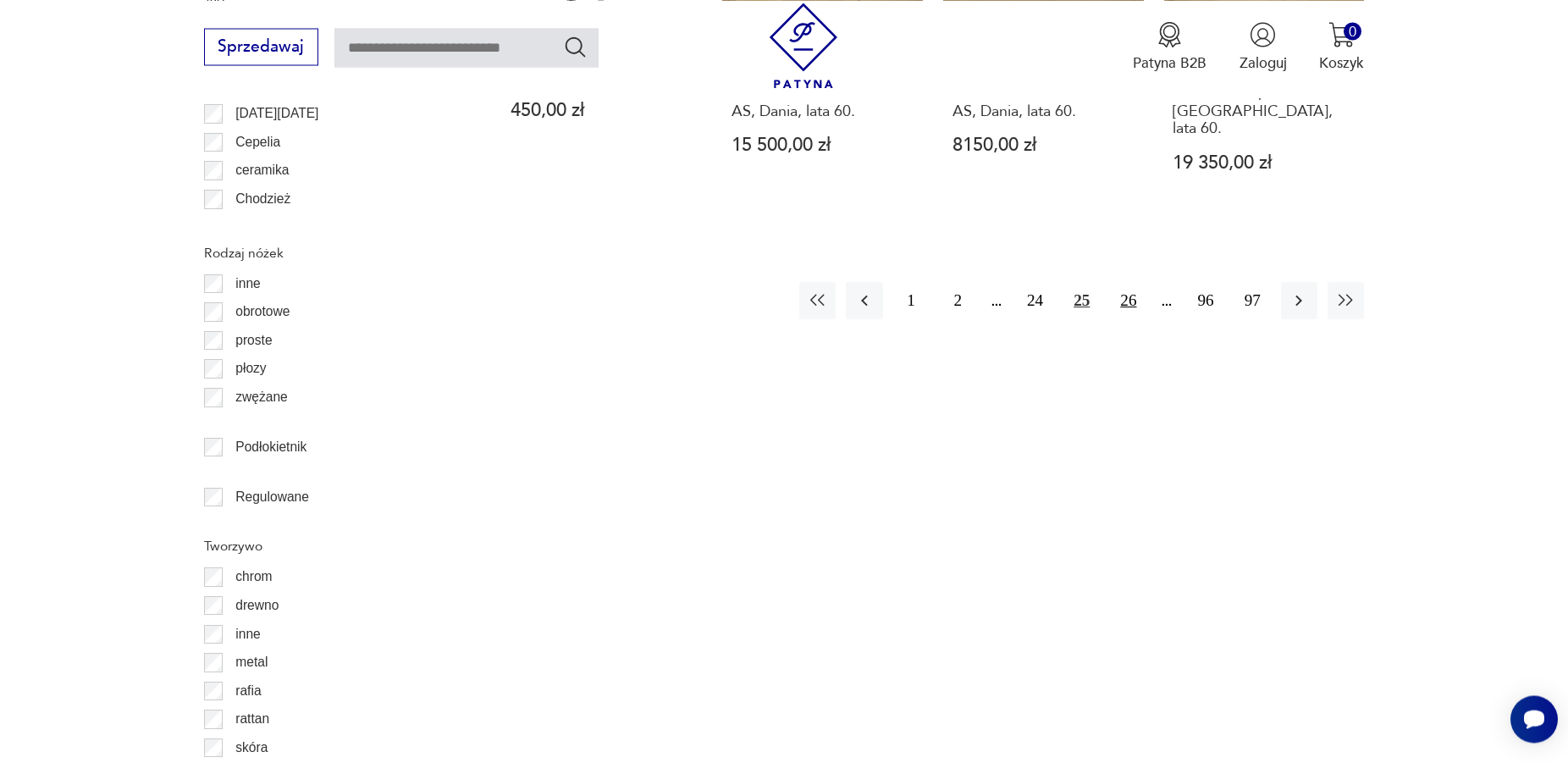
click at [1137, 282] on button "26" at bounding box center [1129, 300] width 36 height 36
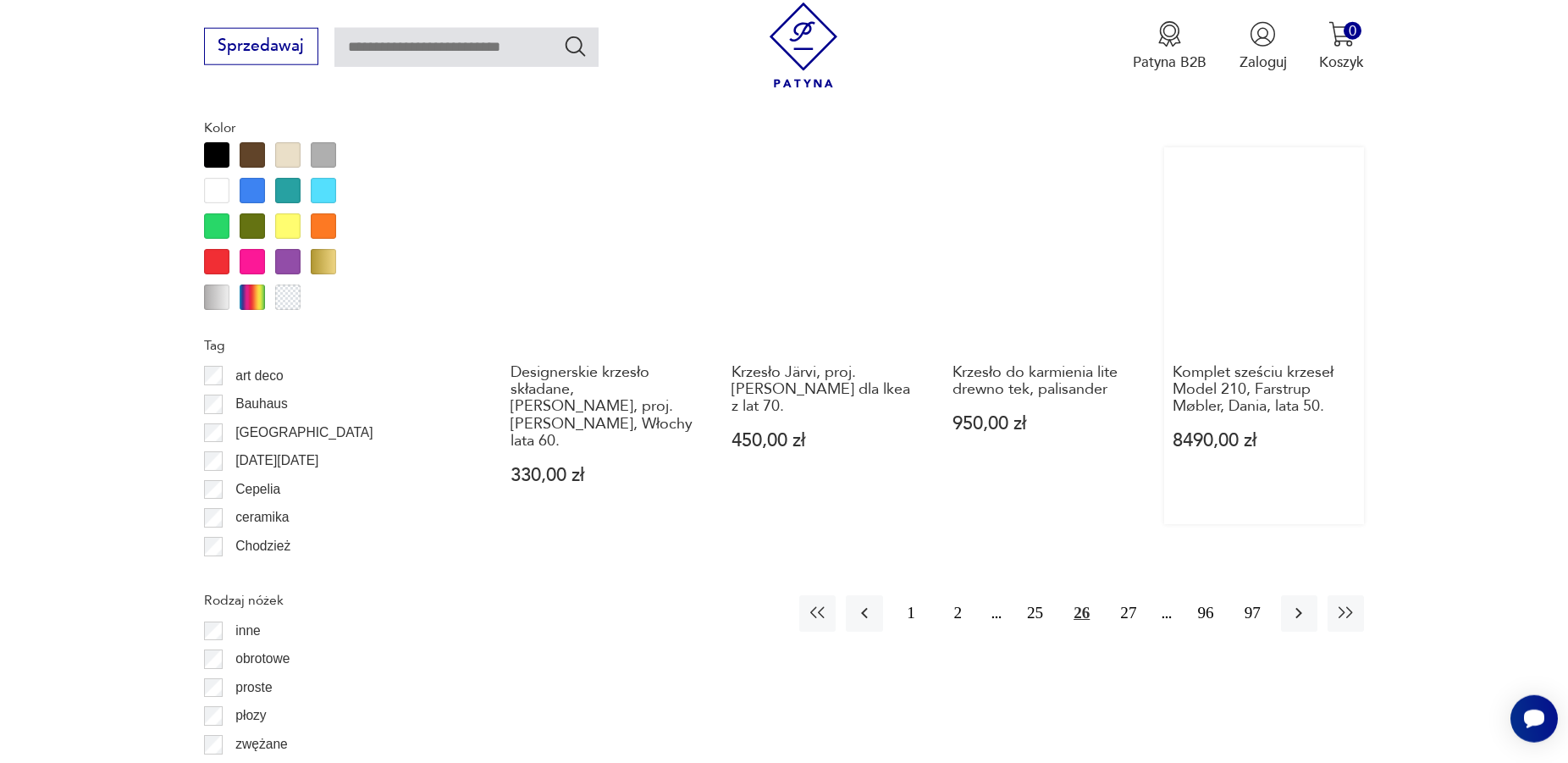
scroll to position [1945, 0]
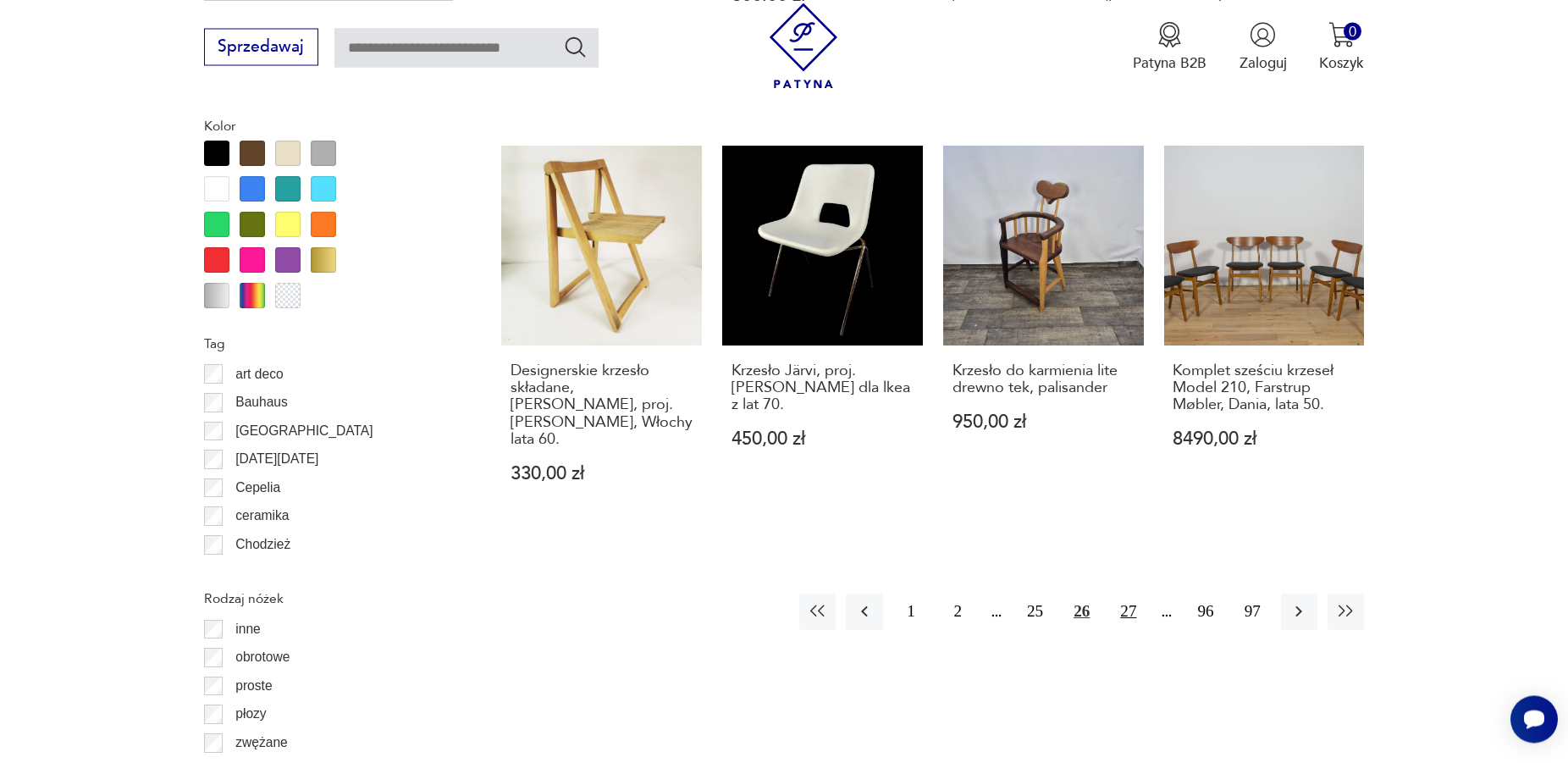
click at [1127, 593] on button "27" at bounding box center [1129, 611] width 36 height 36
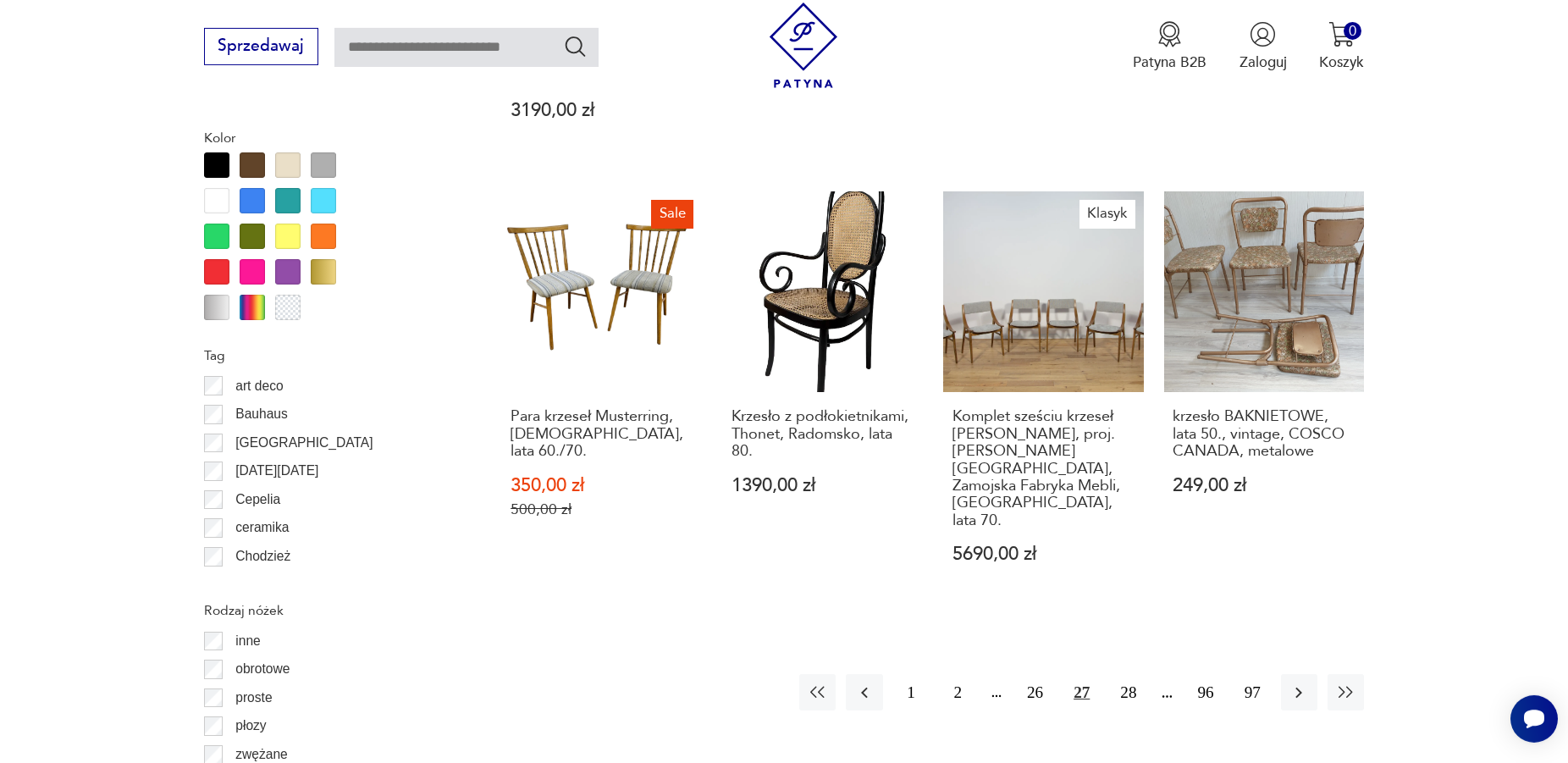
scroll to position [2031, 0]
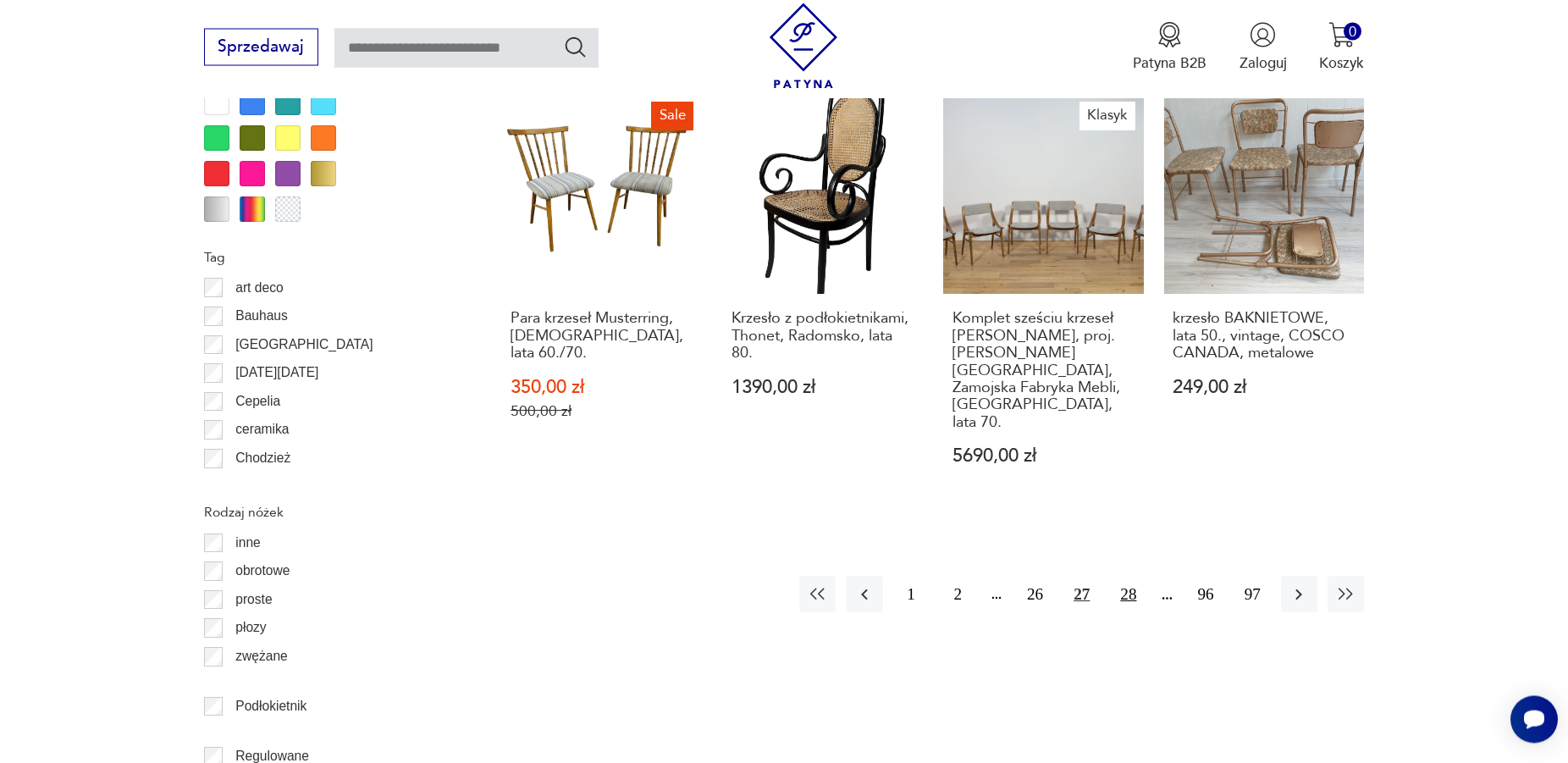
click at [1130, 576] on button "28" at bounding box center [1129, 594] width 36 height 36
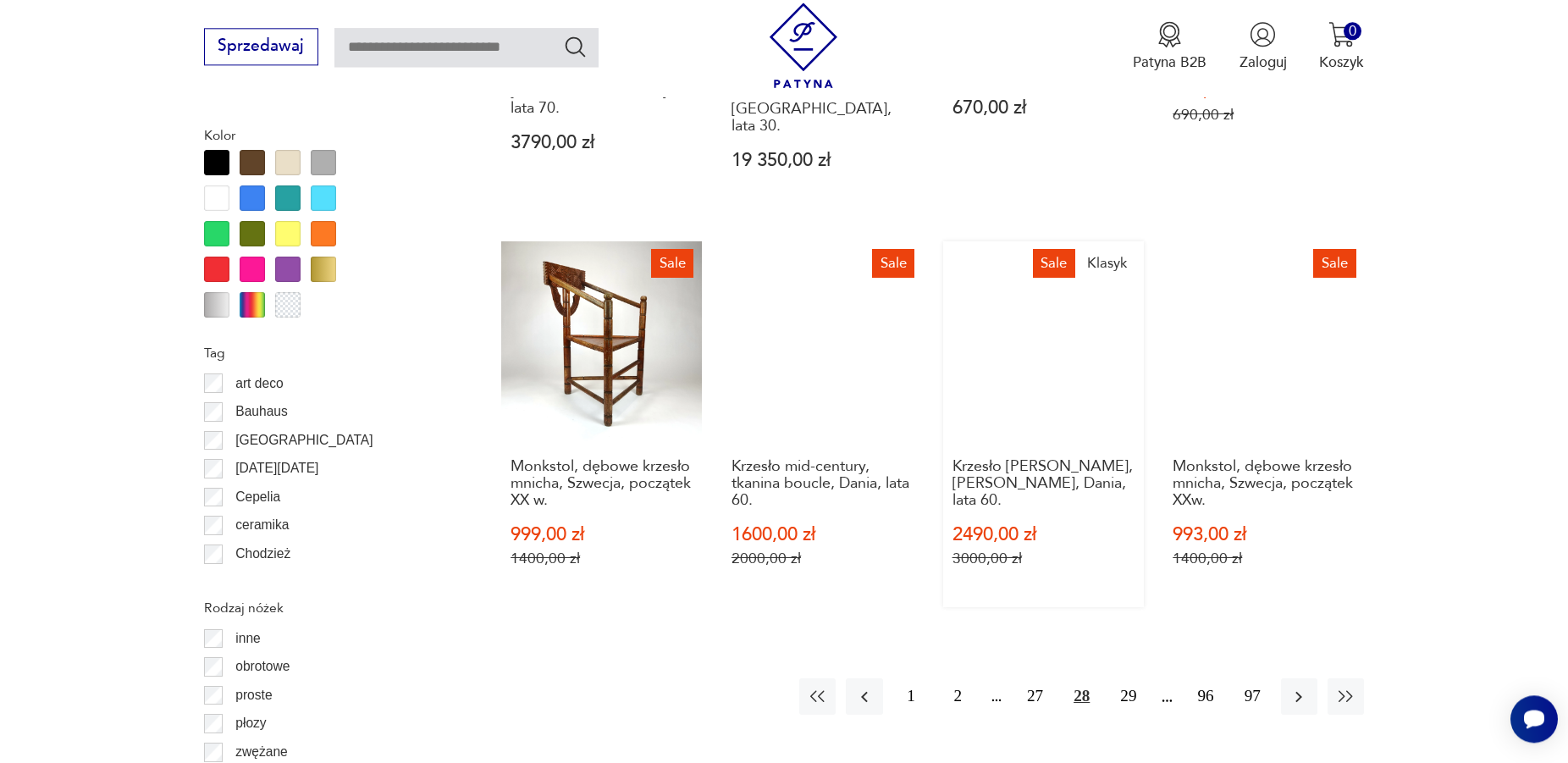
scroll to position [1945, 0]
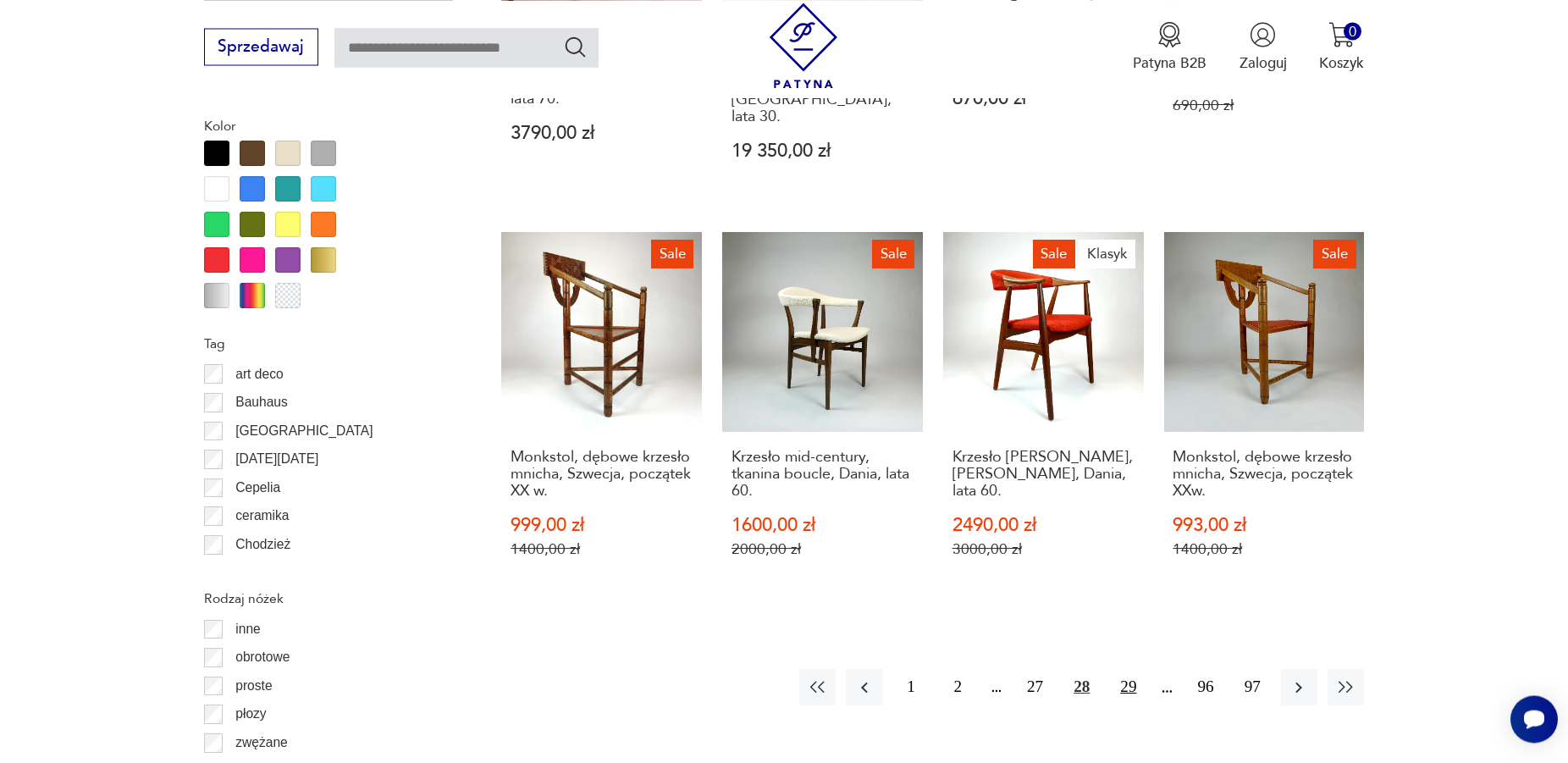
click at [1127, 669] on button "29" at bounding box center [1129, 687] width 36 height 36
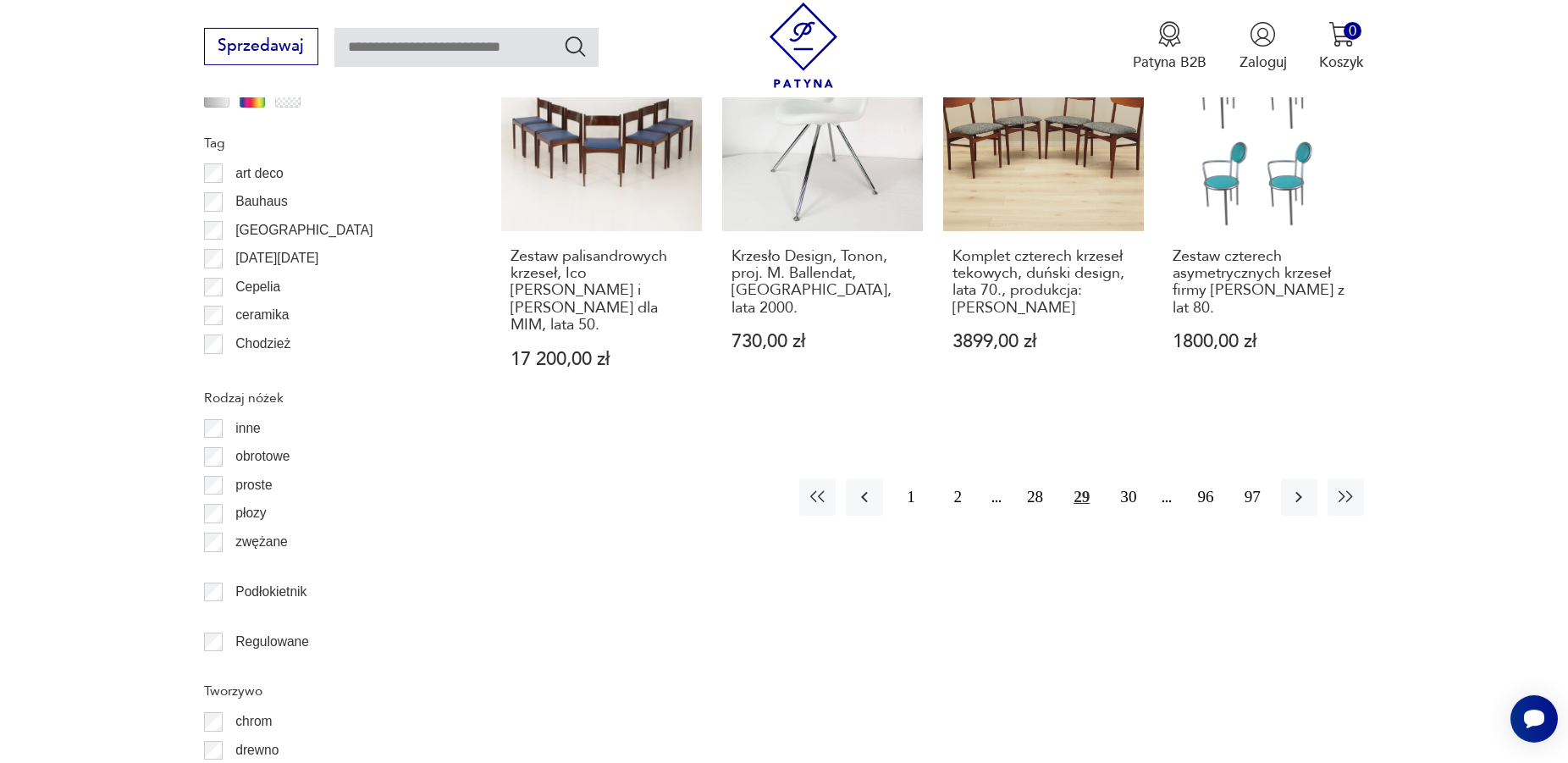
scroll to position [2204, 0]
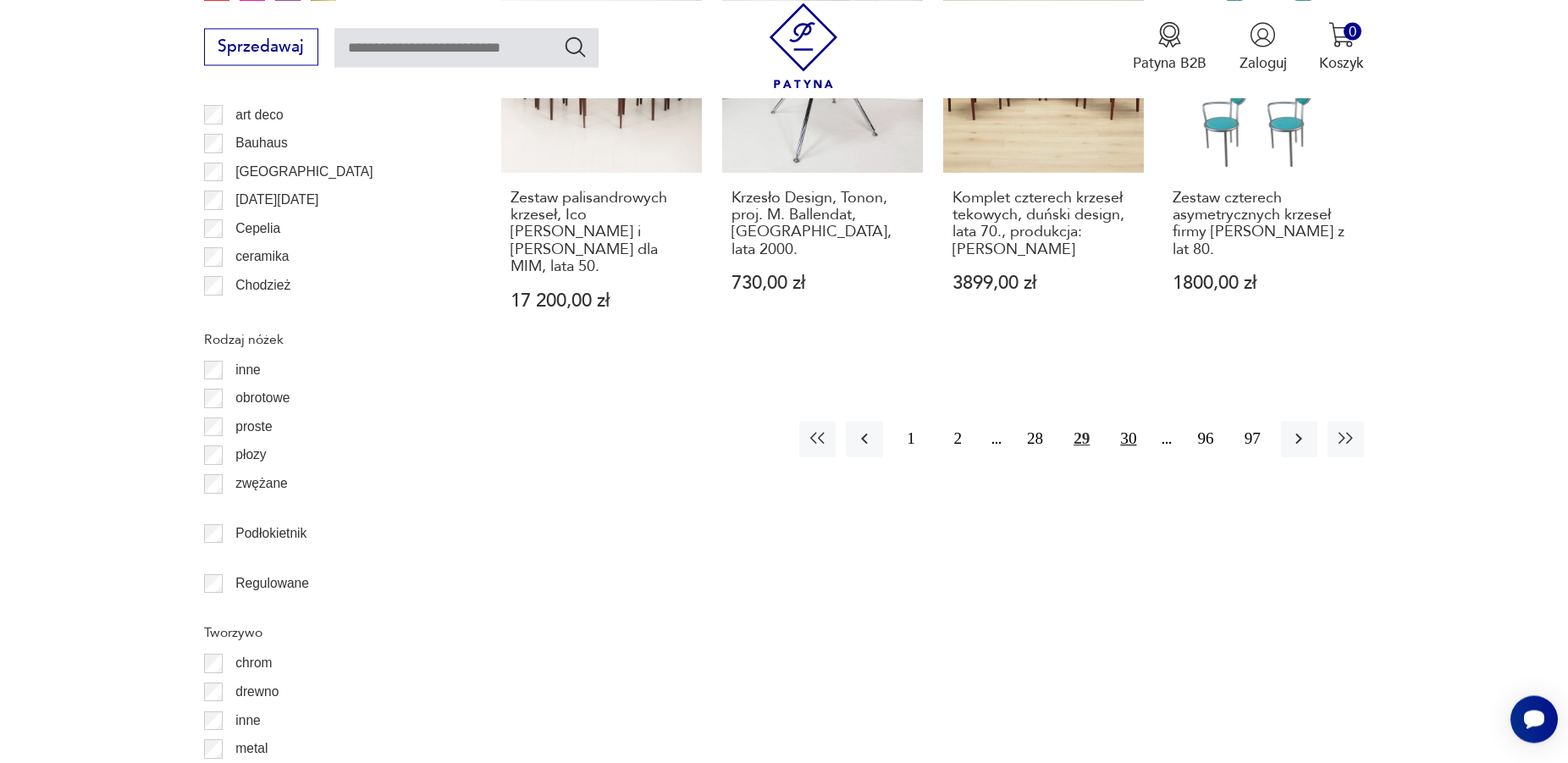
click at [1126, 420] on button "30" at bounding box center [1129, 438] width 36 height 36
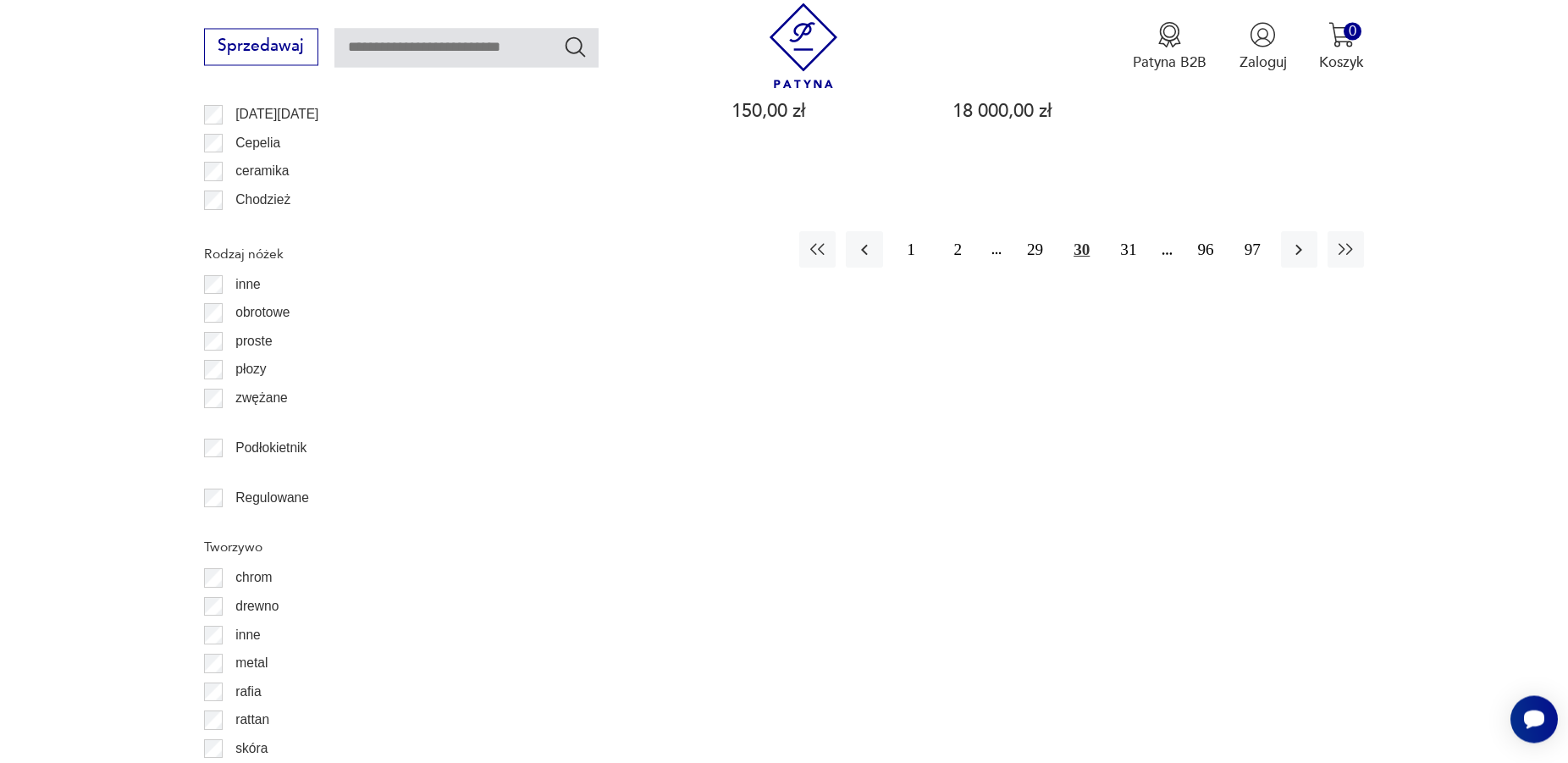
scroll to position [2291, 0]
click at [1131, 231] on button "31" at bounding box center [1129, 249] width 36 height 36
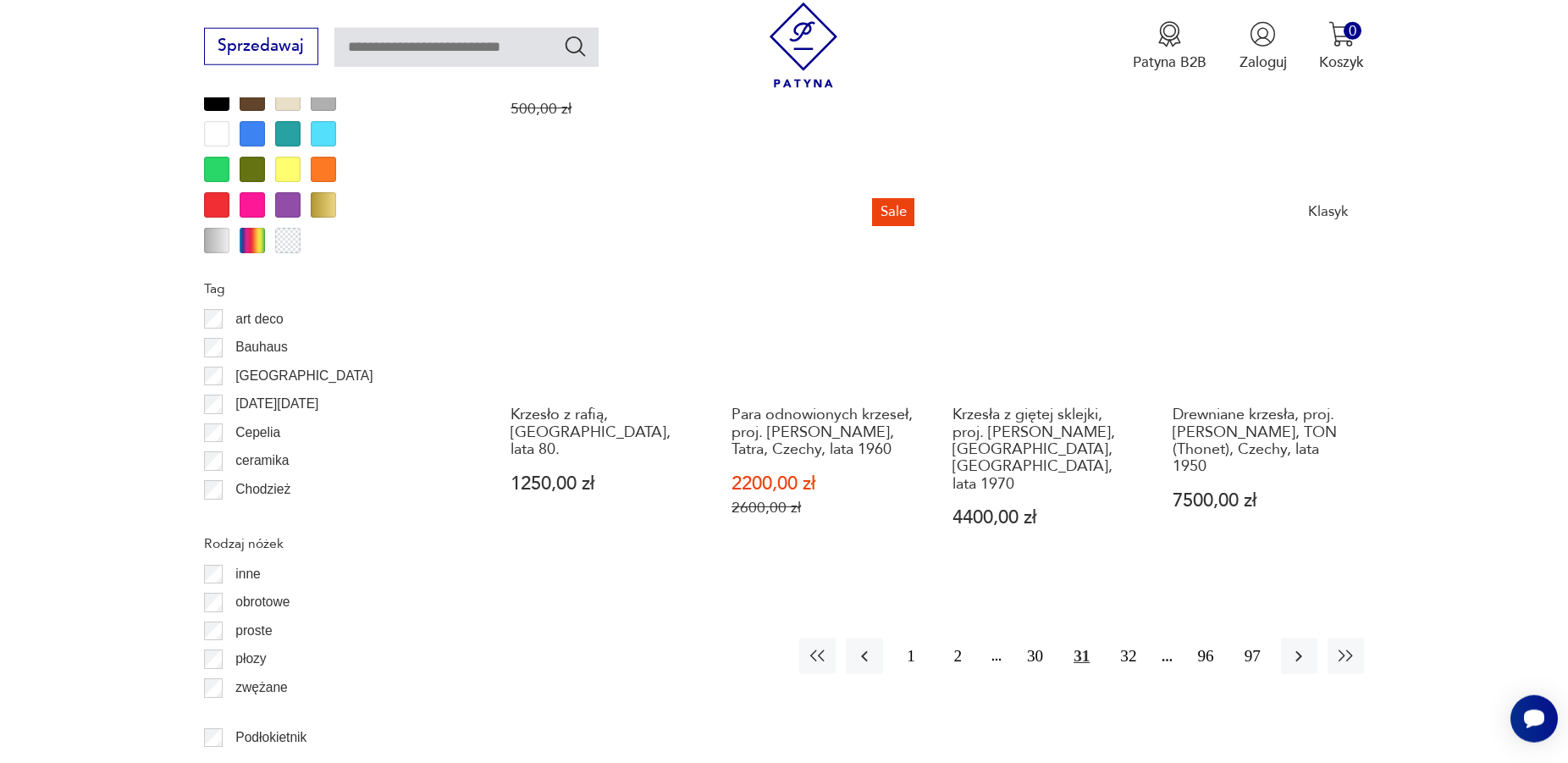
scroll to position [2291, 0]
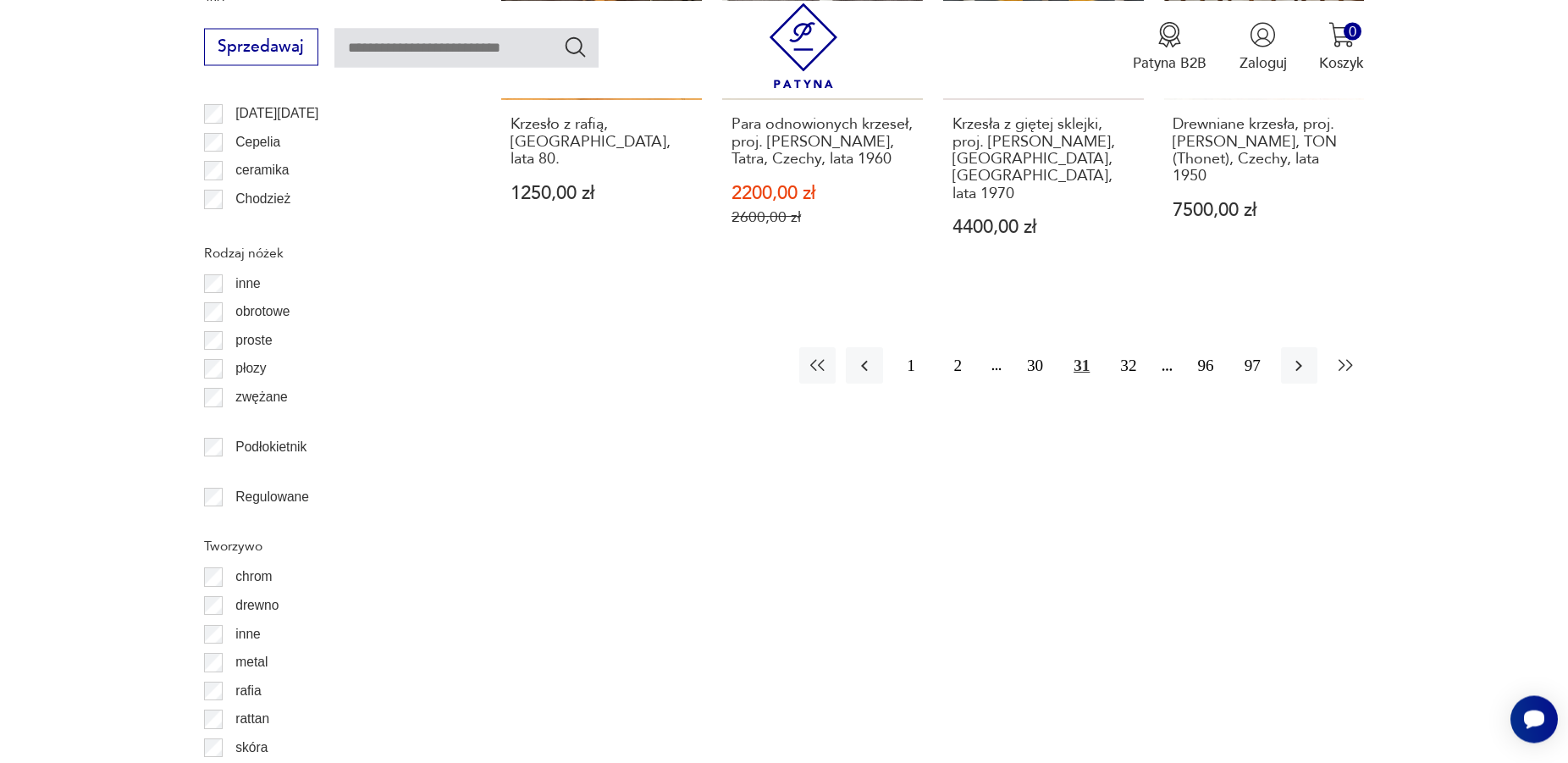
click at [1346, 355] on icon "button" at bounding box center [1346, 365] width 20 height 20
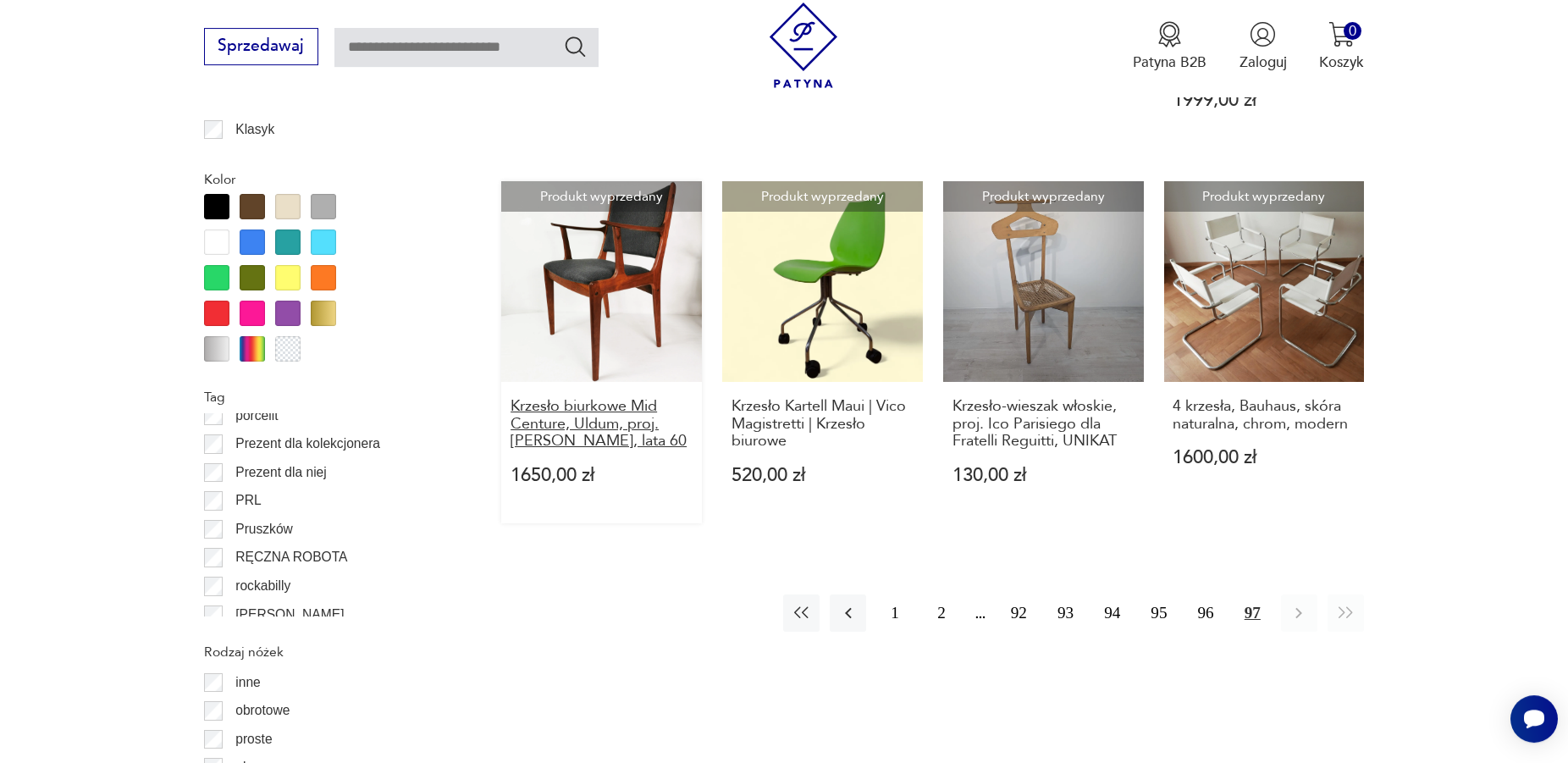
scroll to position [1858, 0]
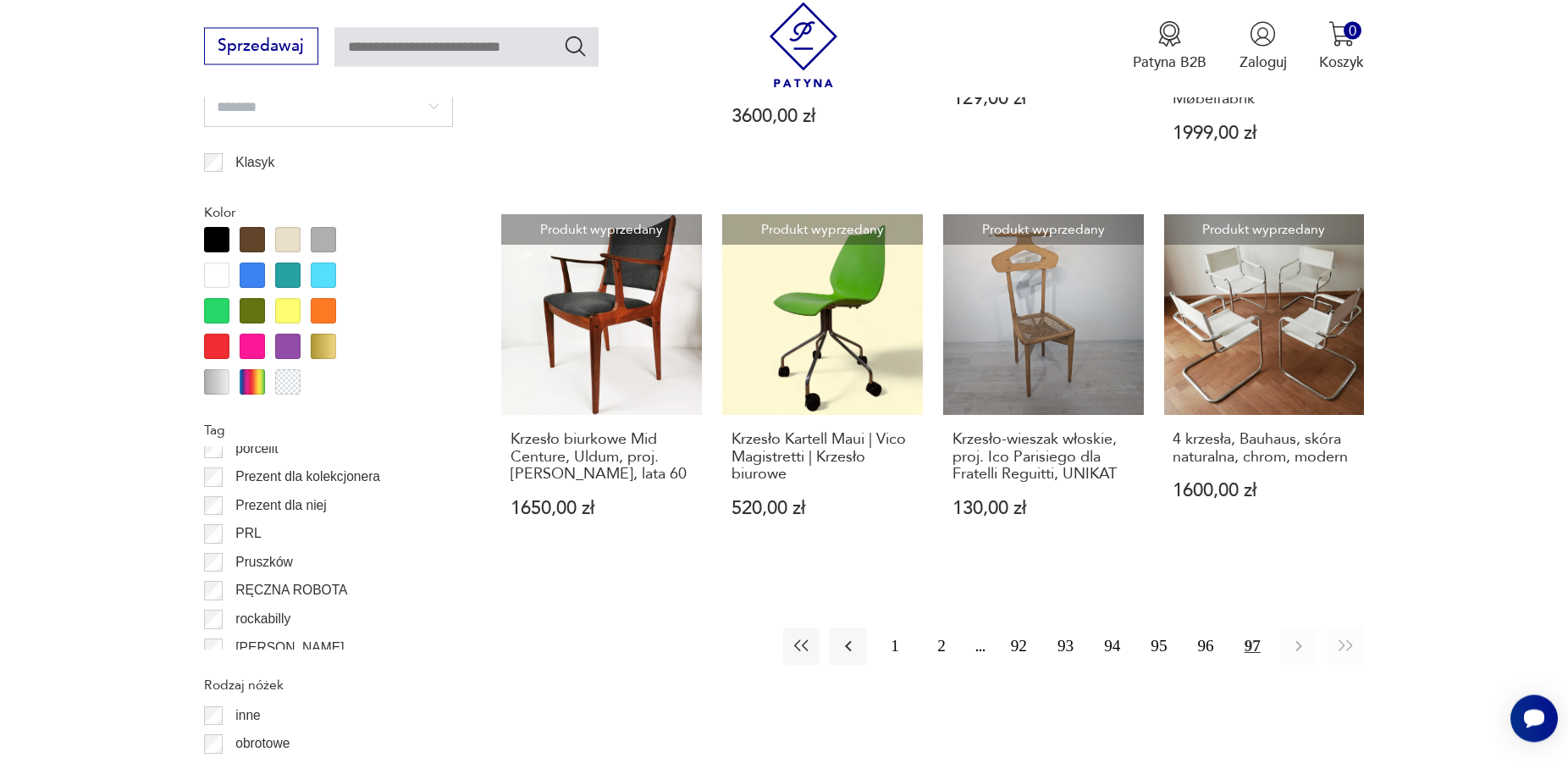
click at [432, 102] on input "search" at bounding box center [328, 107] width 249 height 41
type input "**********"
click at [257, 235] on div at bounding box center [252, 240] width 25 height 25
click at [947, 627] on button "2" at bounding box center [942, 645] width 36 height 36
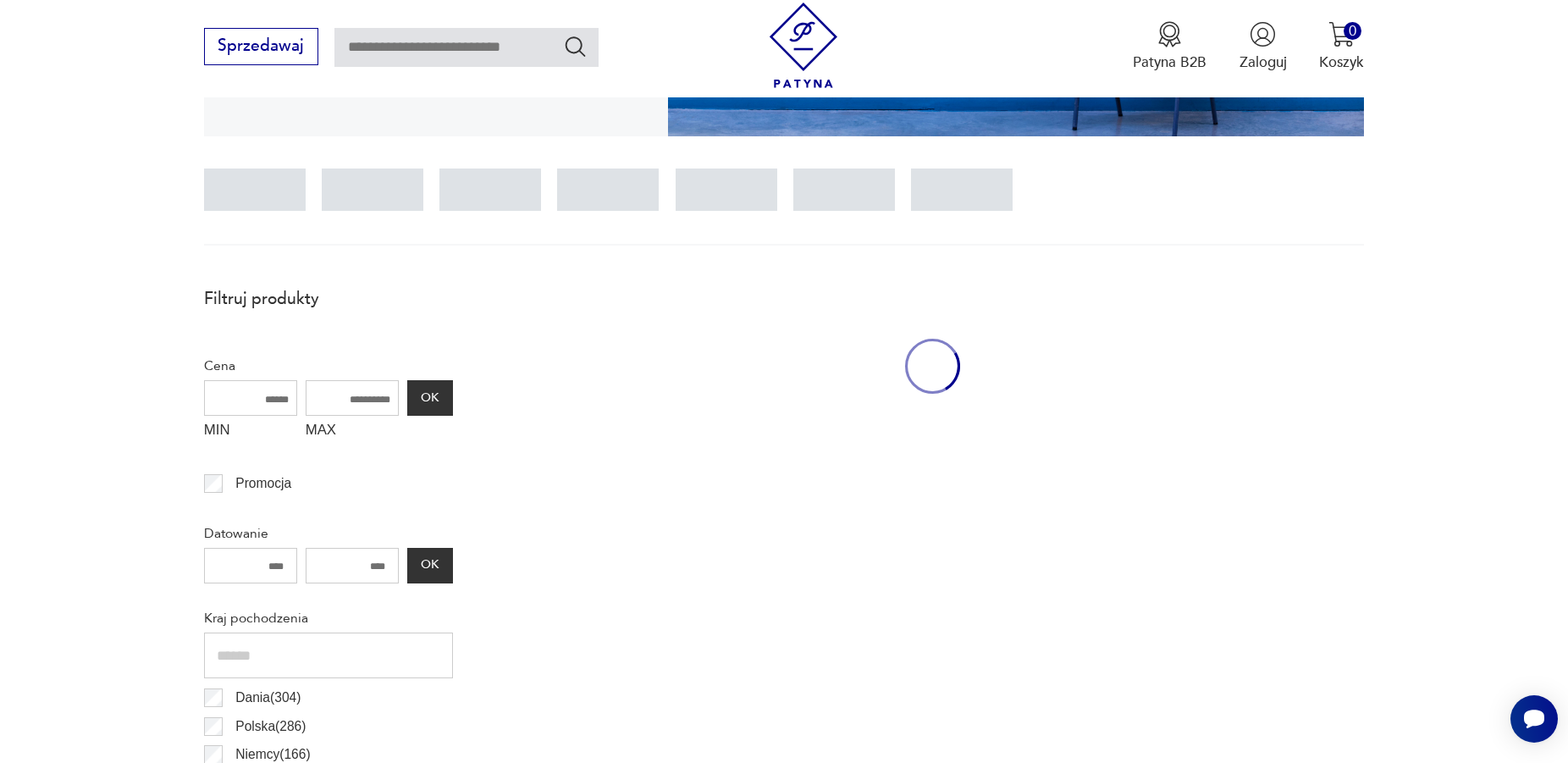
scroll to position [391, 0]
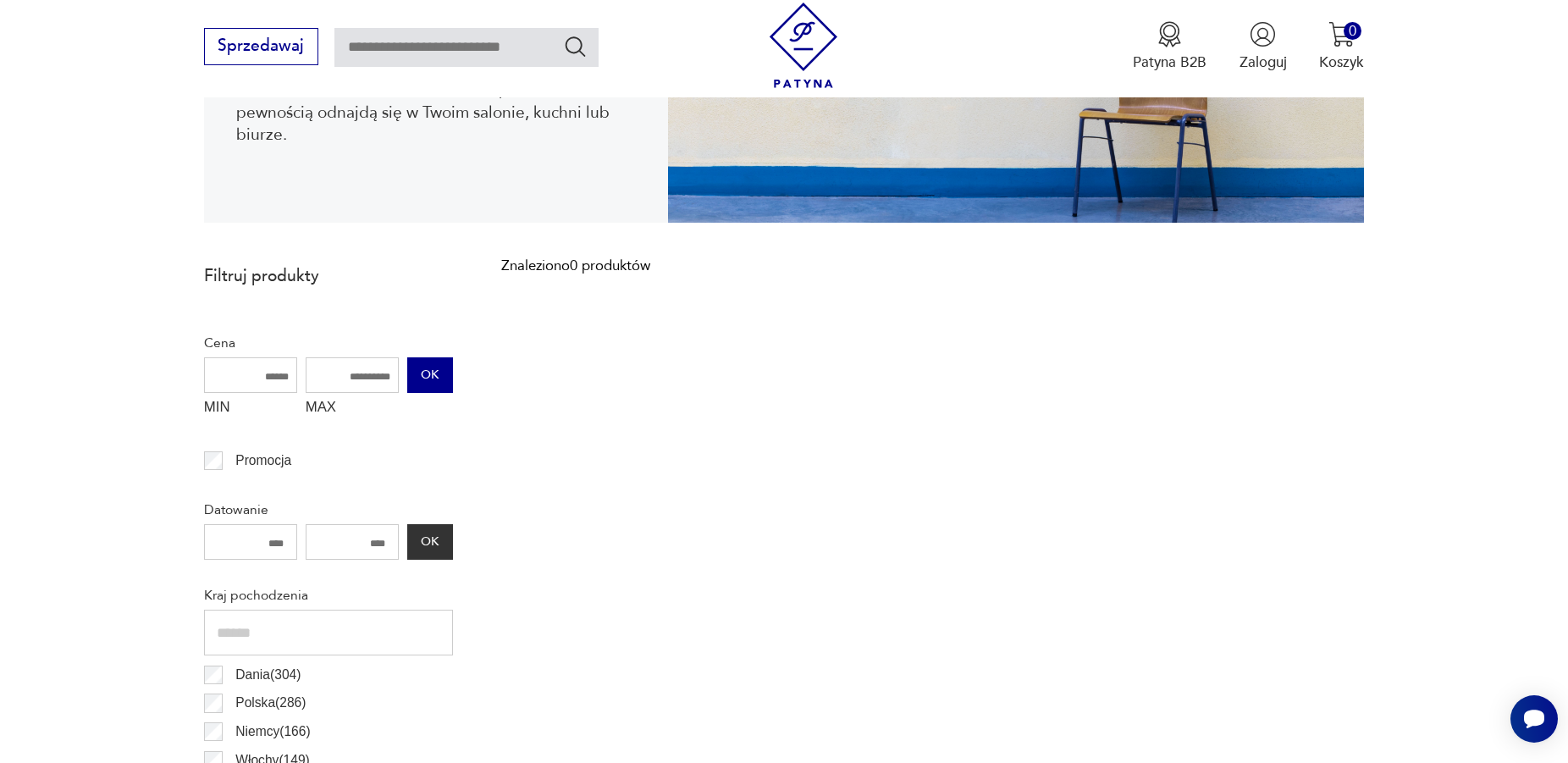
click at [428, 370] on button "OK" at bounding box center [430, 374] width 46 height 35
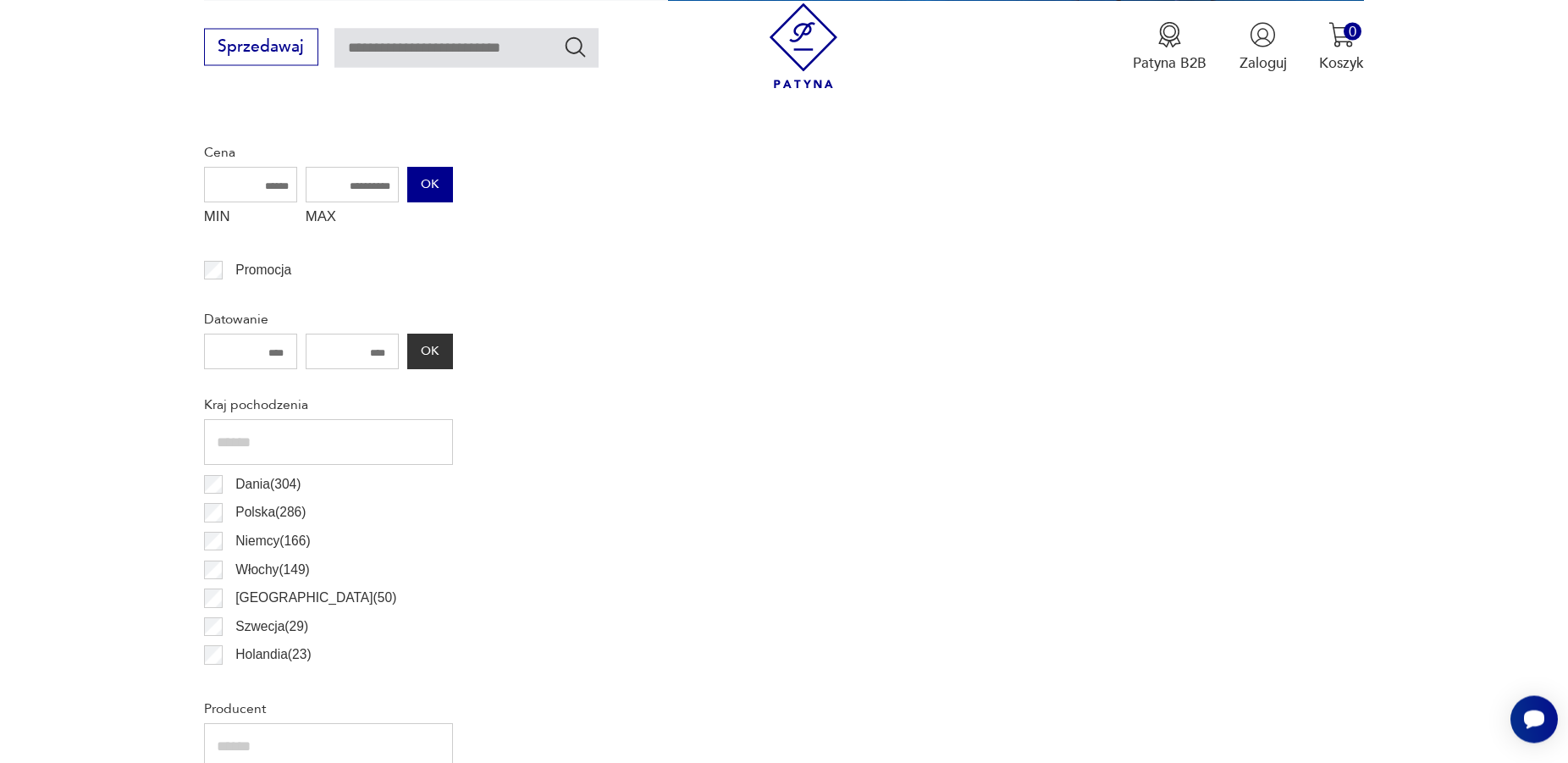
scroll to position [651, 0]
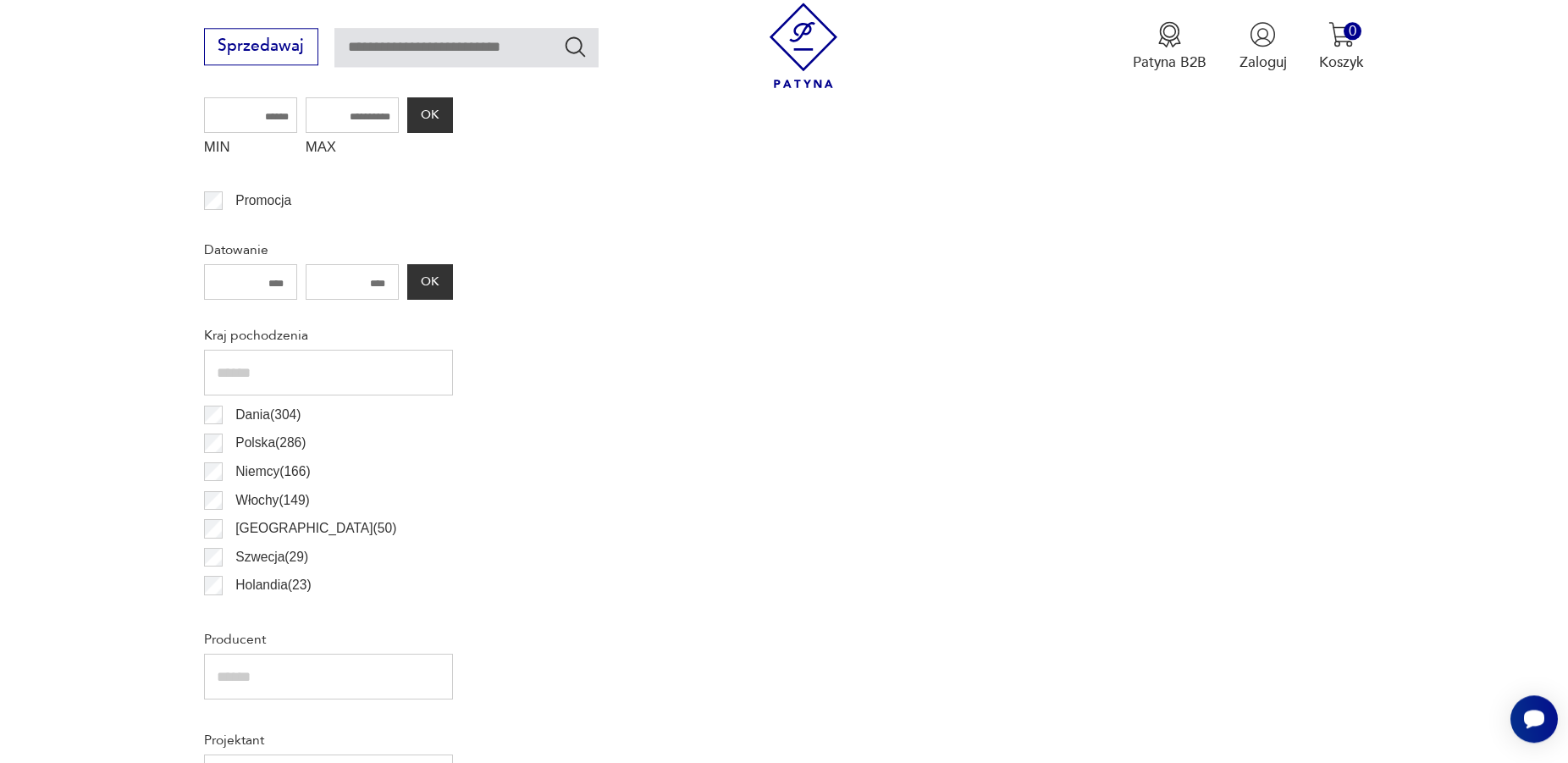
click at [275, 445] on p "Polska ( 286 )" at bounding box center [270, 443] width 71 height 22
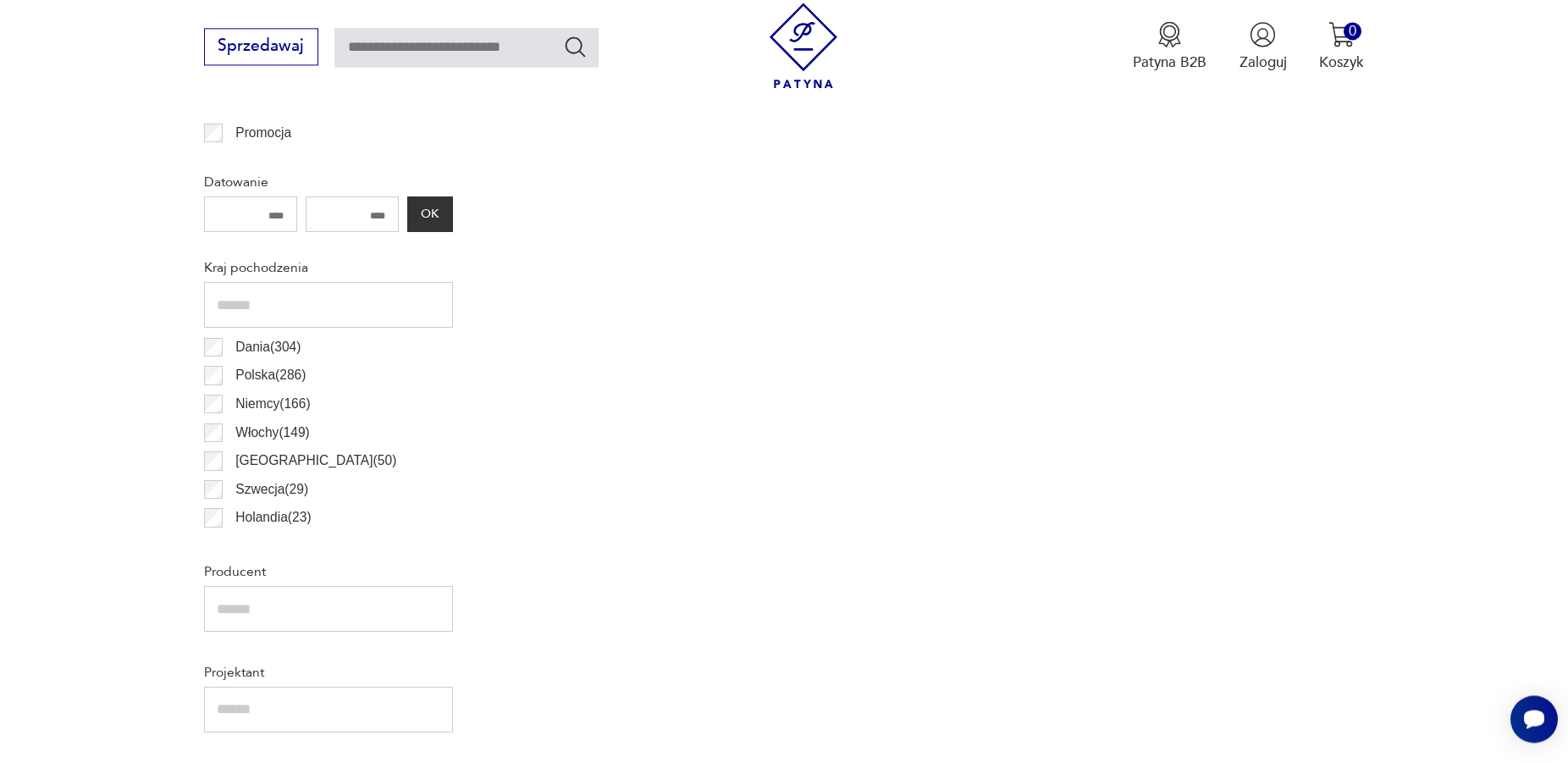
scroll to position [738, 0]
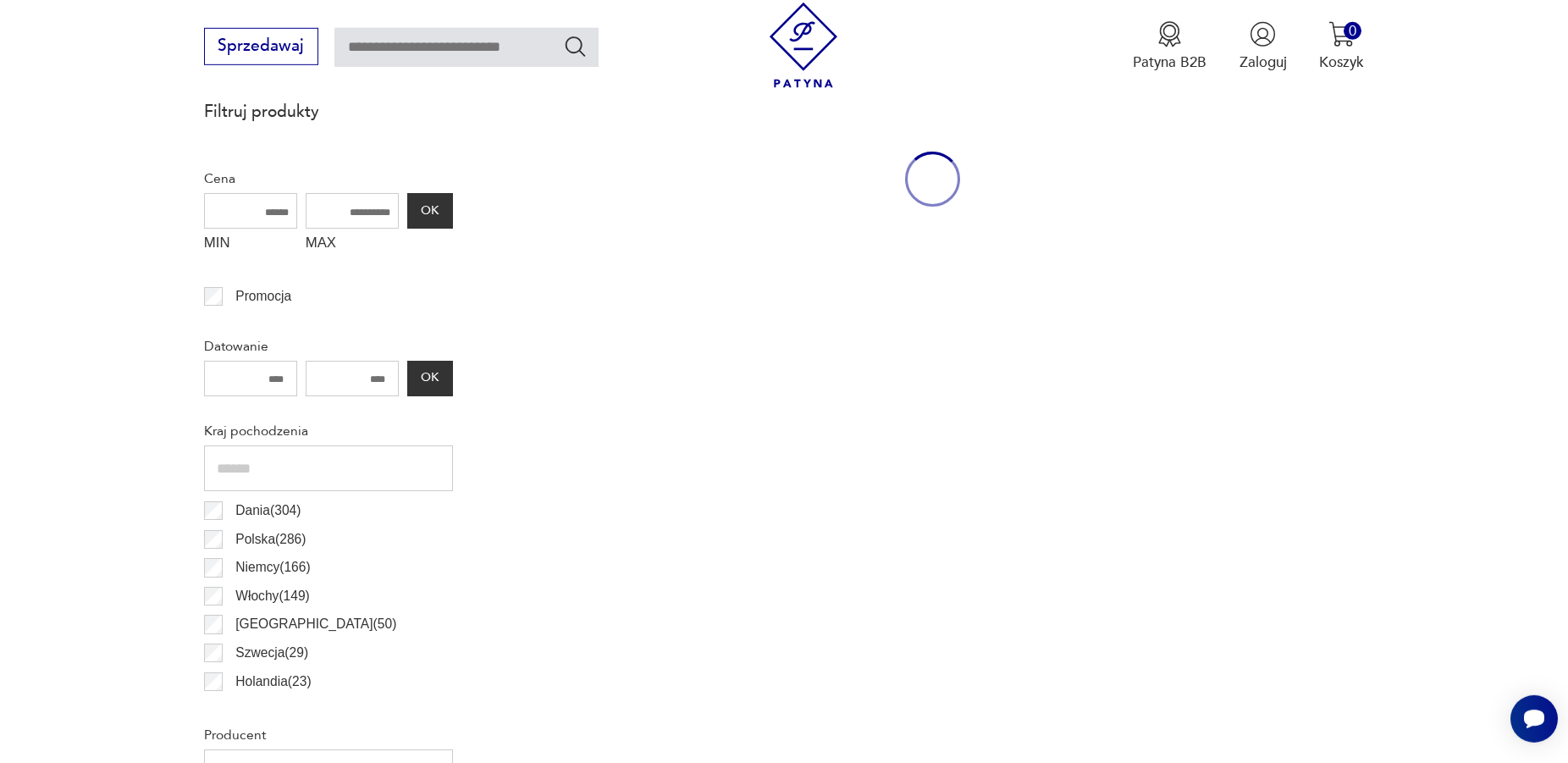
scroll to position [674, 0]
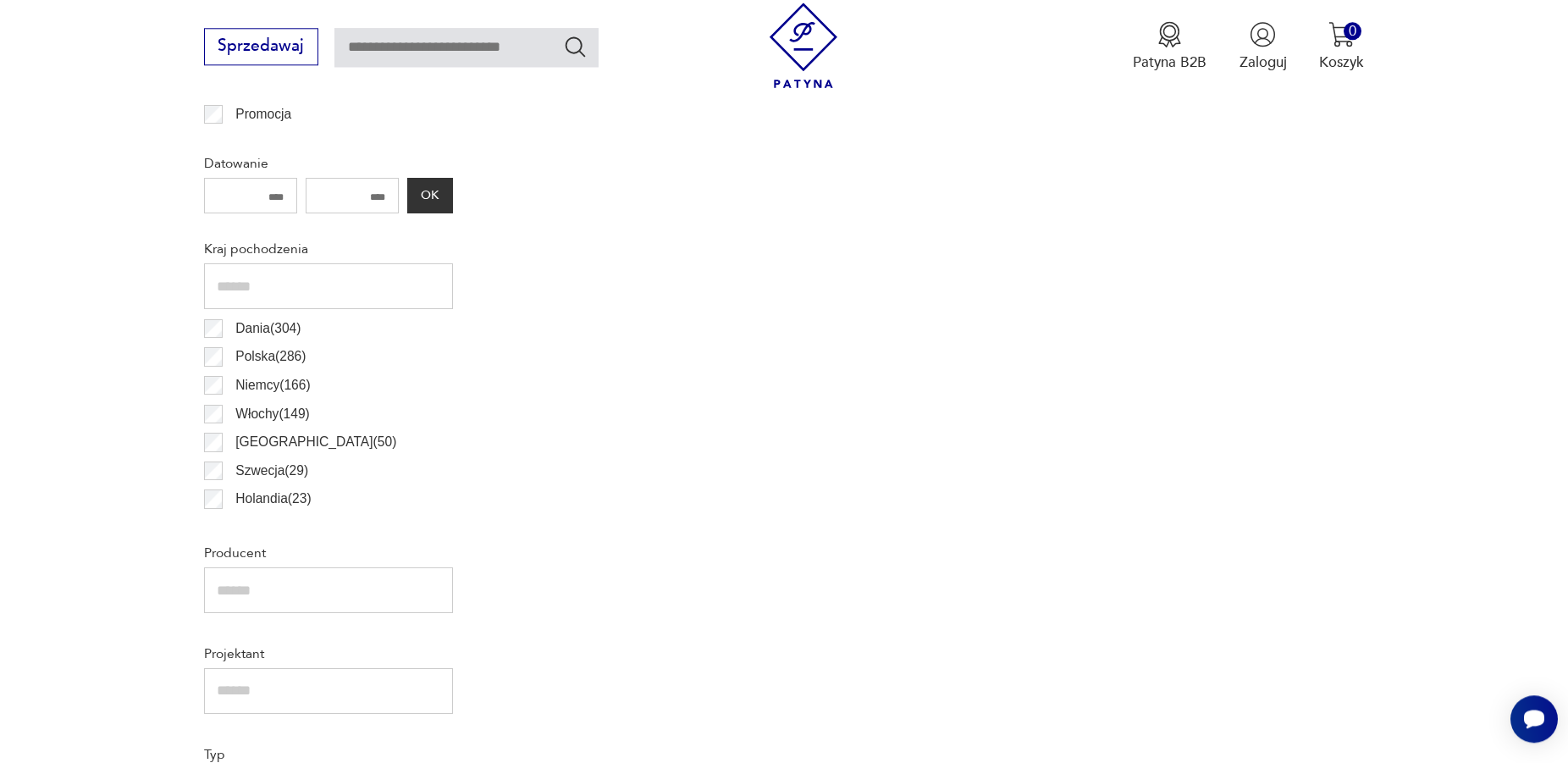
scroll to position [628, 0]
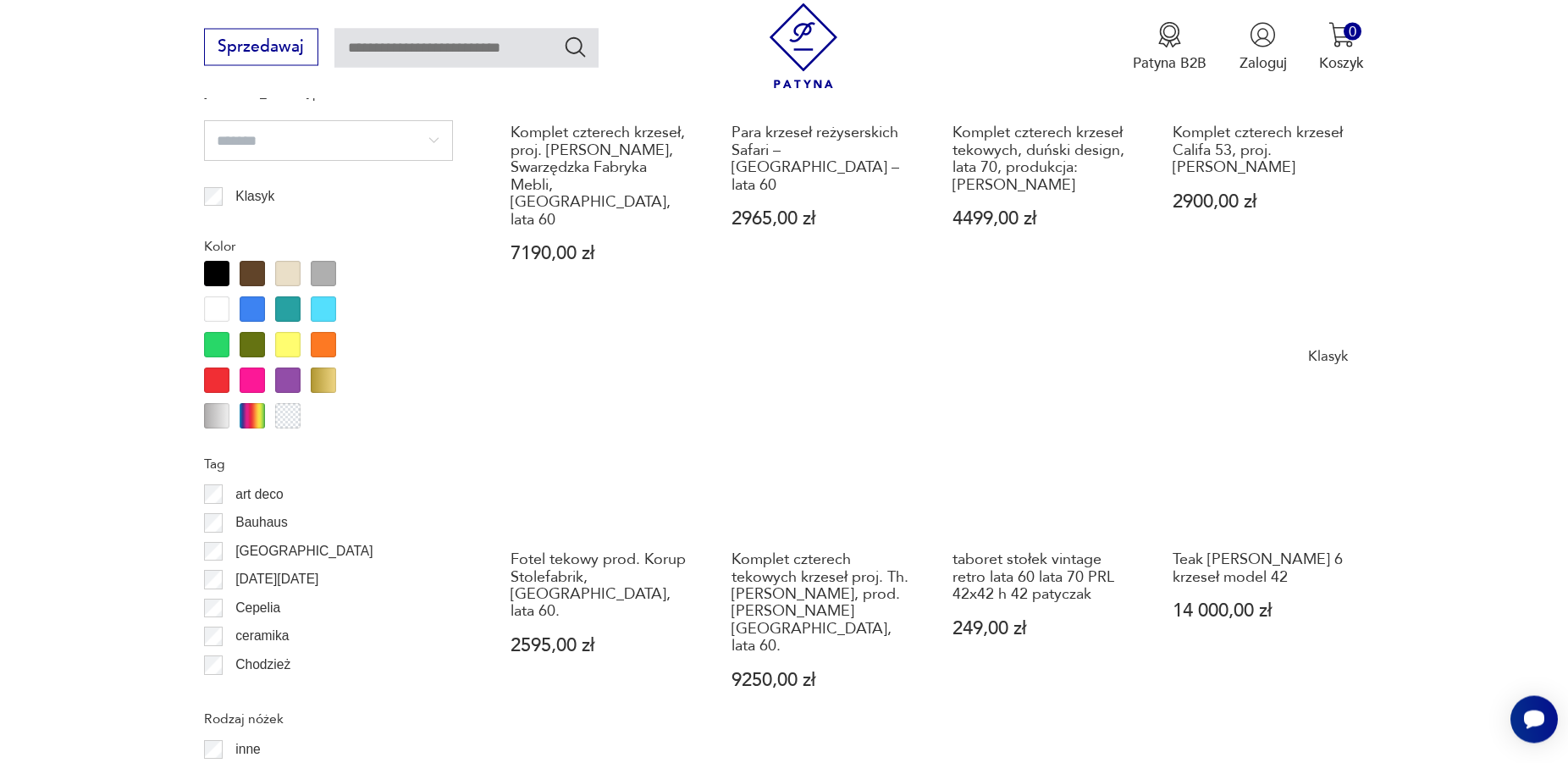
scroll to position [1860, 0]
